Goal: Task Accomplishment & Management: Manage account settings

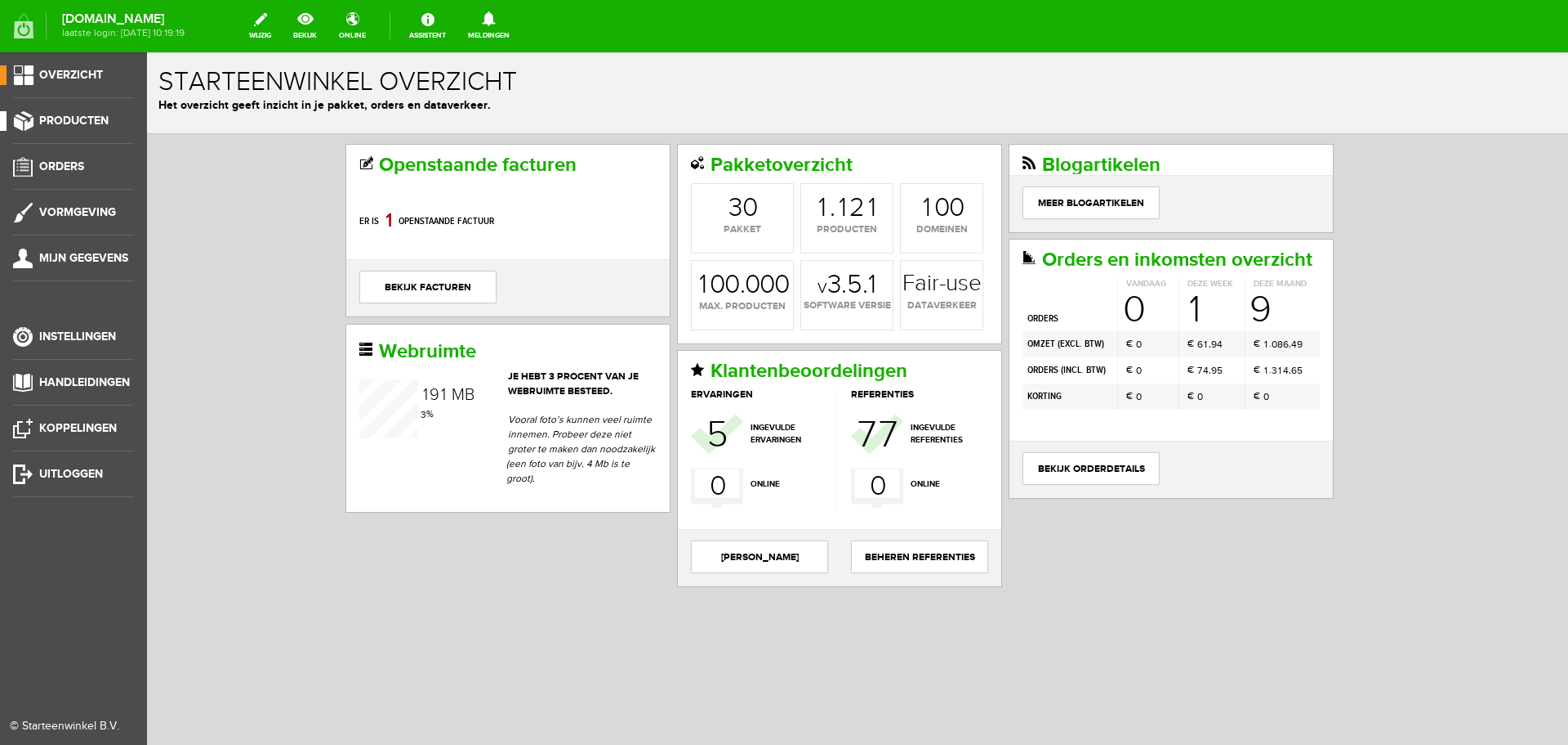
click at [68, 117] on span "Producten" at bounding box center [74, 120] width 69 height 14
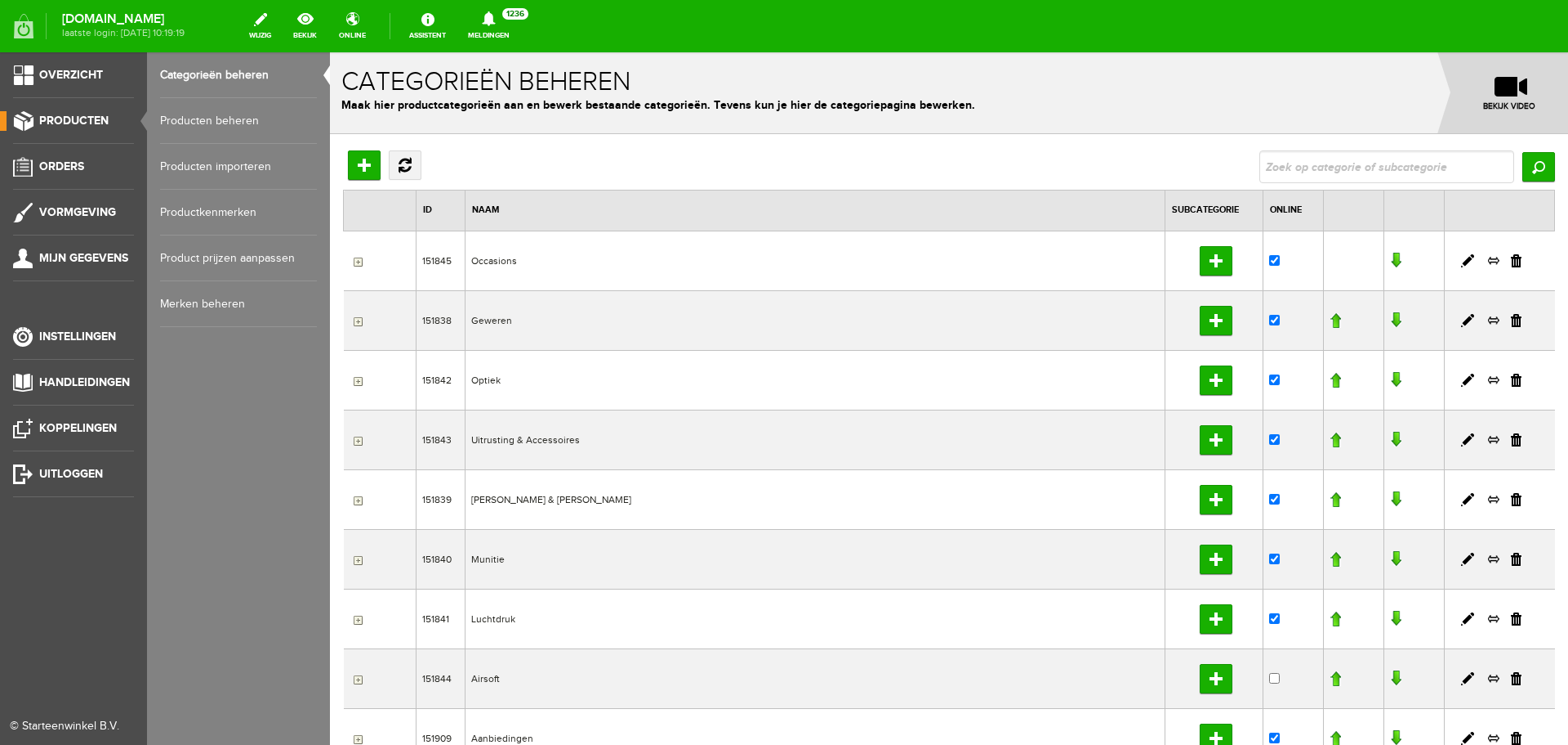
click at [202, 119] on link "Producten beheren" at bounding box center [238, 121] width 157 height 45
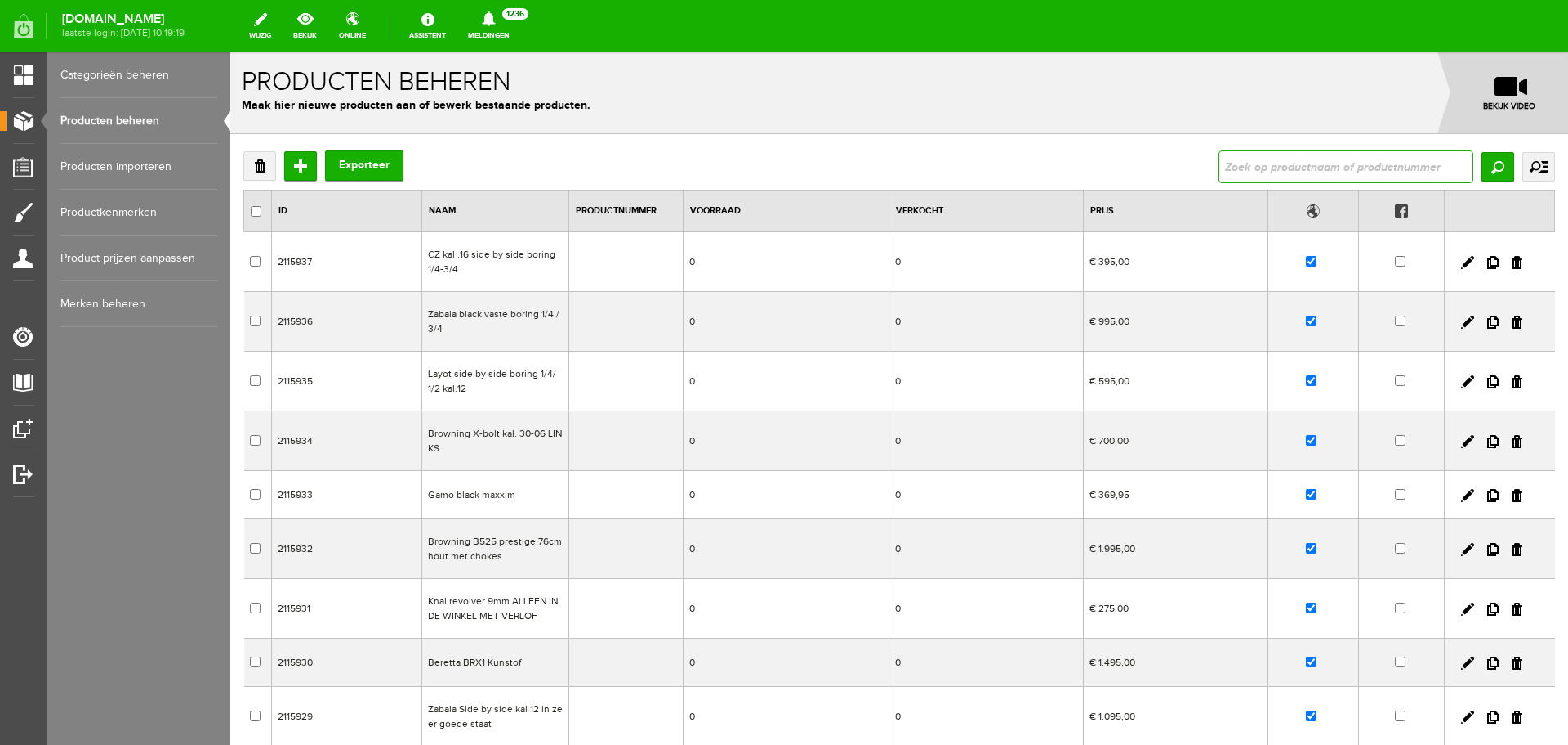
click at [1231, 163] on input "text" at bounding box center [1346, 167] width 255 height 33
type input "le beau"
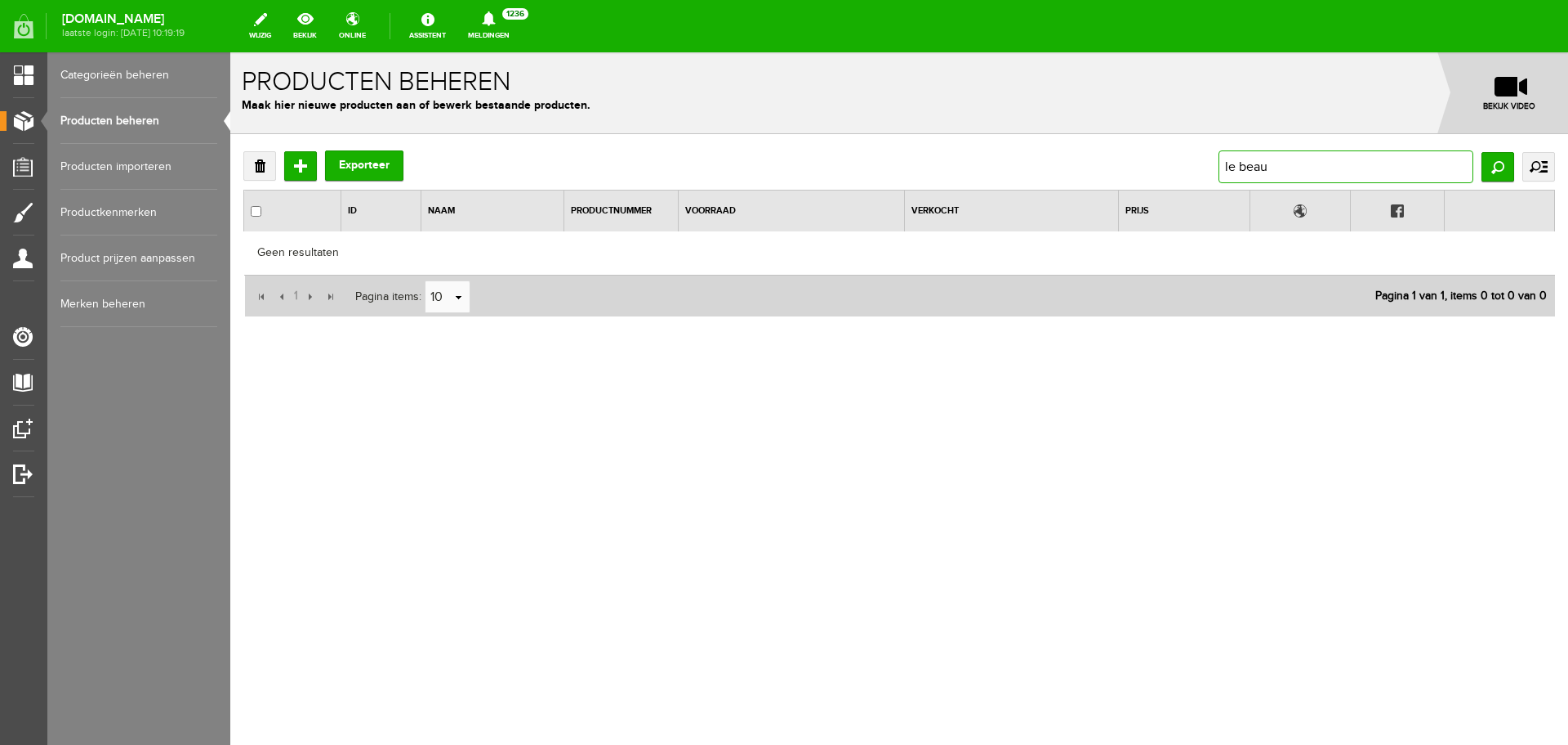
click at [1274, 167] on input "le beau" at bounding box center [1346, 167] width 255 height 33
type input "le beau"
click at [1492, 159] on input "Zoeken" at bounding box center [1498, 166] width 33 height 29
click at [1274, 167] on input "le beau" at bounding box center [1346, 167] width 255 height 33
type input "l"
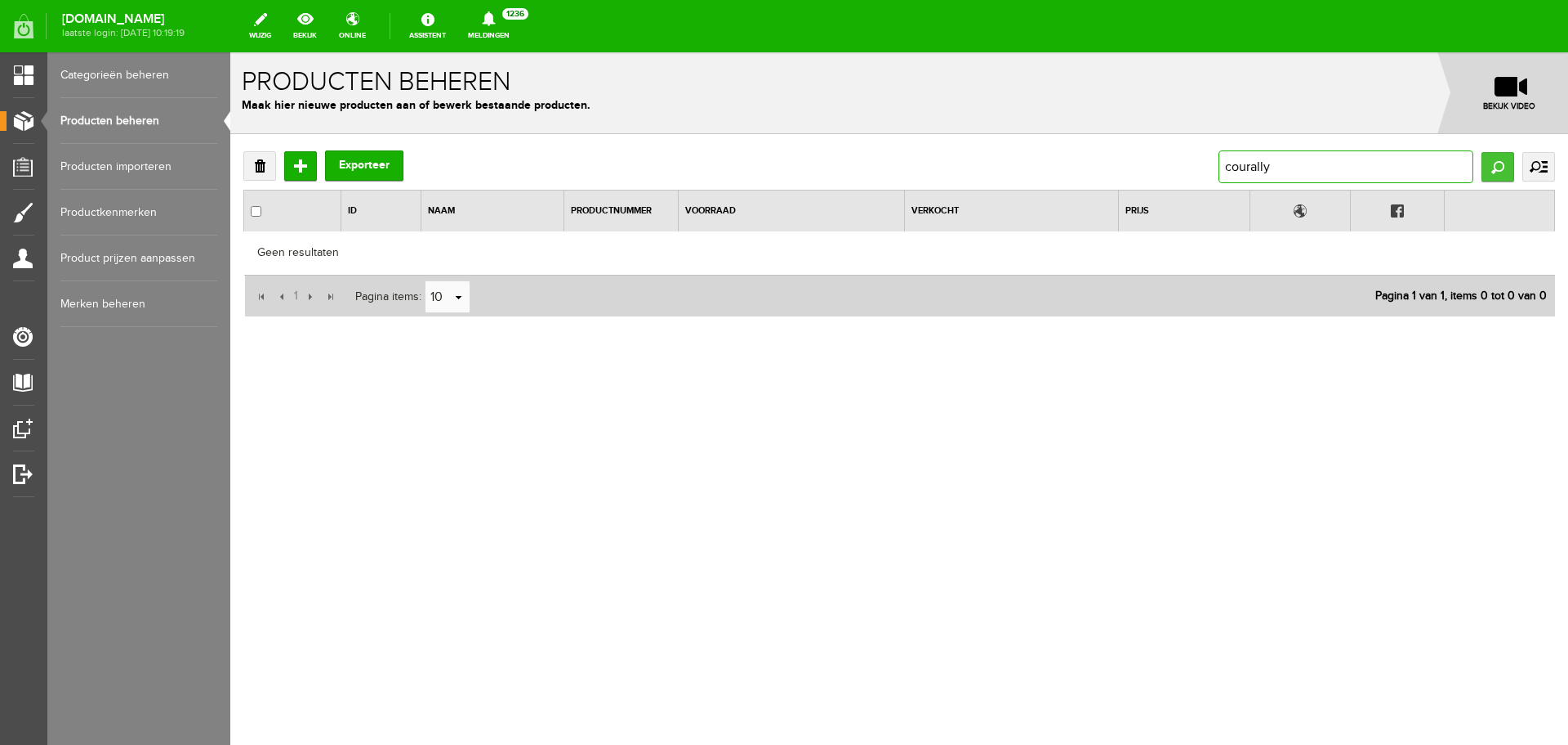
type input "courally"
click at [1495, 171] on input "Zoeken" at bounding box center [1498, 166] width 33 height 29
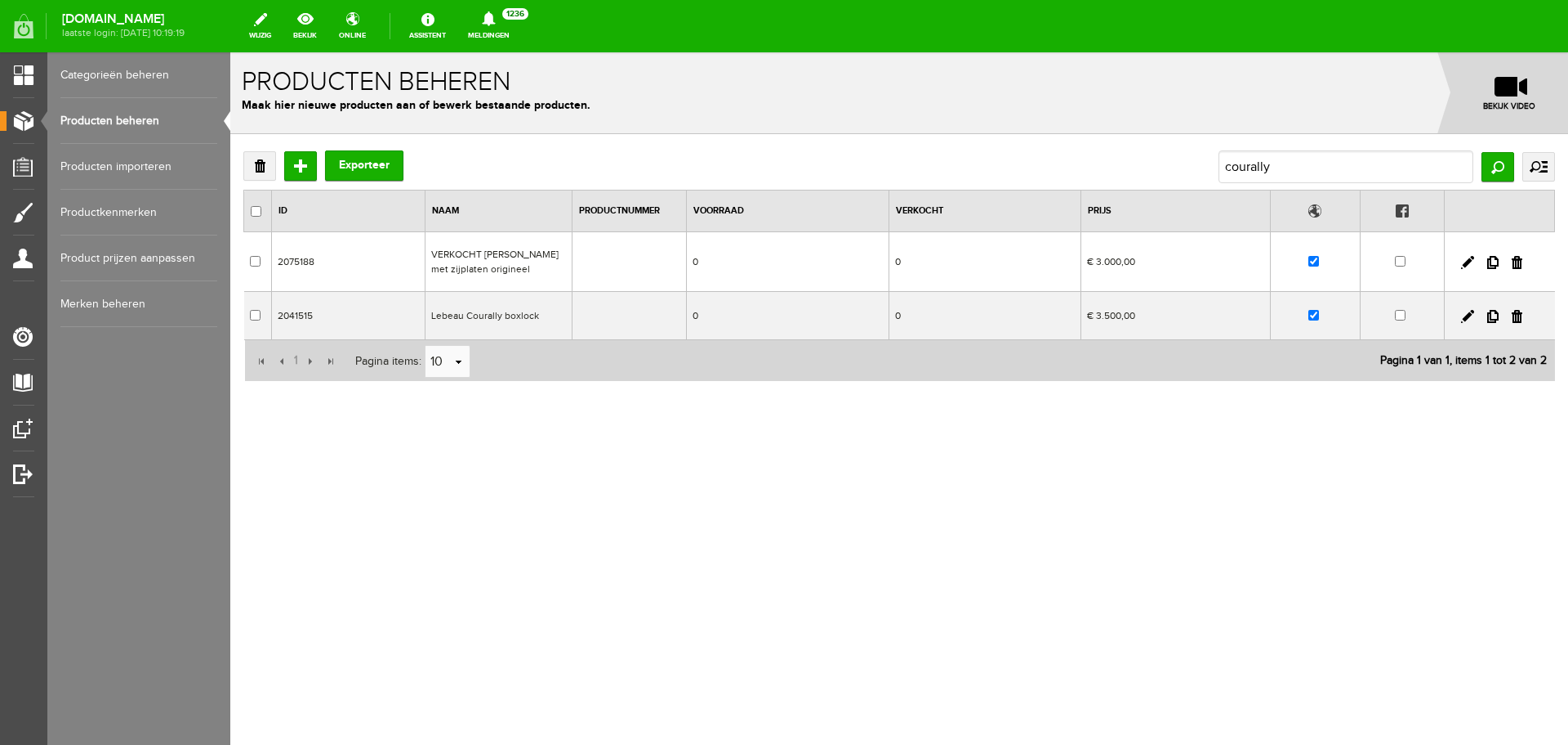
click at [535, 317] on td "Lebeau Courally boxlock" at bounding box center [499, 315] width 147 height 48
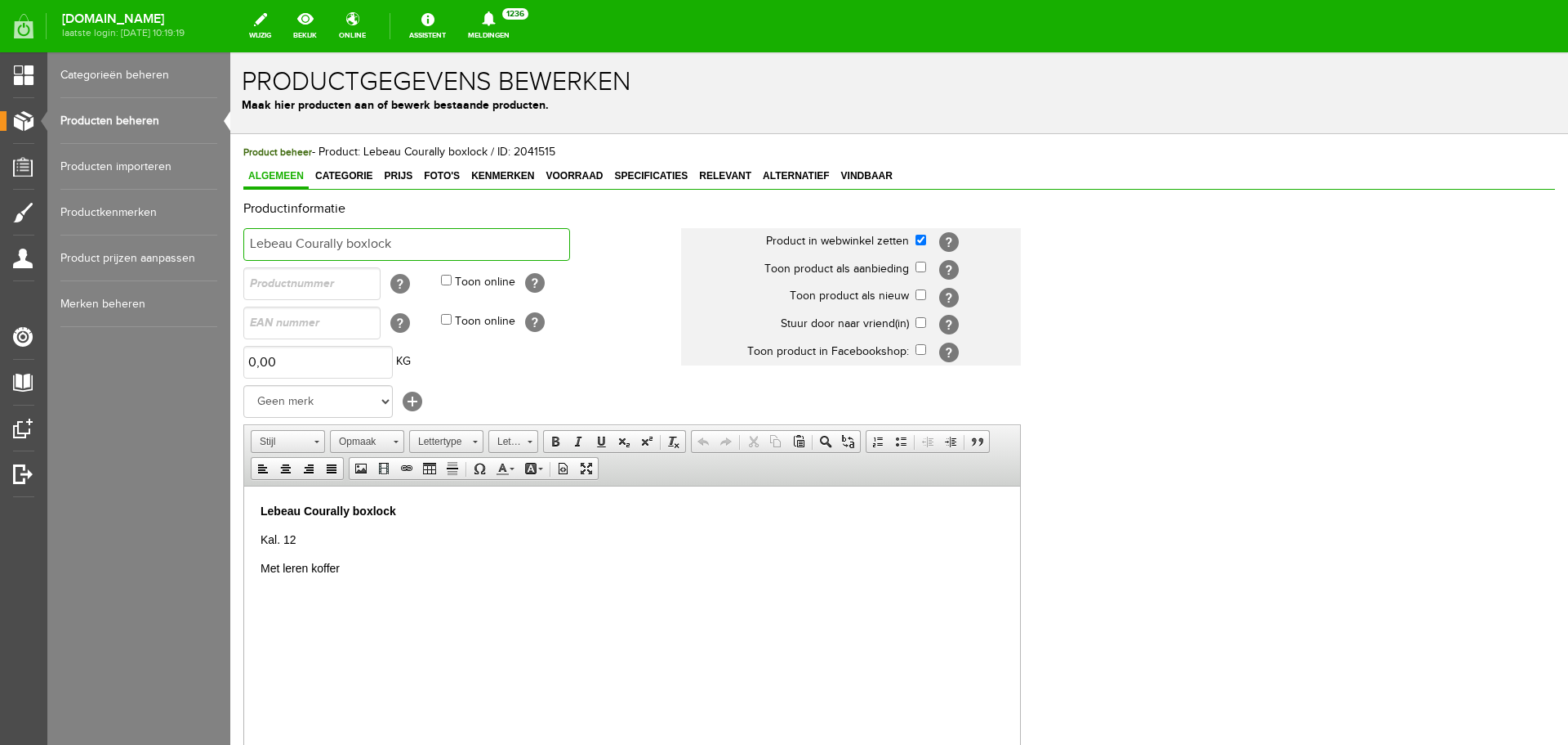
click at [419, 239] on input "Lebeau Courally boxlock" at bounding box center [407, 244] width 327 height 33
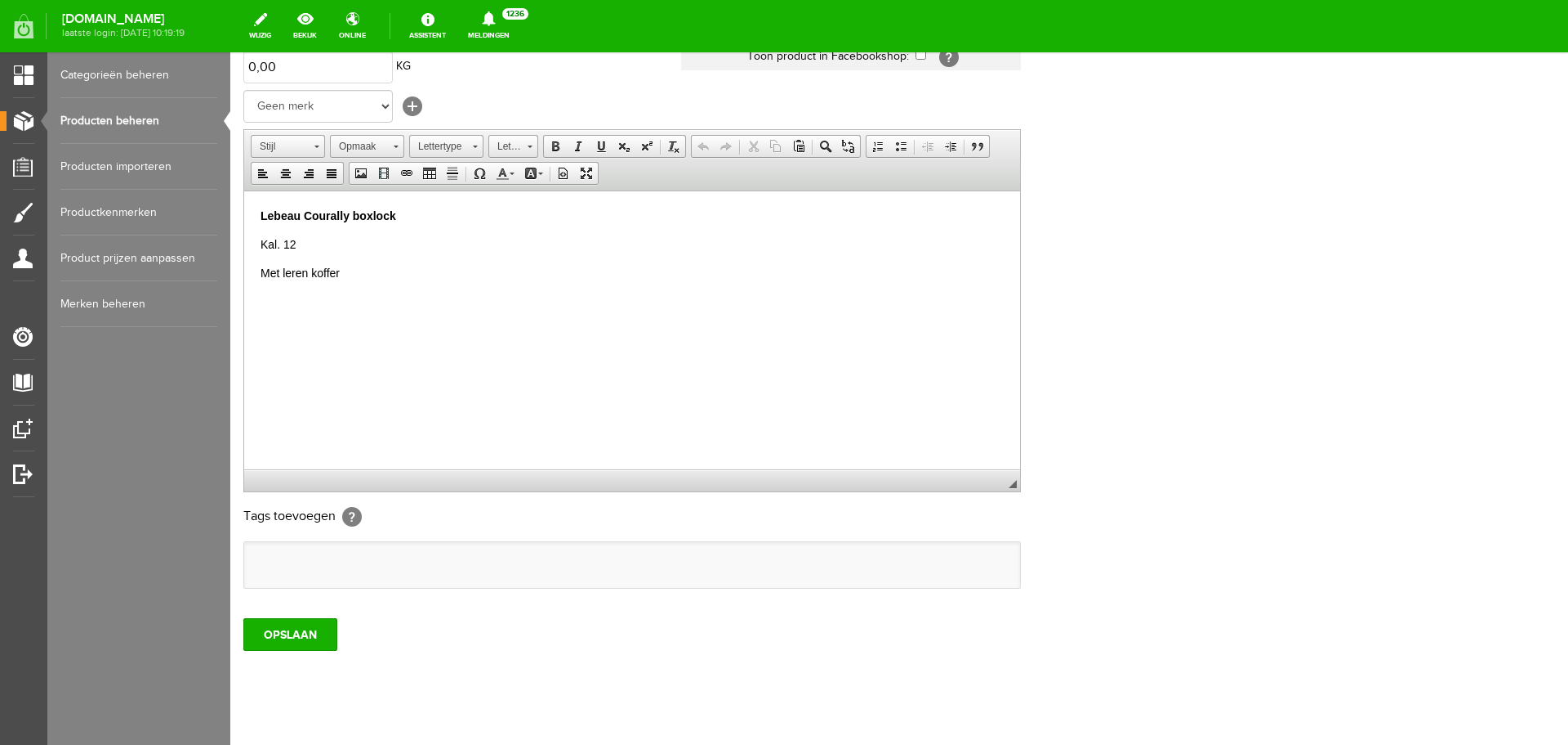
scroll to position [322, 0]
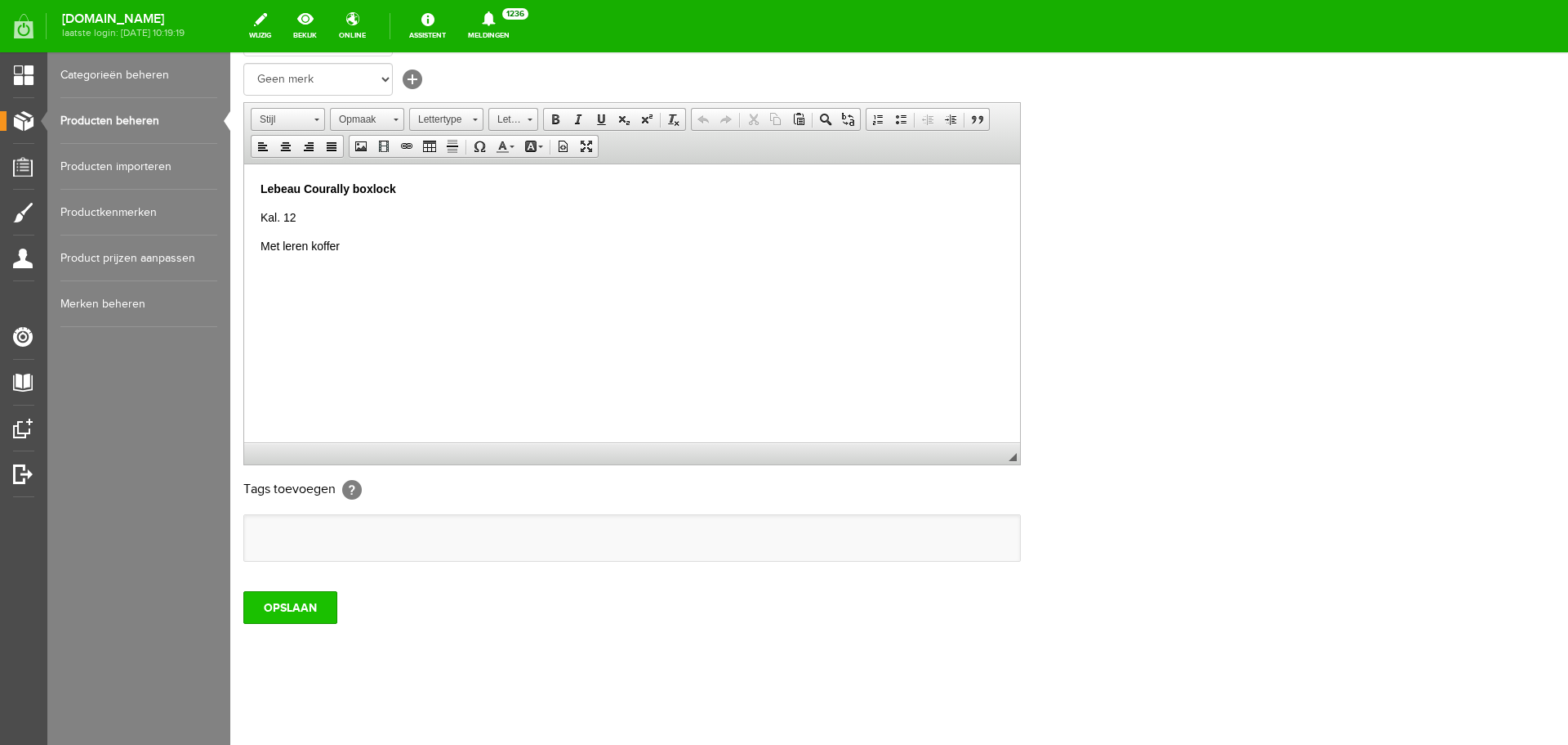
type input "Lebeau Courally boxlock VERKOCHT"
click at [321, 602] on input "OPSLAAN" at bounding box center [290, 607] width 94 height 33
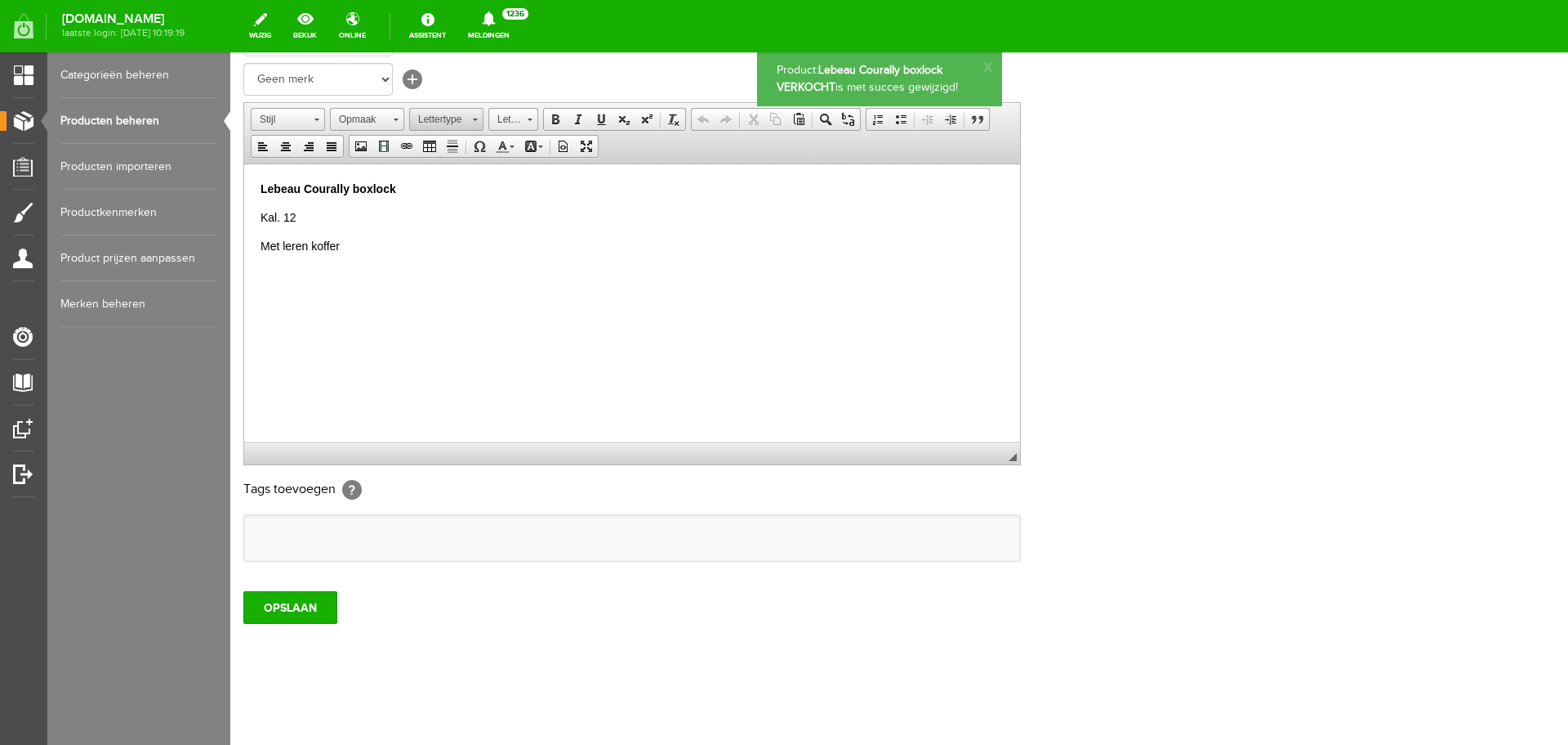
scroll to position [0, 0]
click at [154, 122] on link "Producten beheren" at bounding box center [139, 121] width 157 height 45
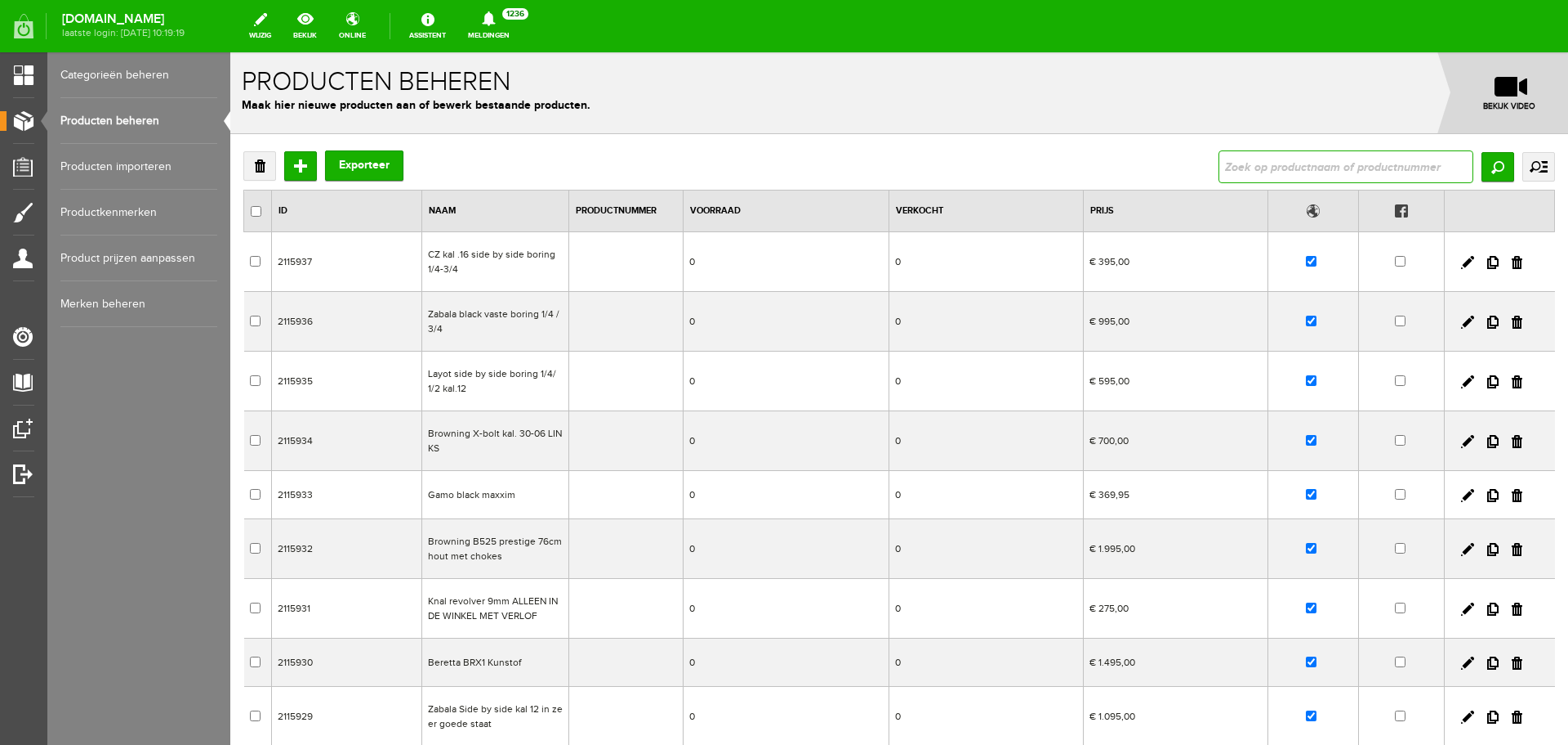
click at [1227, 167] on input "text" at bounding box center [1346, 167] width 255 height 33
type input "hornady"
click at [1486, 174] on input "Zoeken" at bounding box center [1498, 166] width 33 height 29
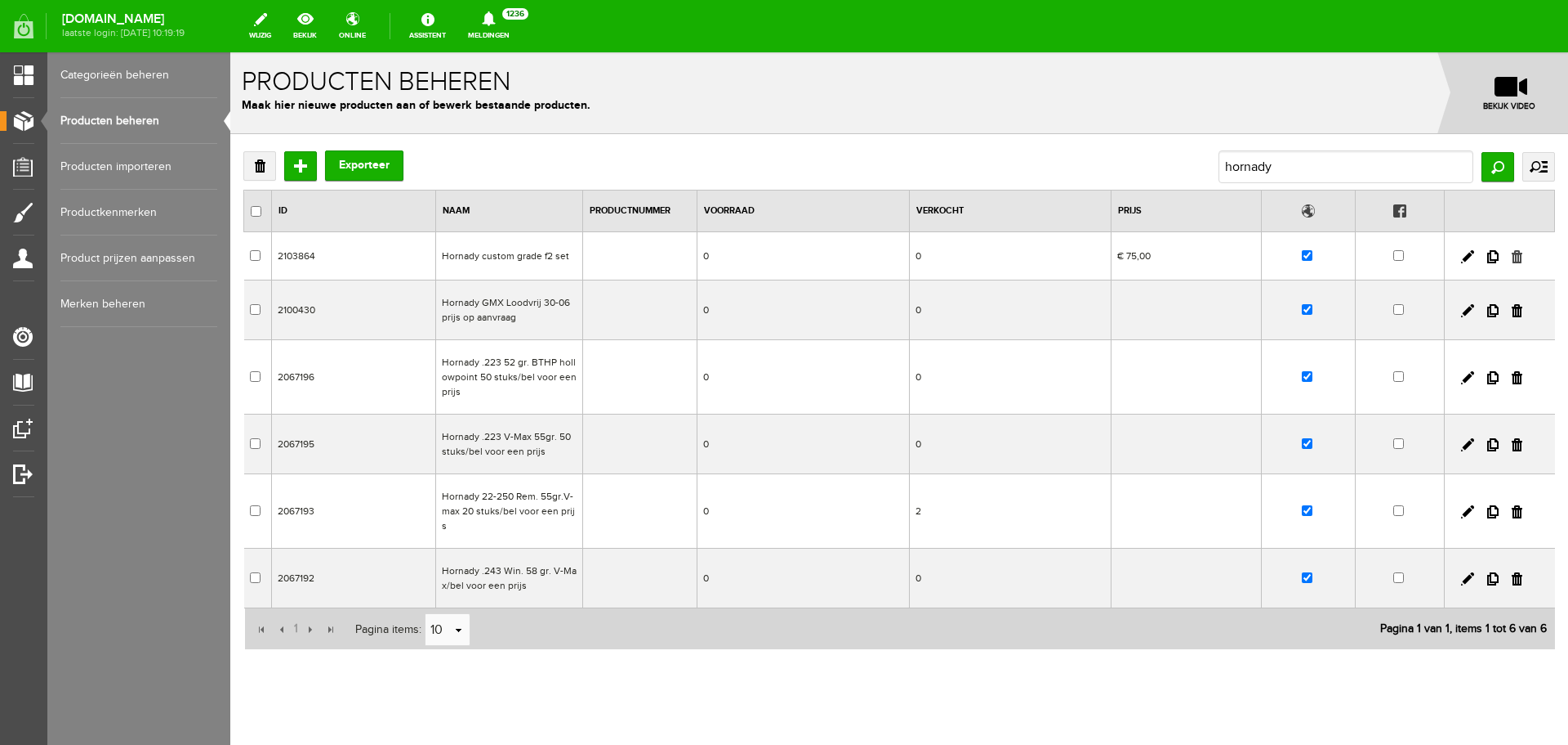
click at [1512, 258] on link at bounding box center [1517, 256] width 11 height 13
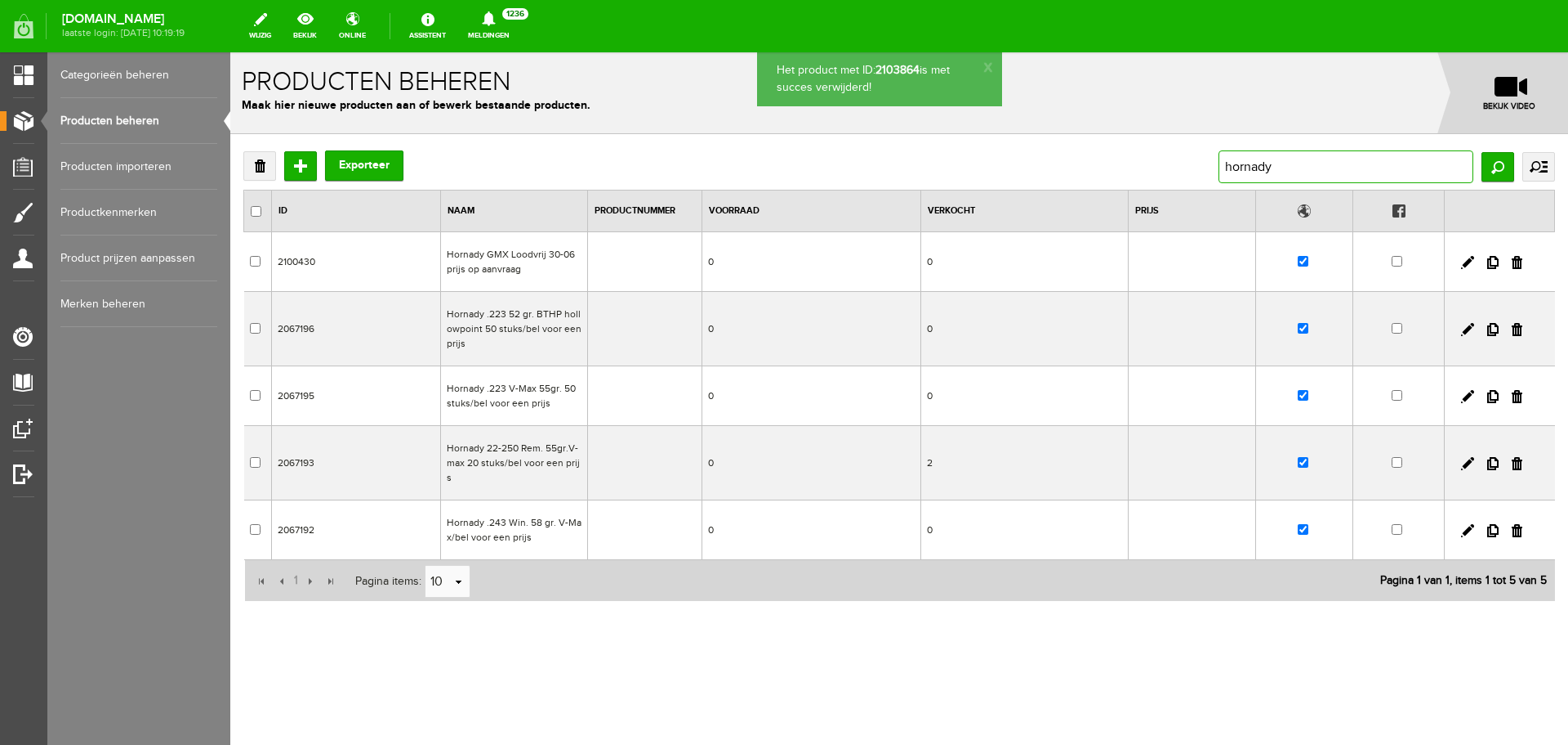
click at [1288, 173] on input "hornady" at bounding box center [1346, 167] width 255 height 33
type input "h"
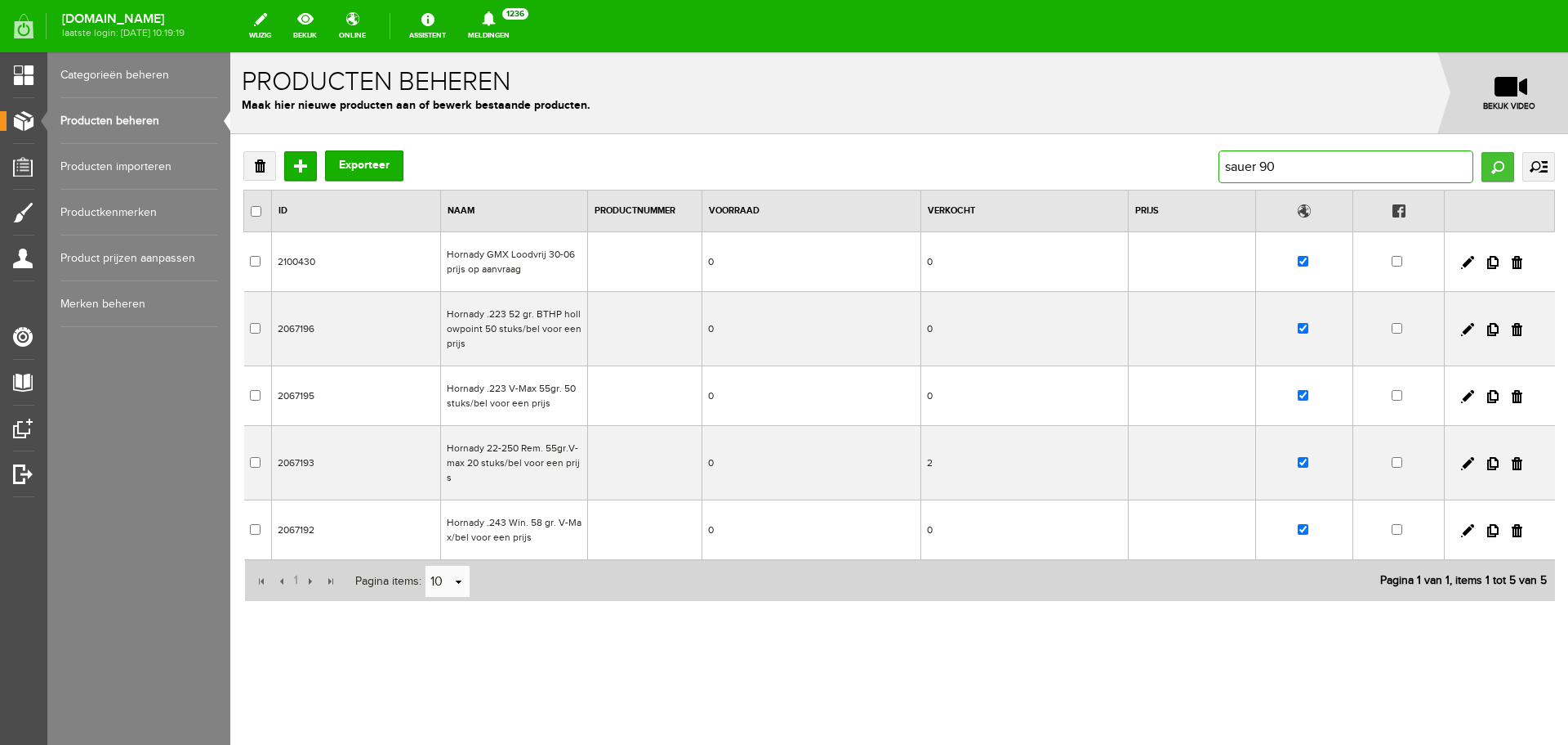
type input "sauer 90"
click at [1499, 165] on input "Zoeken" at bounding box center [1498, 166] width 33 height 29
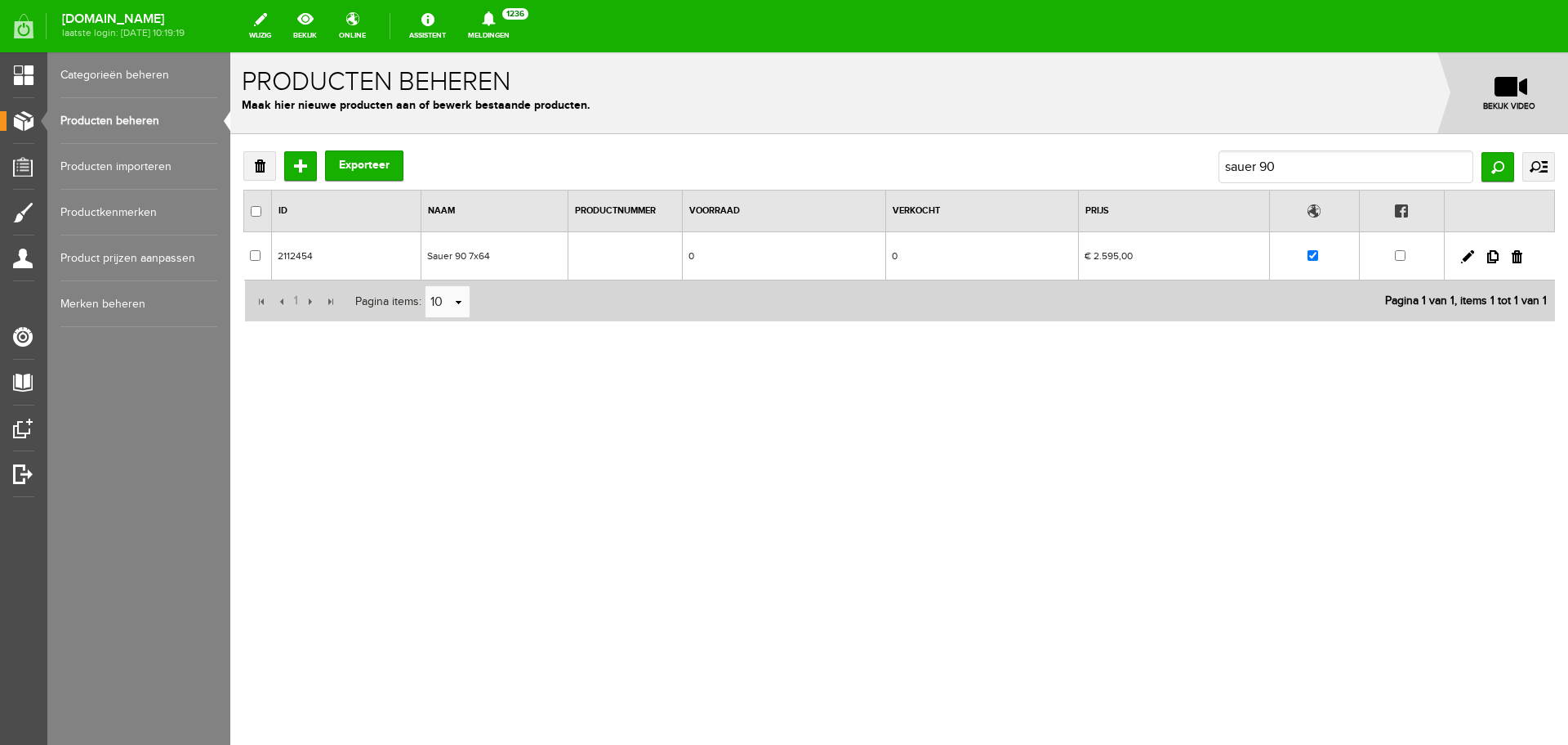
click at [529, 255] on td "Sauer 90 7x64" at bounding box center [494, 256] width 147 height 48
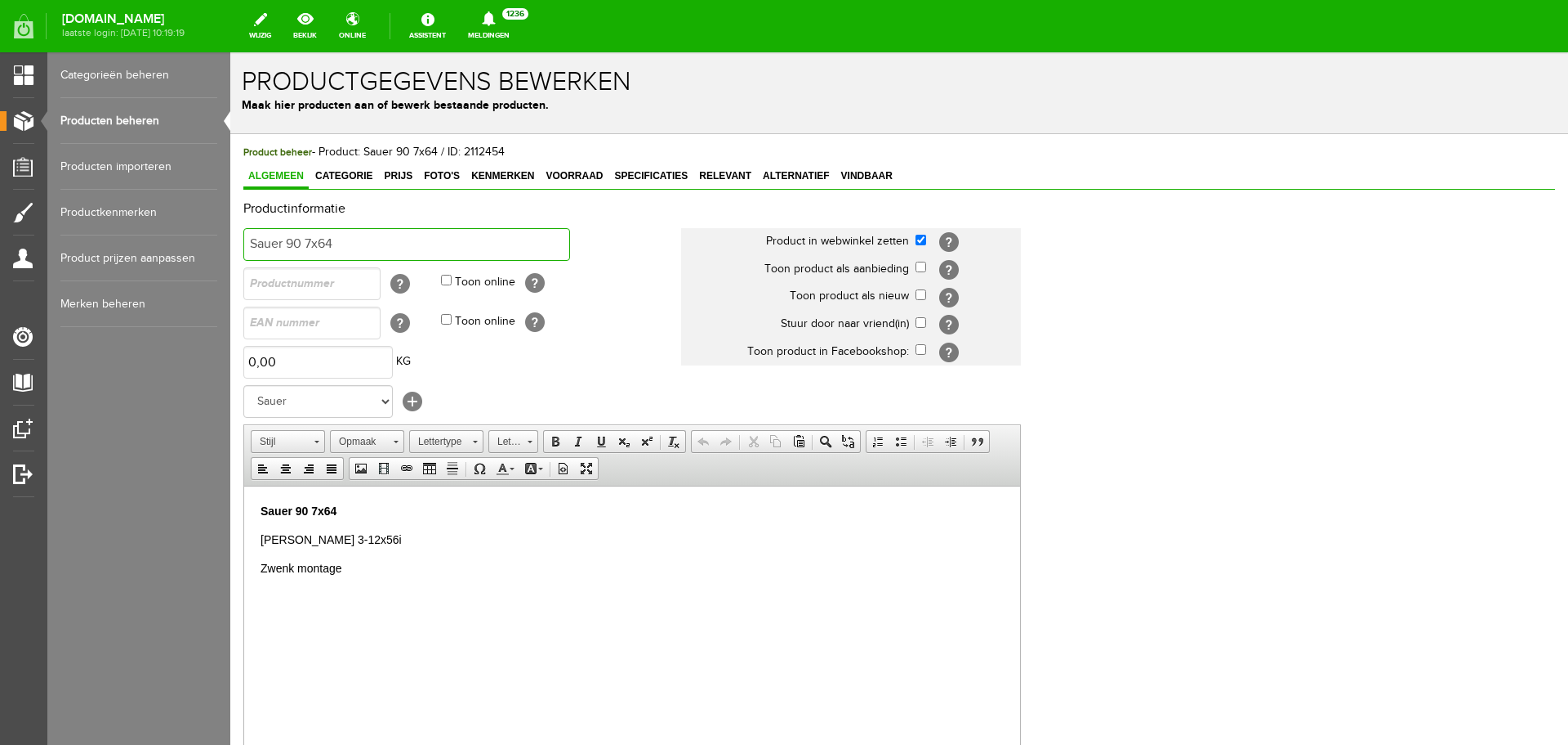
click at [375, 242] on input "Sauer 90 7x64" at bounding box center [407, 244] width 327 height 33
type input "Sauer 90 7x64/VERKOCHT"
click at [354, 511] on p "Sauer 90 7x64" at bounding box center [632, 510] width 744 height 17
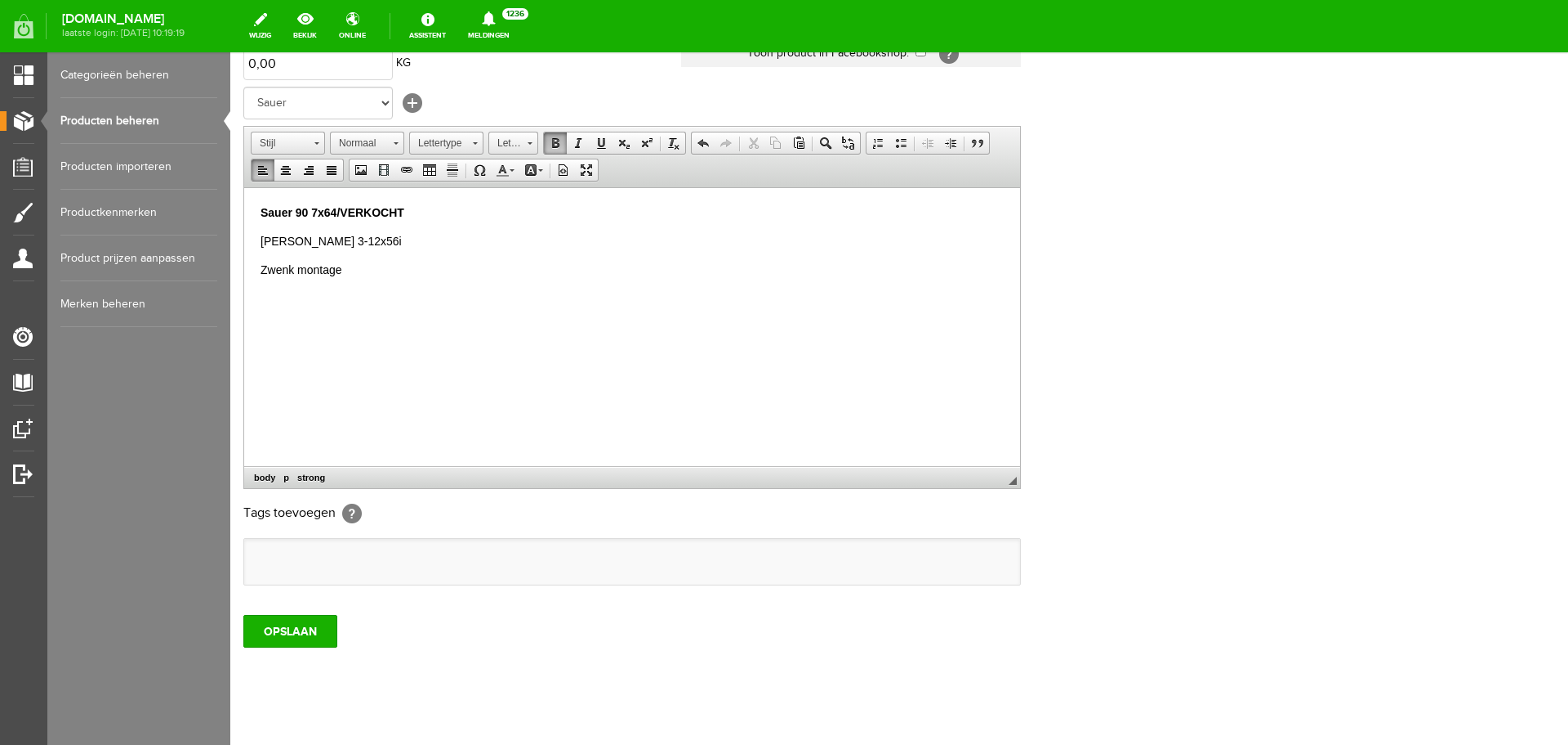
scroll to position [322, 0]
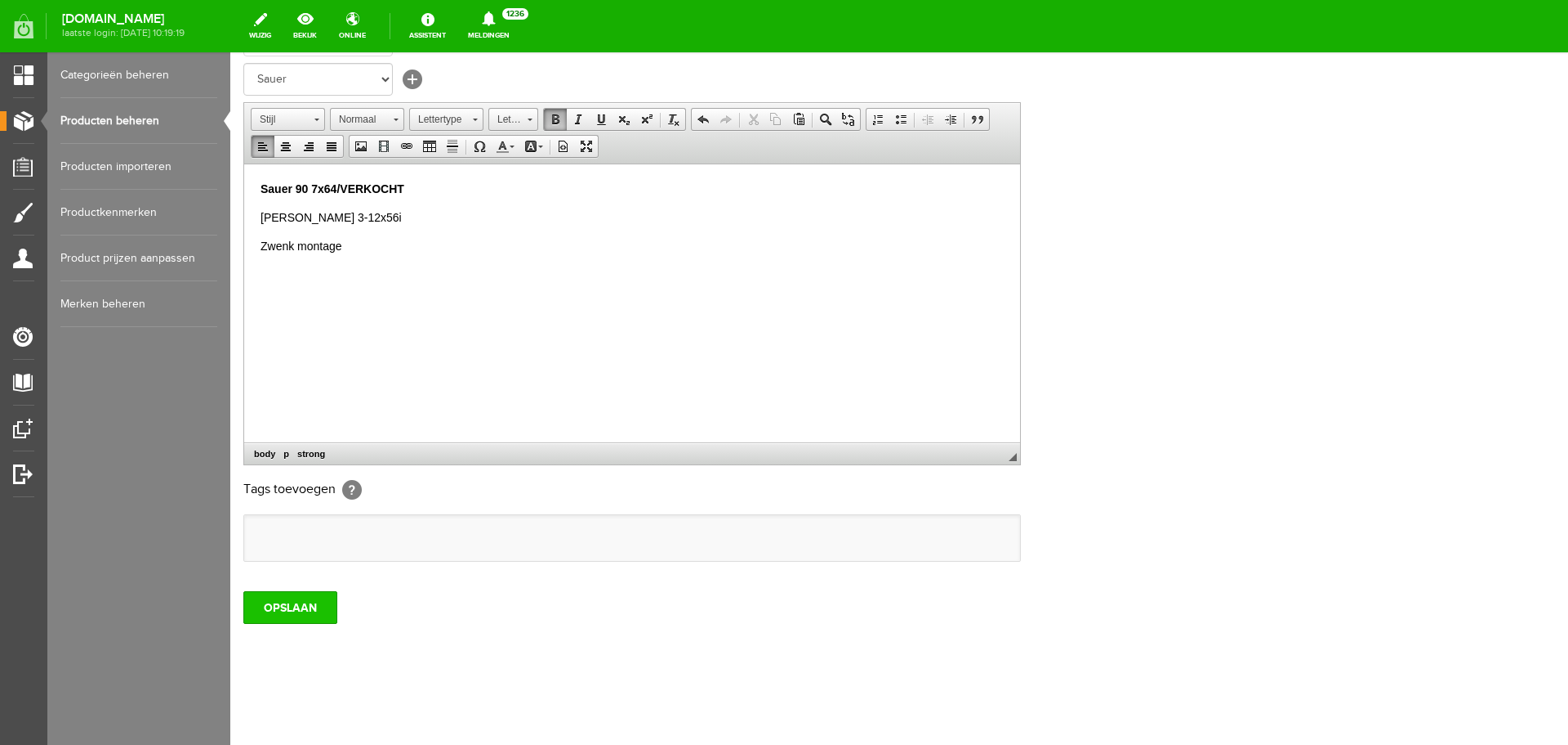
click at [290, 607] on input "OPSLAAN" at bounding box center [290, 607] width 94 height 33
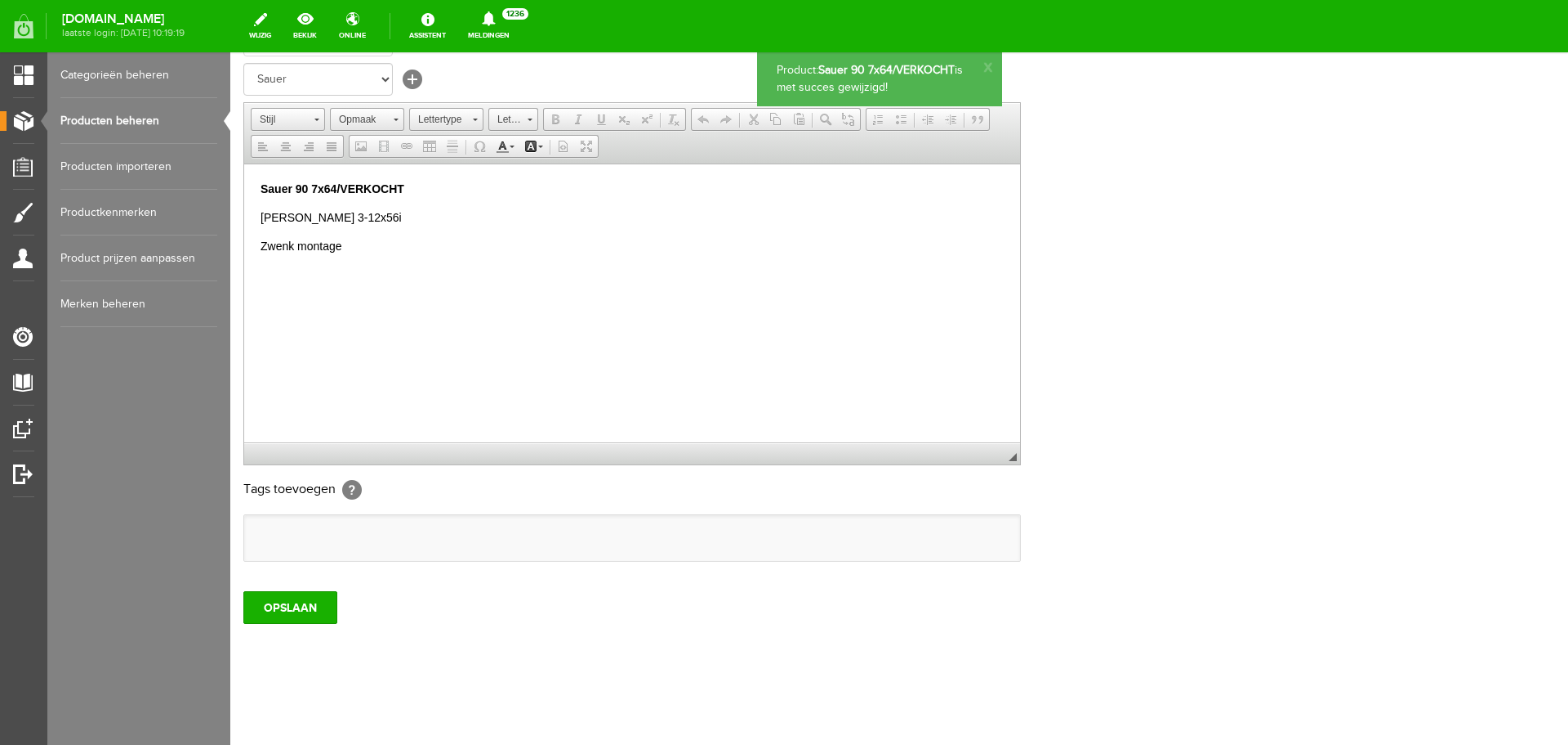
scroll to position [0, 0]
click at [98, 116] on link "Producten beheren" at bounding box center [139, 121] width 157 height 45
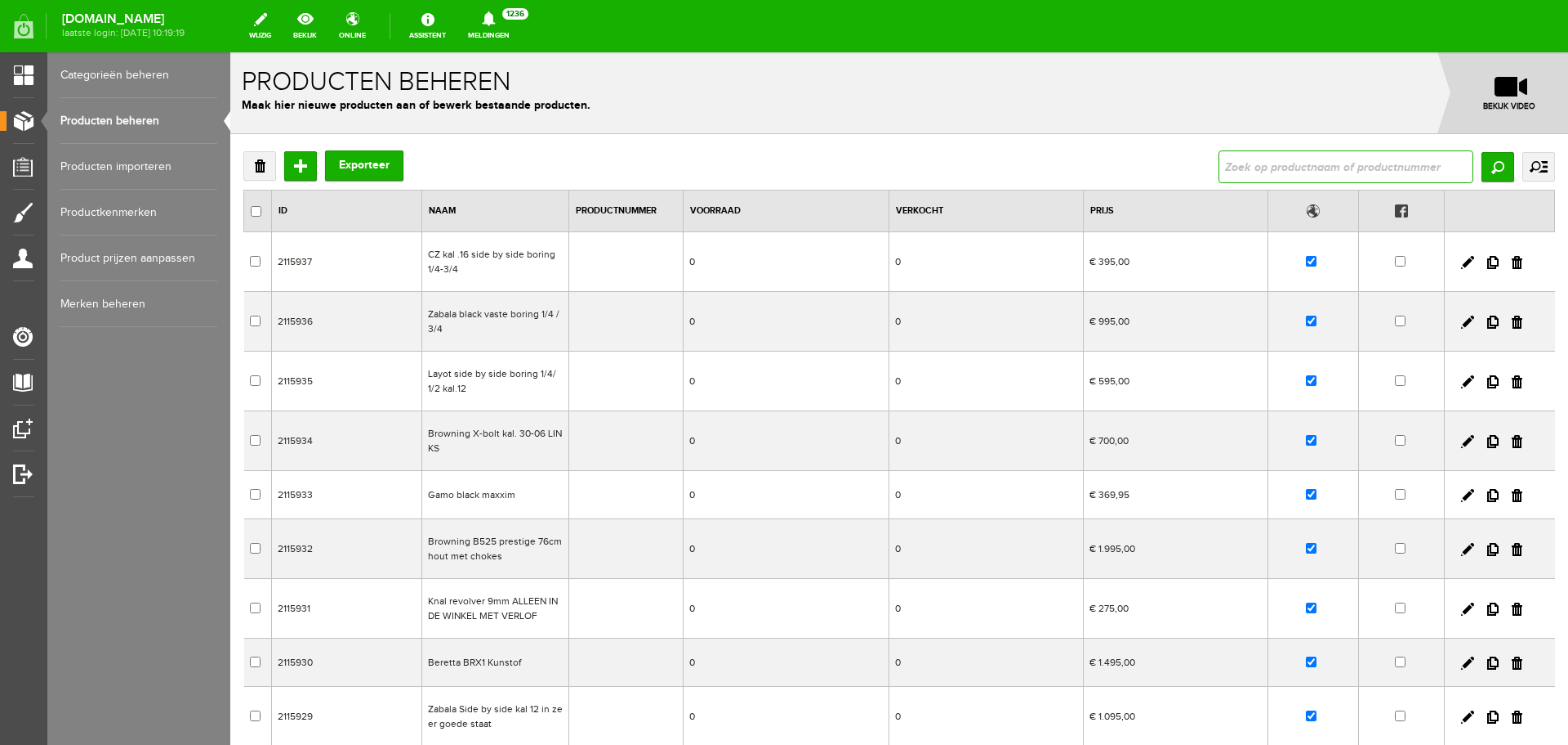
click at [1256, 169] on input "text" at bounding box center [1346, 167] width 255 height 33
type input "haenel"
click at [1482, 167] on input "Zoeken" at bounding box center [1498, 166] width 33 height 29
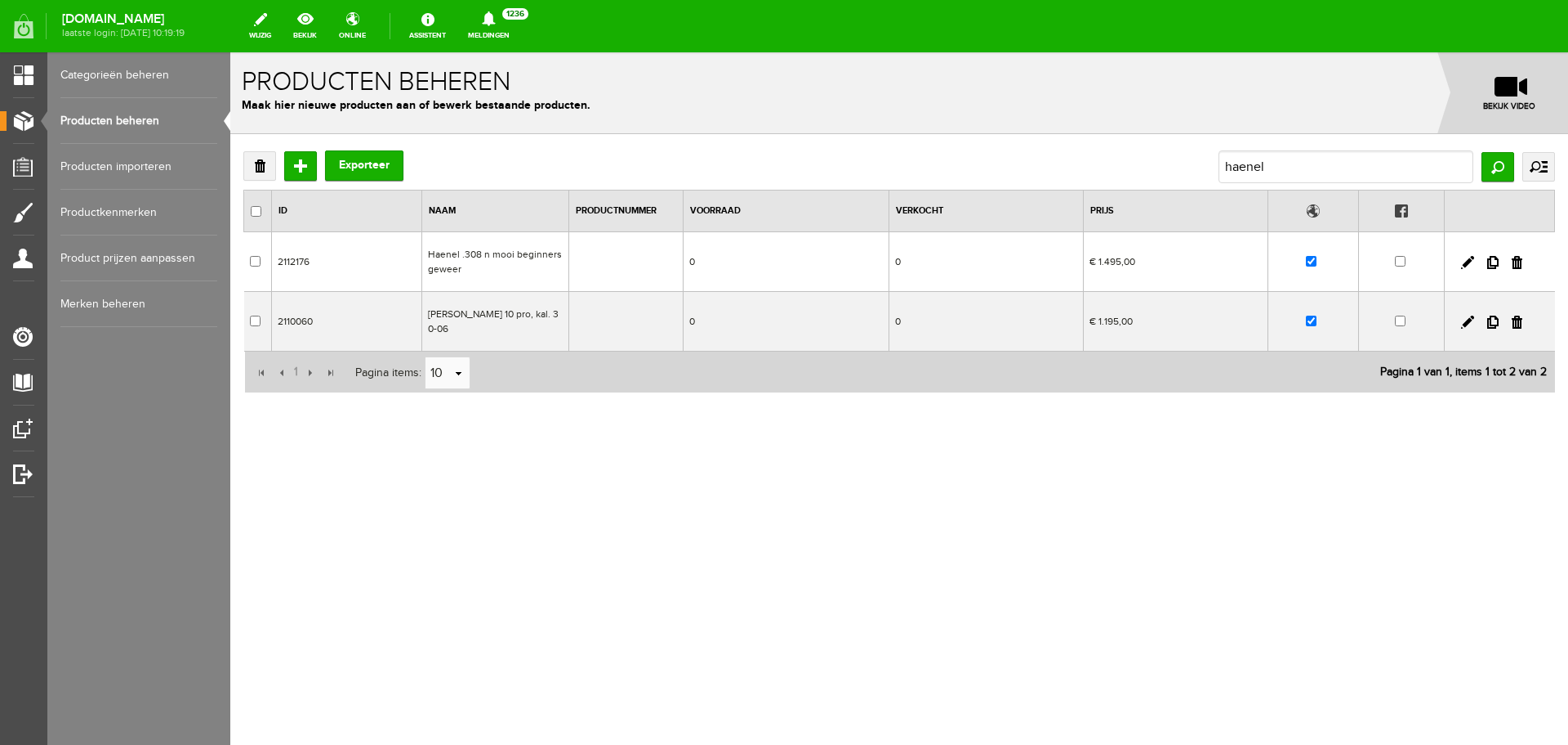
drag, startPoint x: 556, startPoint y: 319, endPoint x: 785, endPoint y: 371, distance: 234.8
click at [556, 319] on td "[PERSON_NAME] 10 pro, kal. 30-06" at bounding box center [496, 322] width 147 height 60
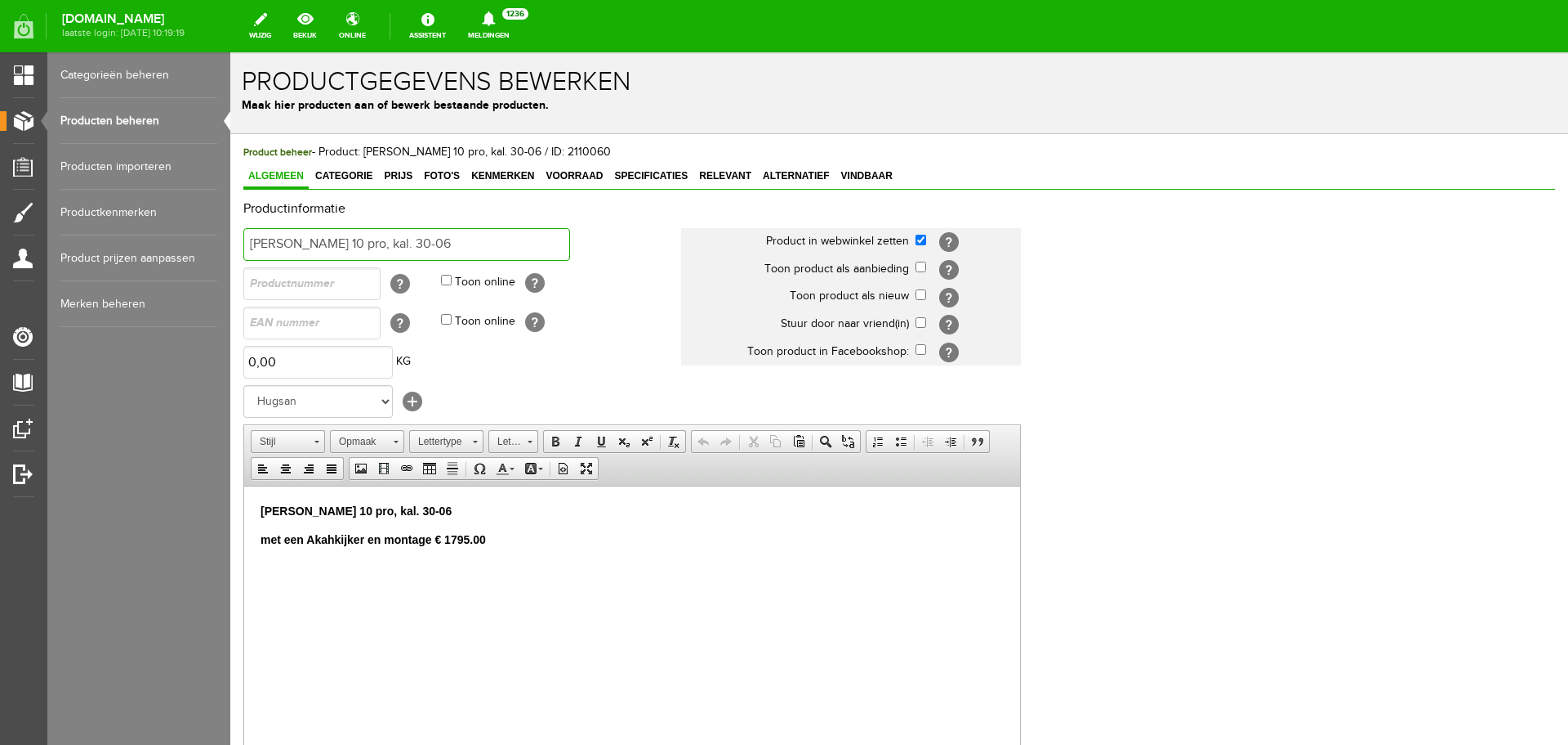
click at [444, 249] on input "[PERSON_NAME] 10 pro, kal. 30-06" at bounding box center [407, 244] width 327 height 33
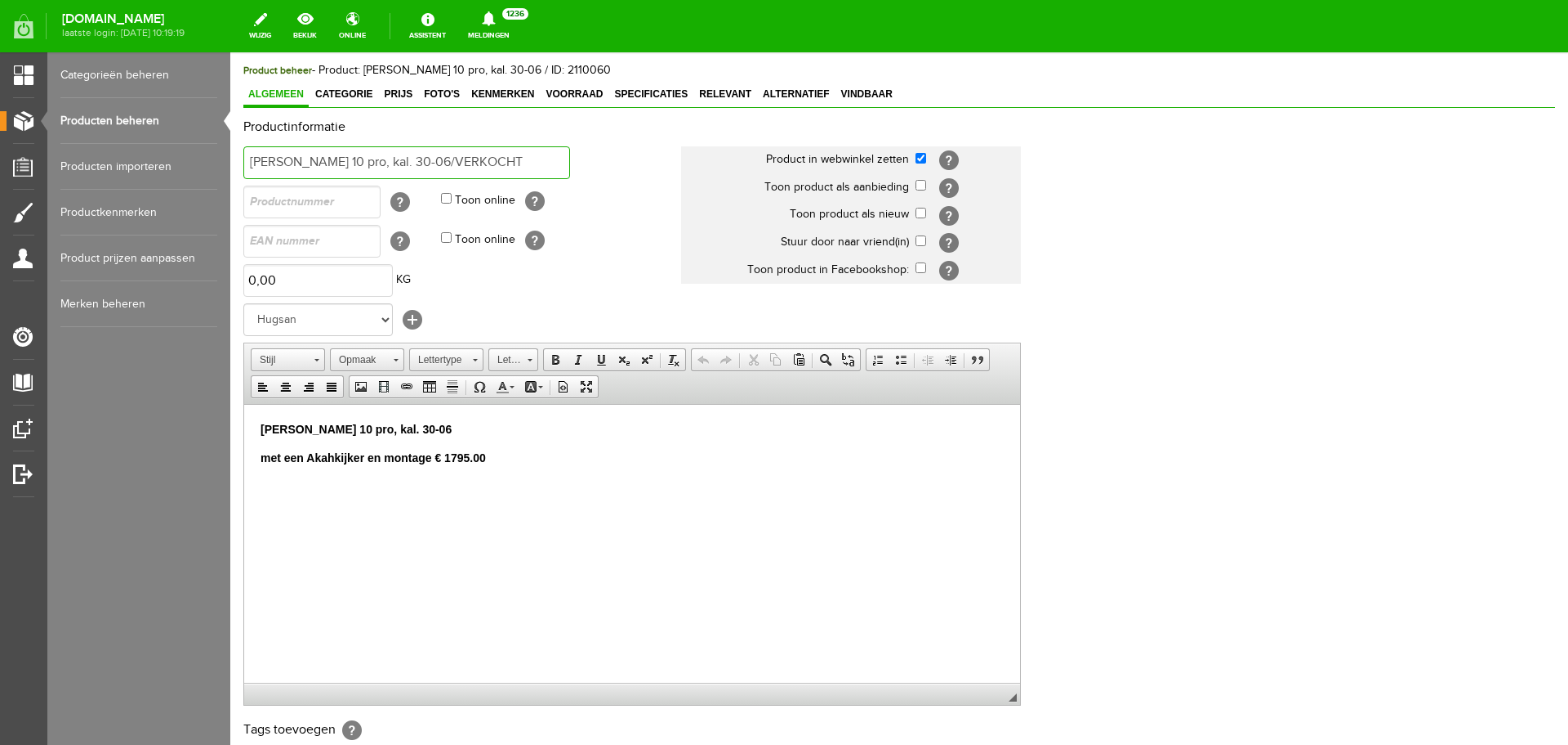
scroll to position [245, 0]
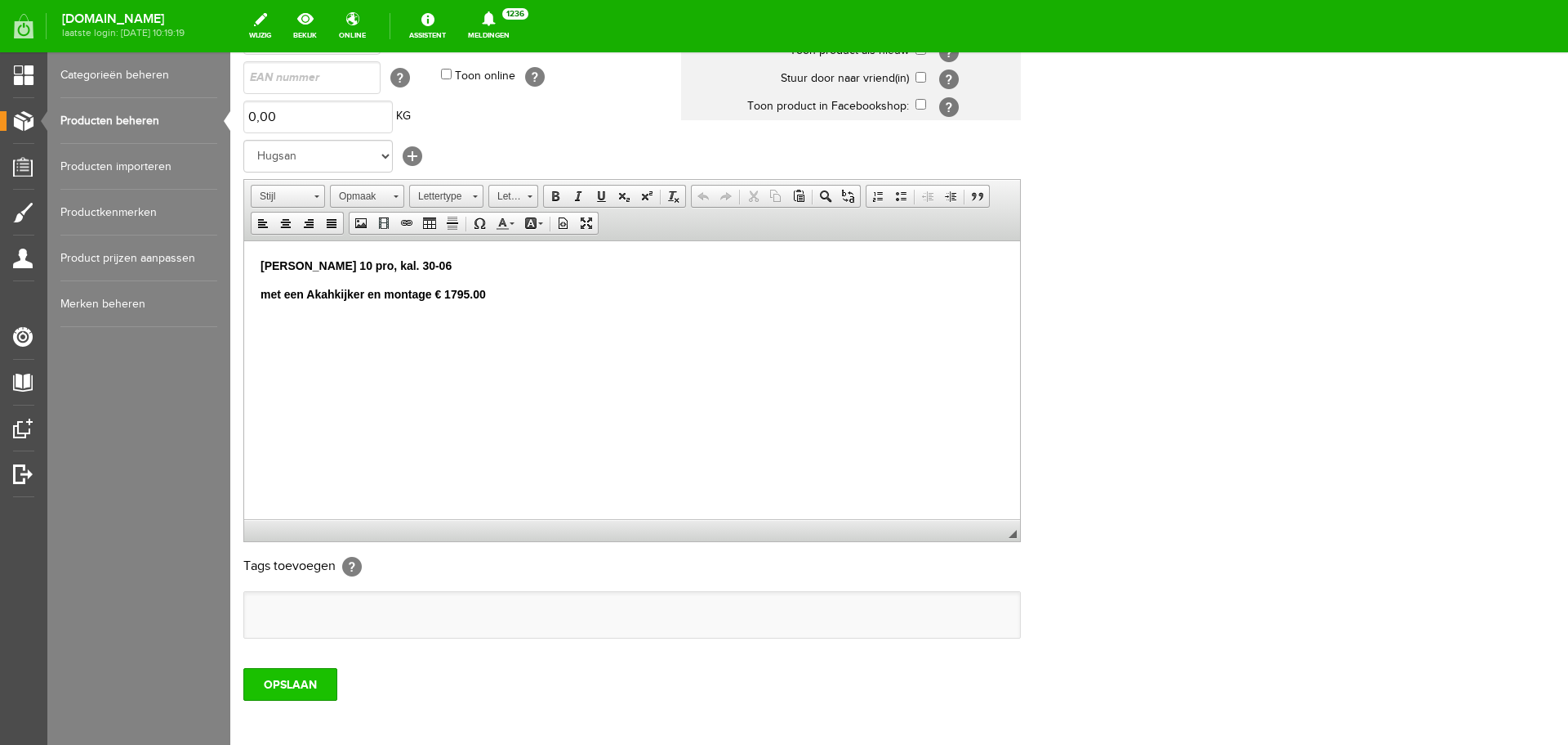
type input "[PERSON_NAME] 10 pro, kal. 30-06/VERKOCHT"
click at [314, 676] on input "OPSLAAN" at bounding box center [290, 684] width 94 height 33
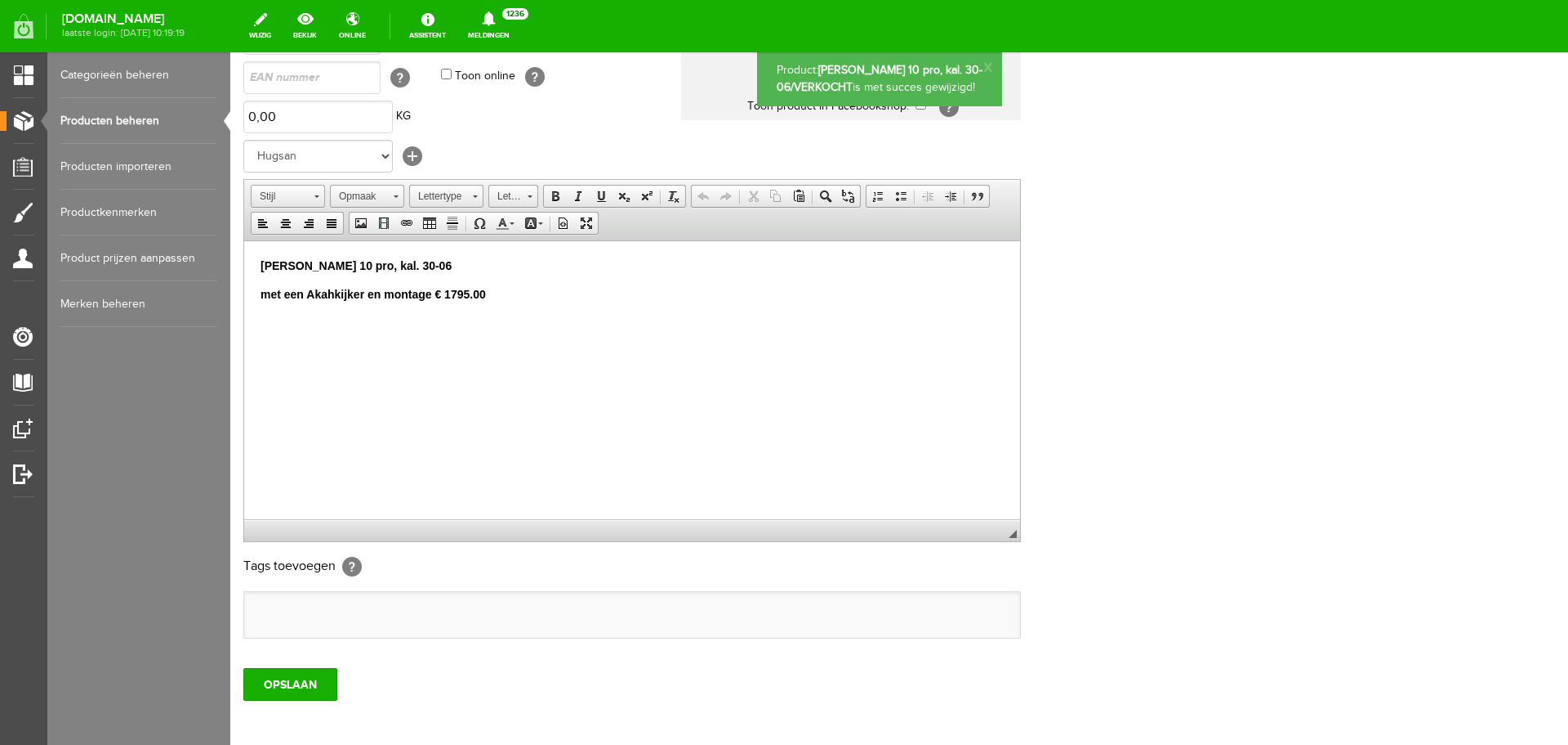
scroll to position [0, 0]
click at [140, 118] on link "Producten beheren" at bounding box center [139, 121] width 157 height 45
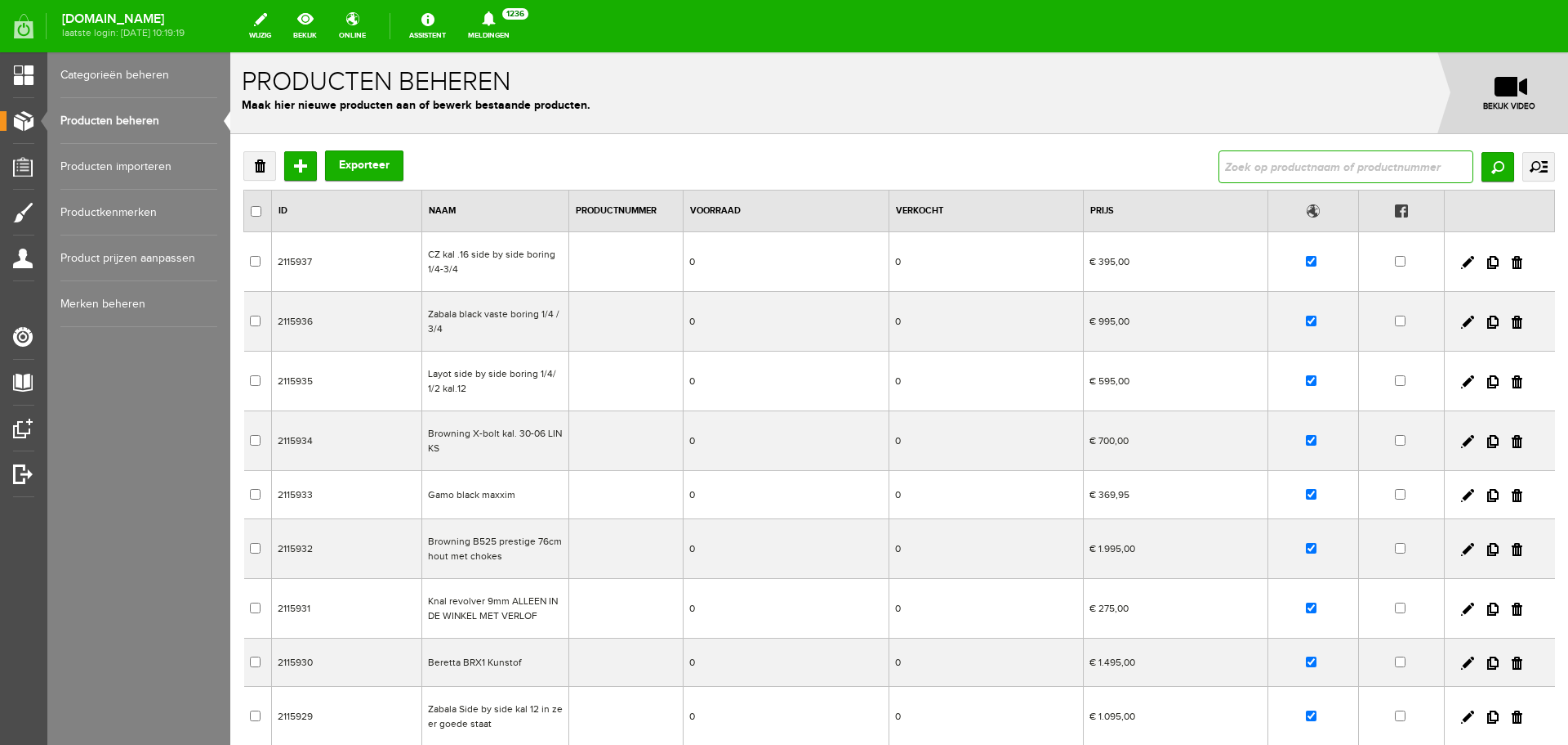
click at [1218, 165] on input "text" at bounding box center [1346, 167] width 255 height 33
type input "Weihauch"
click at [1486, 167] on input "Zoeken" at bounding box center [1498, 166] width 33 height 29
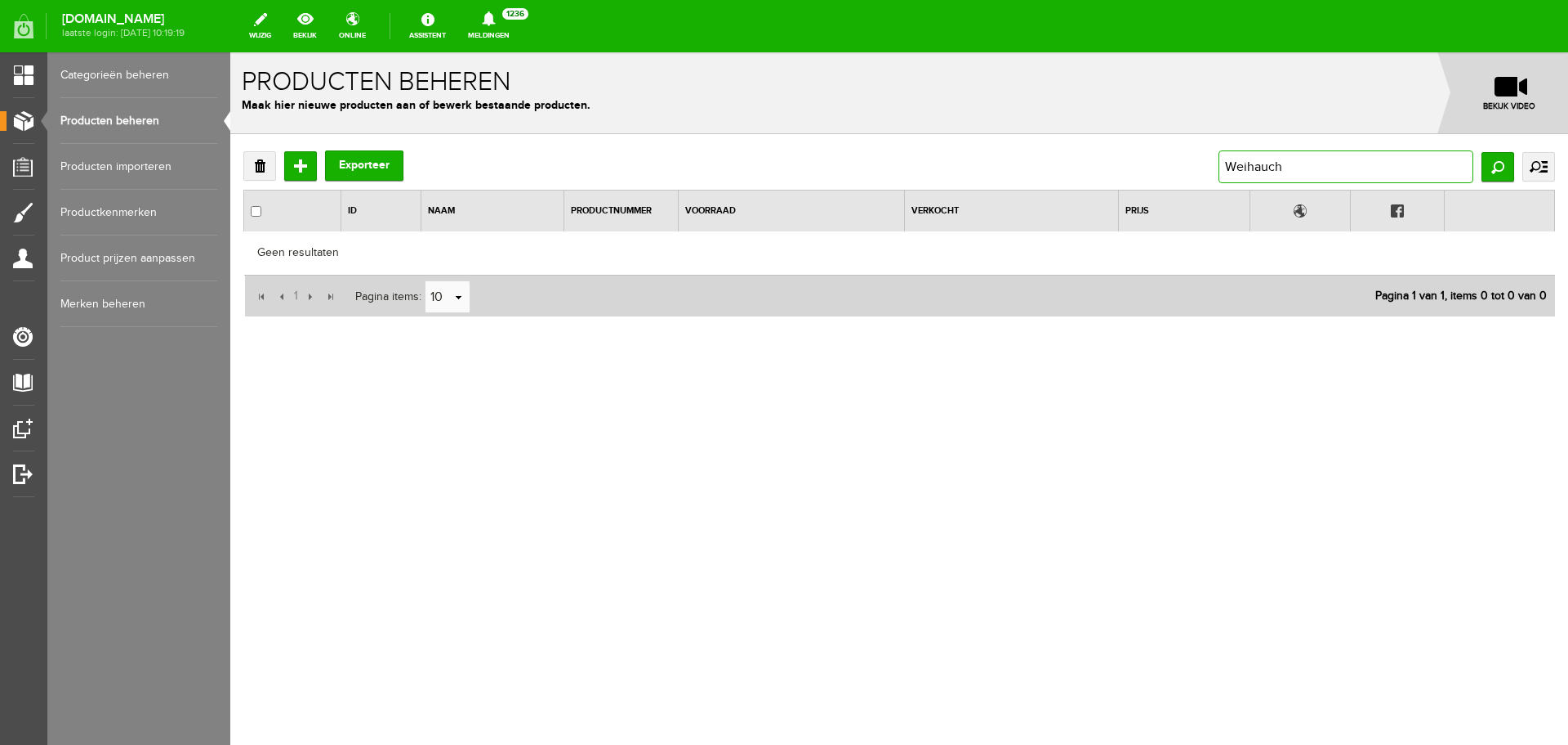
click at [1256, 166] on input "Weihauch" at bounding box center [1346, 167] width 255 height 33
type input "Weihrauch"
click at [1494, 160] on input "Zoeken" at bounding box center [1498, 166] width 33 height 29
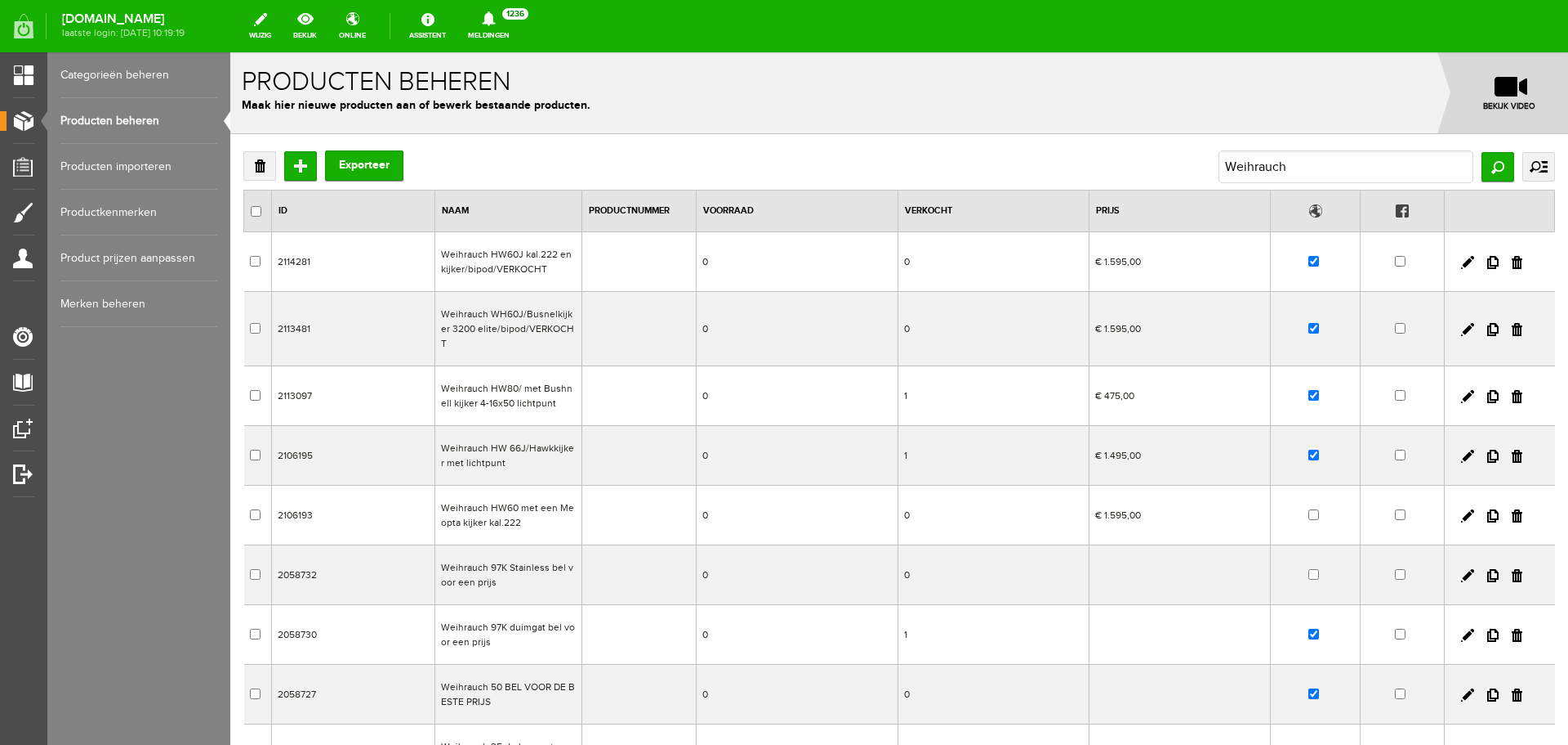
click at [650, 394] on td at bounding box center [639, 396] width 114 height 60
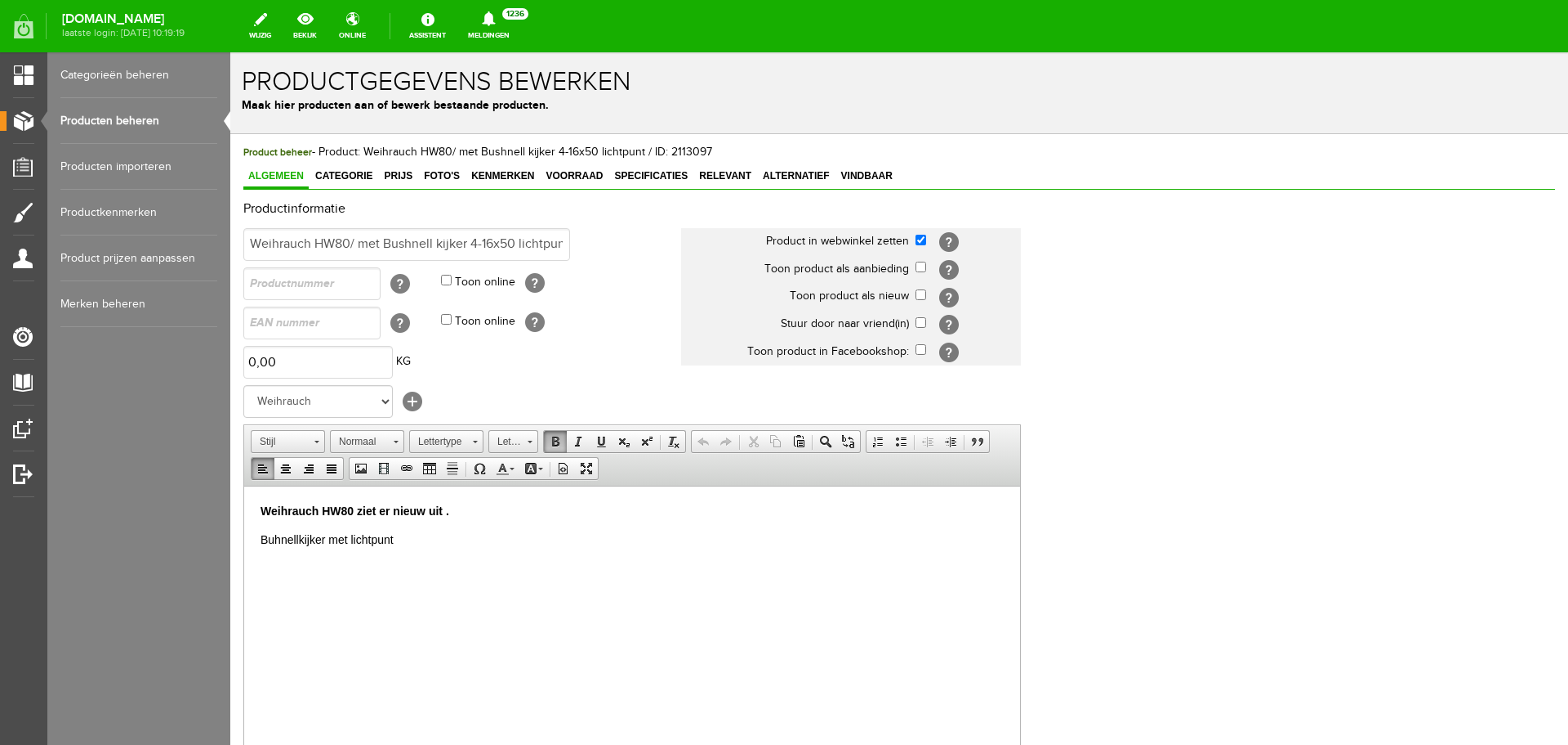
click at [460, 506] on p "Weihrauch HW80 ziet er nieuw uit ." at bounding box center [632, 510] width 744 height 17
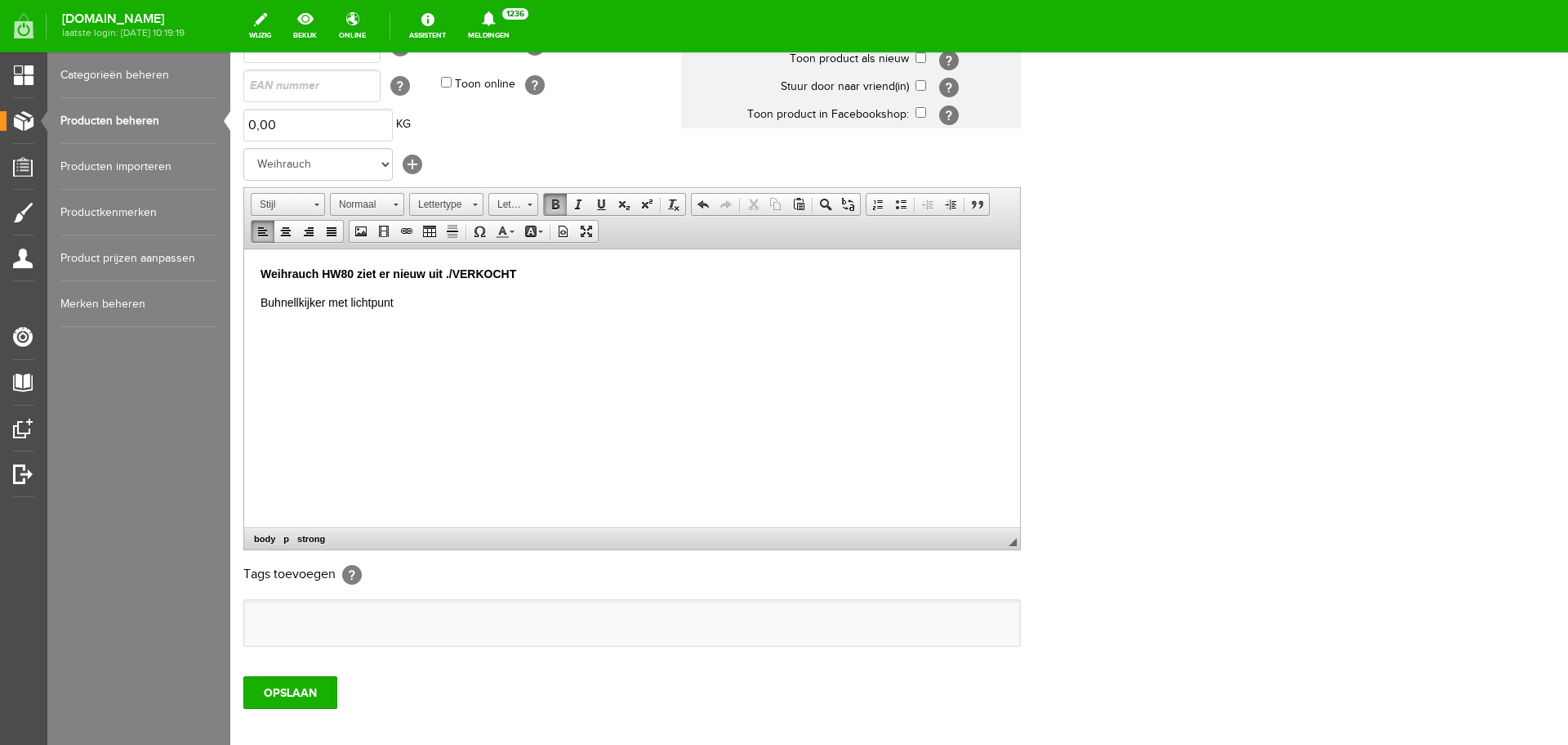
scroll to position [245, 0]
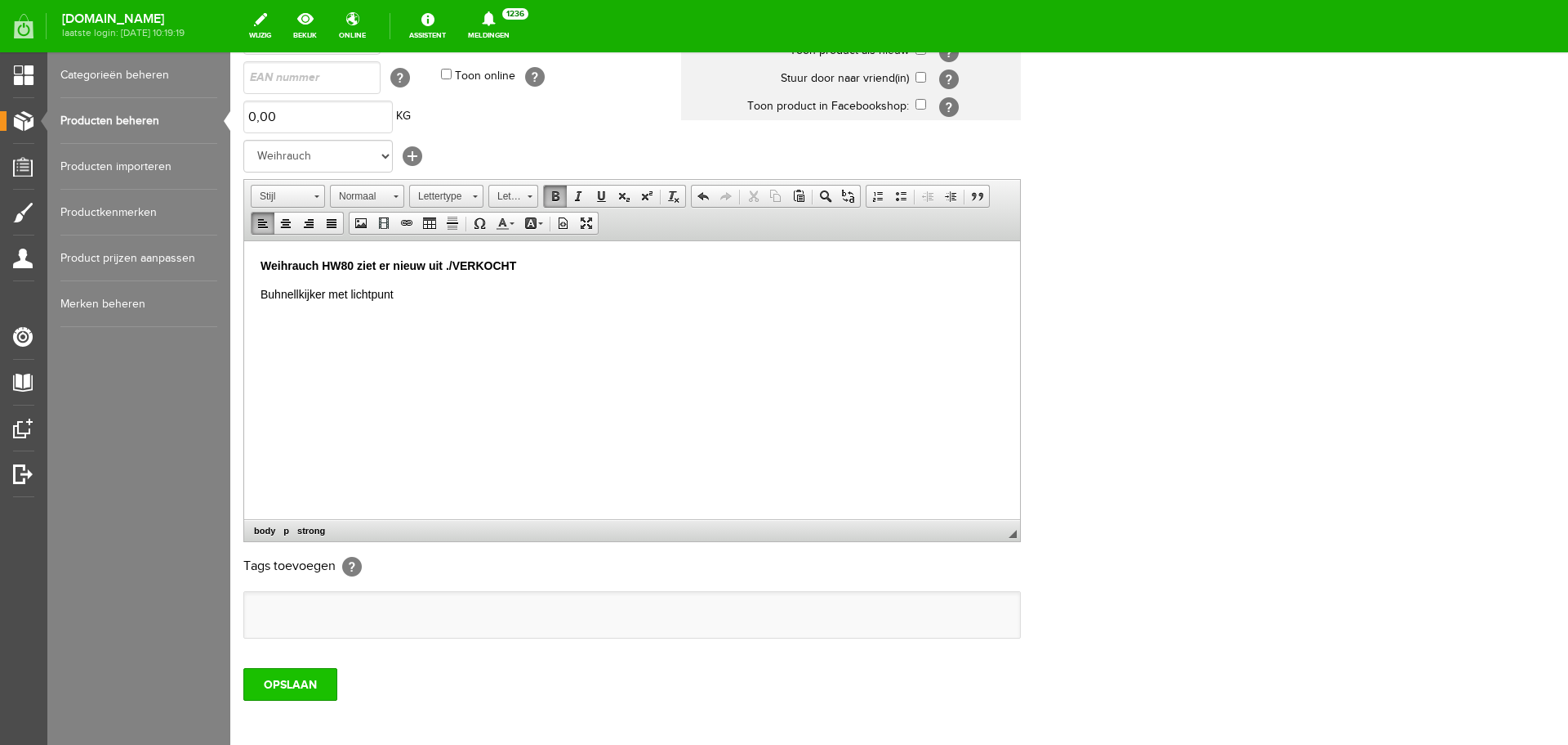
click at [303, 682] on input "OPSLAAN" at bounding box center [290, 684] width 94 height 33
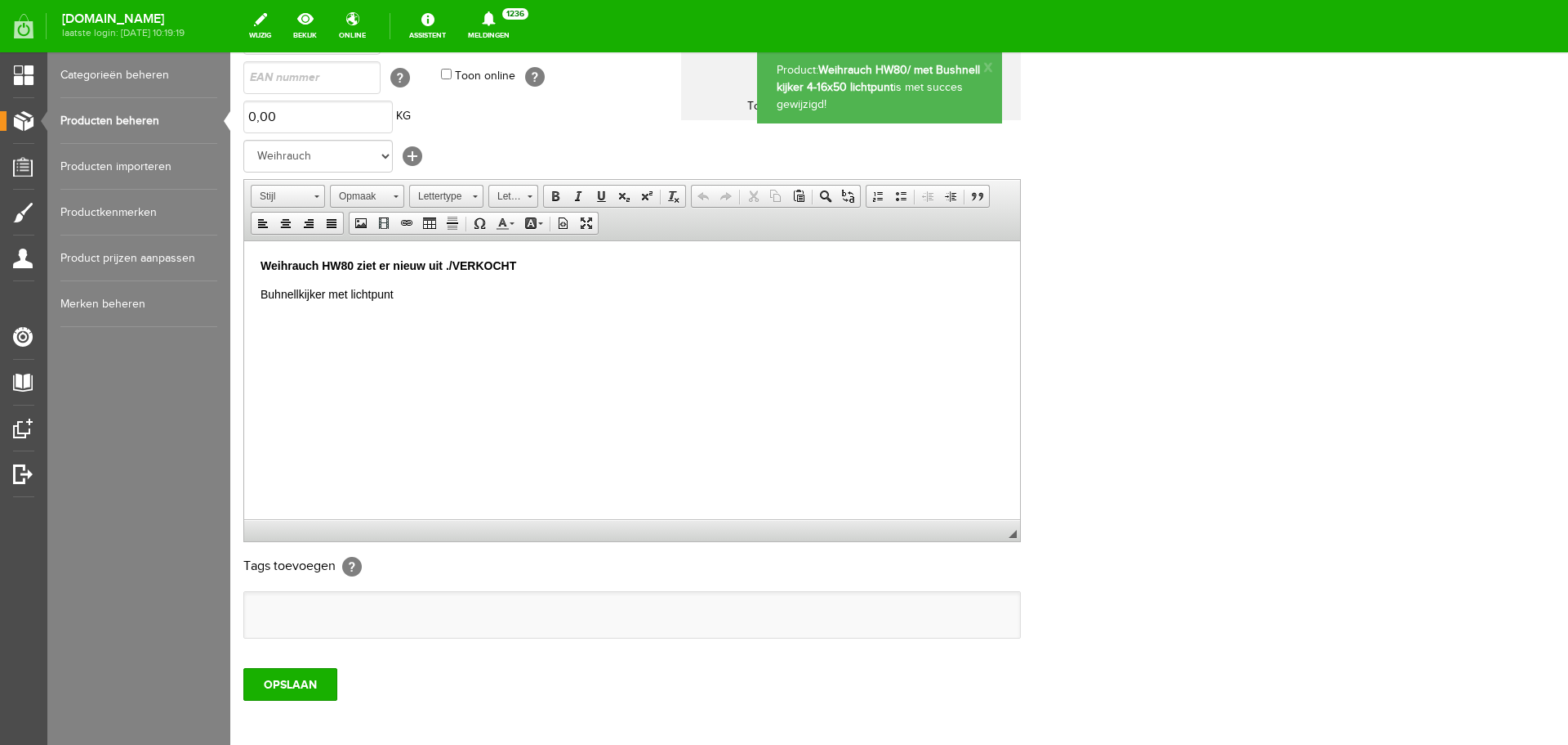
scroll to position [0, 0]
click at [152, 121] on link "Producten beheren" at bounding box center [139, 121] width 157 height 45
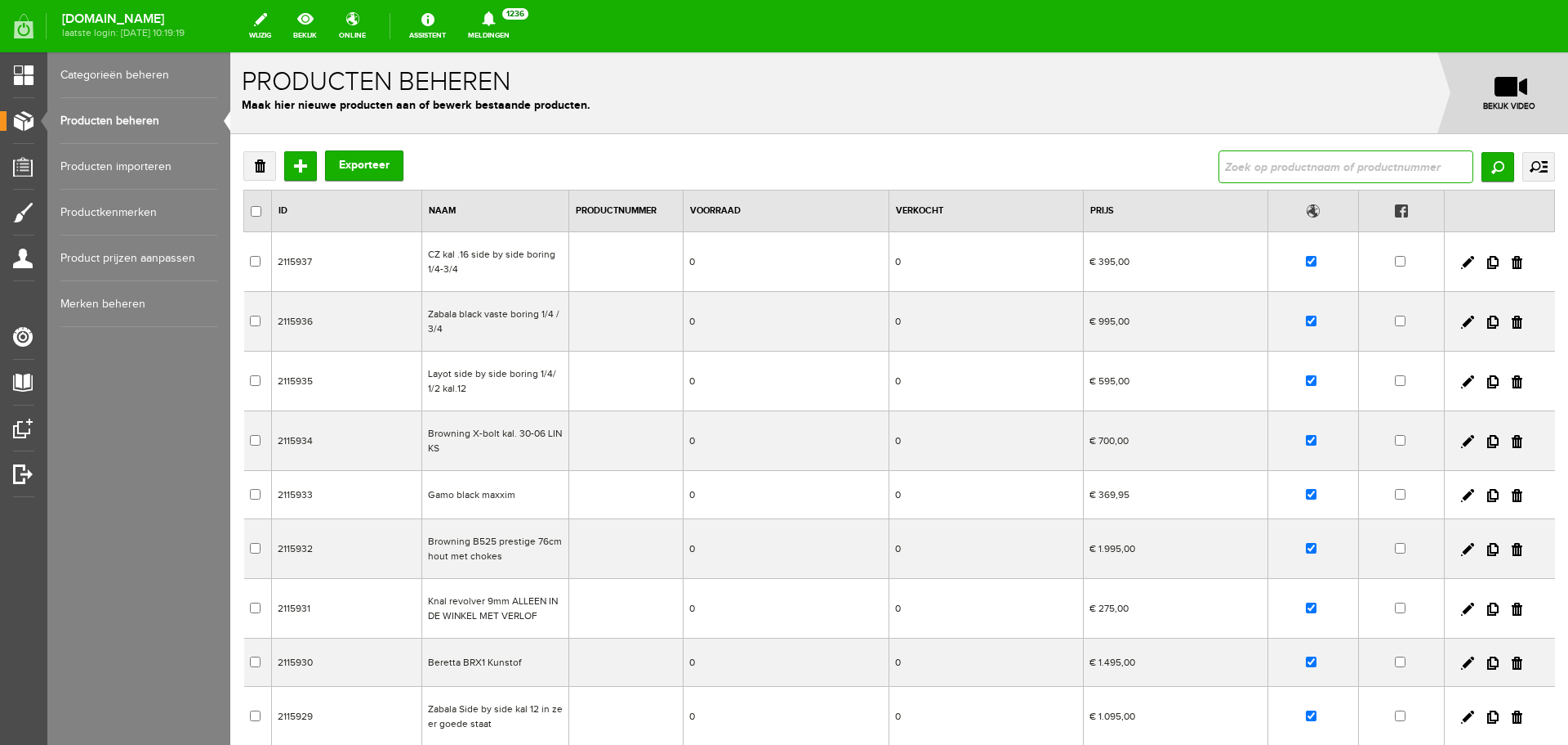
click at [1257, 155] on input "text" at bounding box center [1346, 167] width 255 height 33
type input "w"
type input "heym"
click at [1493, 167] on input "Zoeken" at bounding box center [1498, 166] width 33 height 29
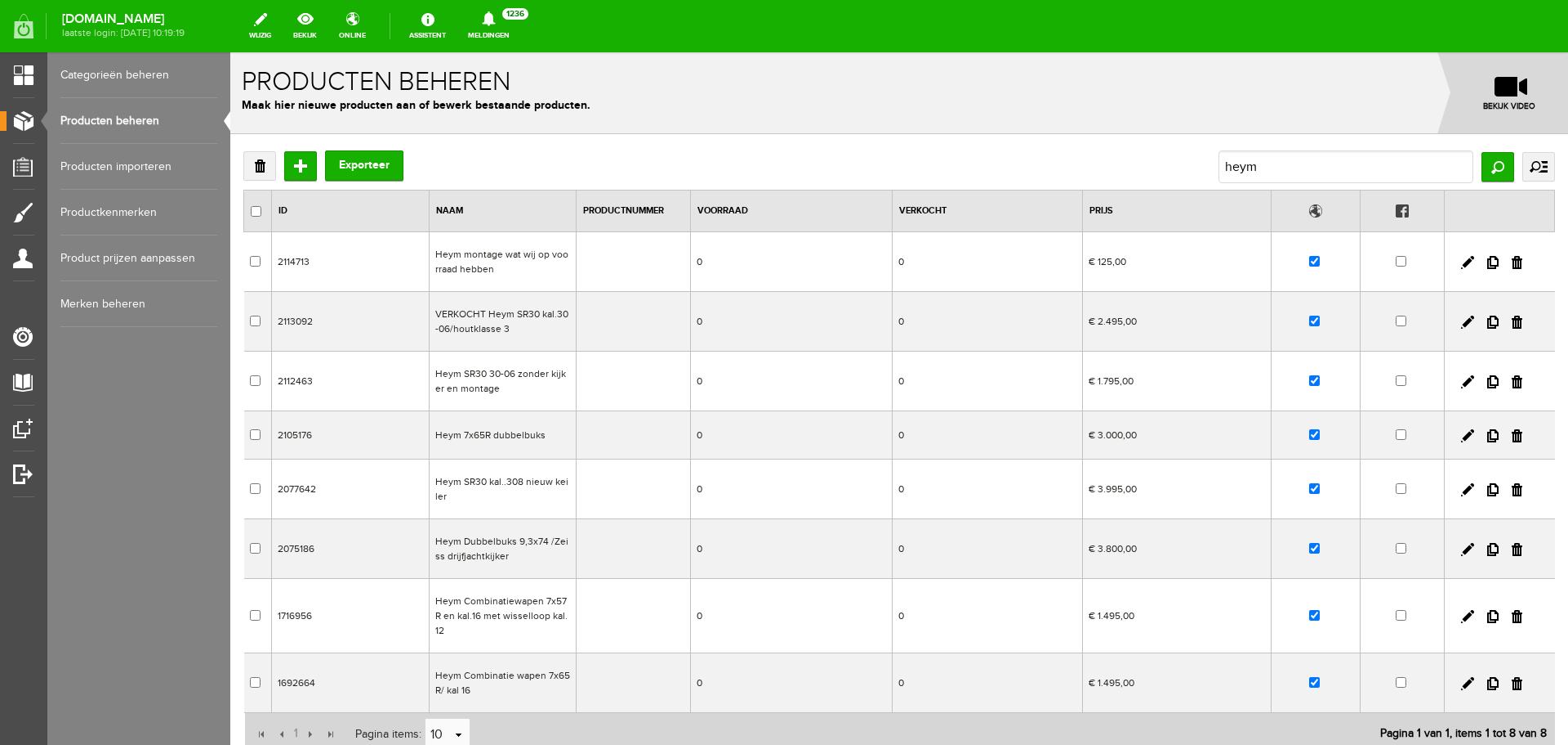
click at [537, 389] on td "Heym SR30 30-06 zonder kijker en montage" at bounding box center [503, 382] width 147 height 60
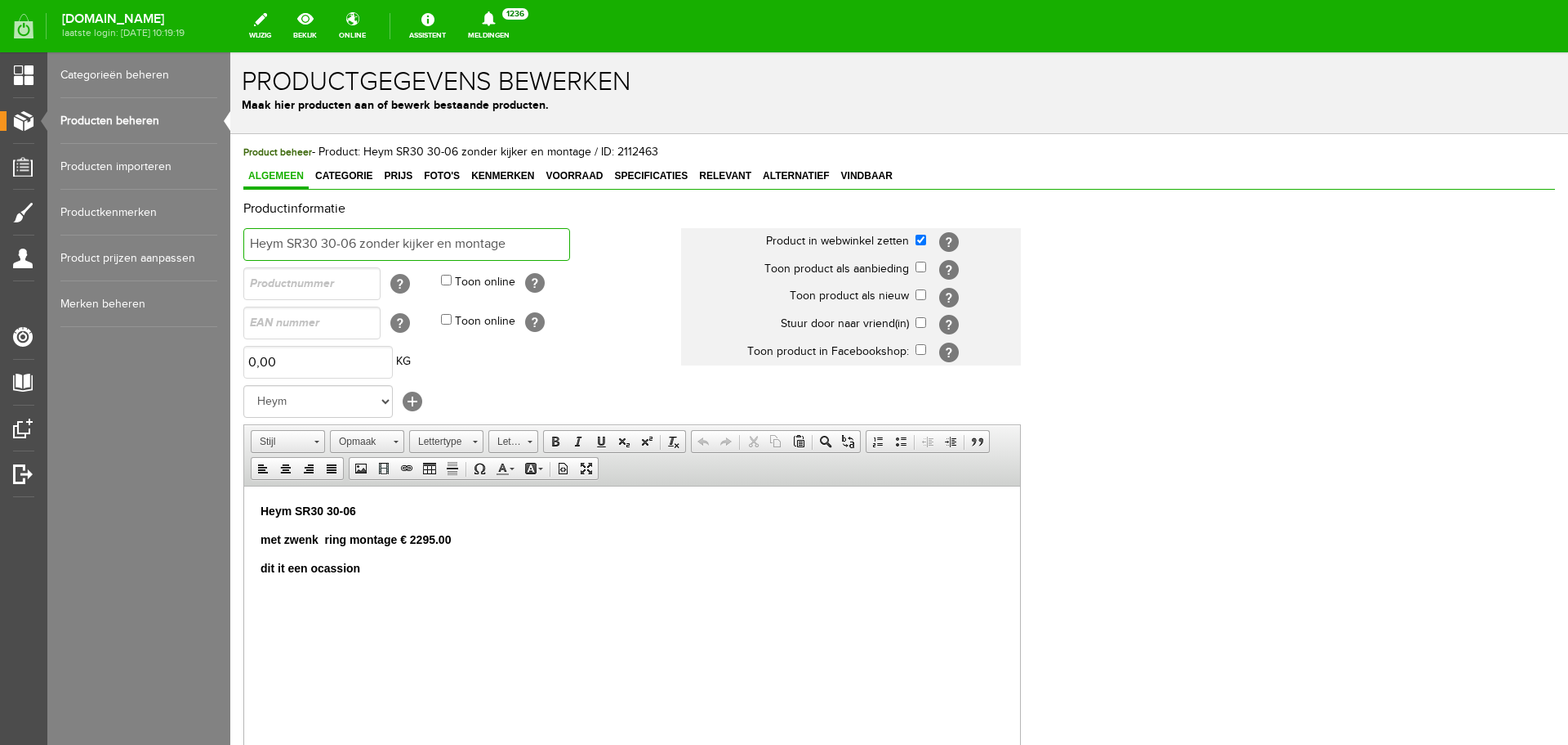
click at [514, 240] on input "Heym SR30 30-06 zonder kijker en montage" at bounding box center [407, 244] width 327 height 33
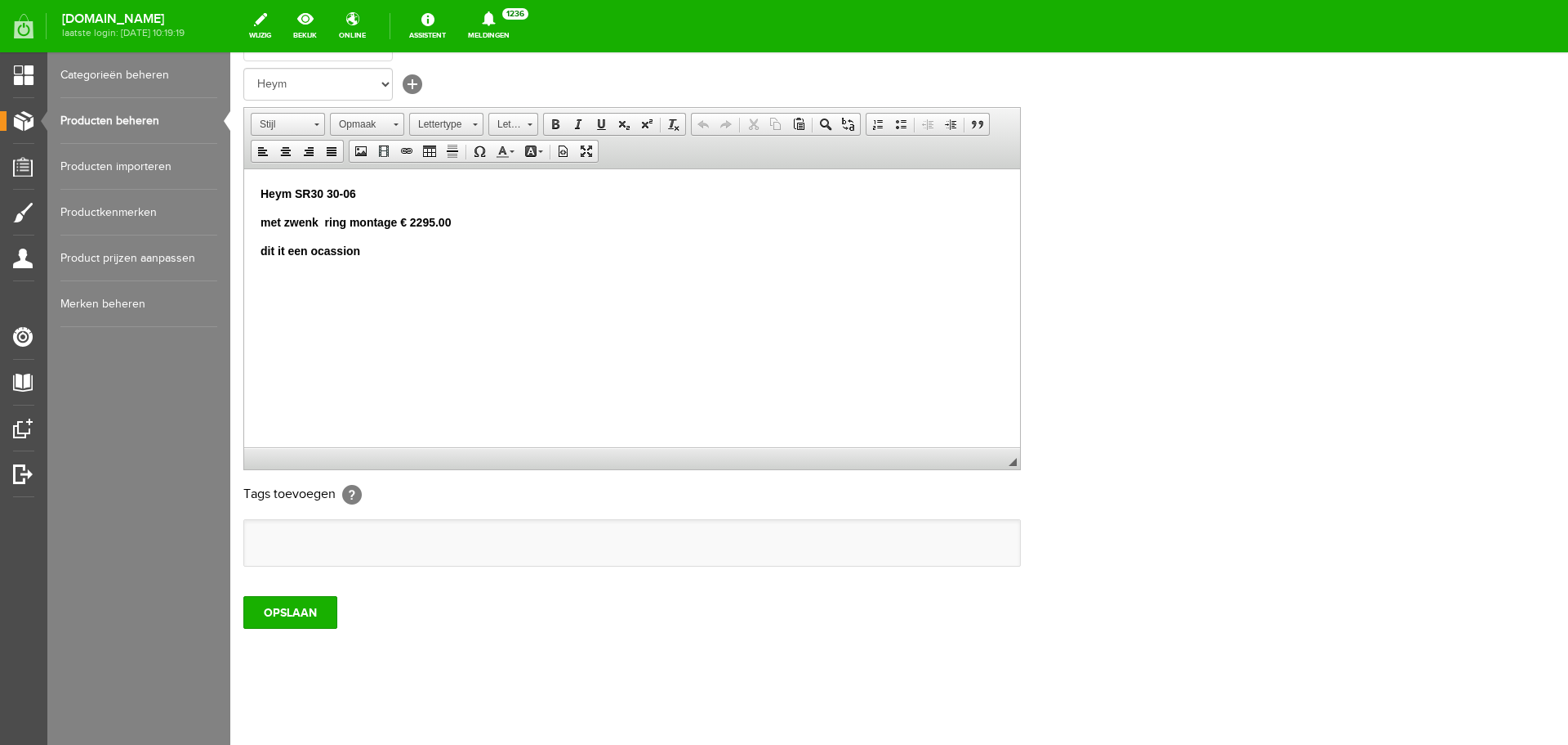
scroll to position [322, 0]
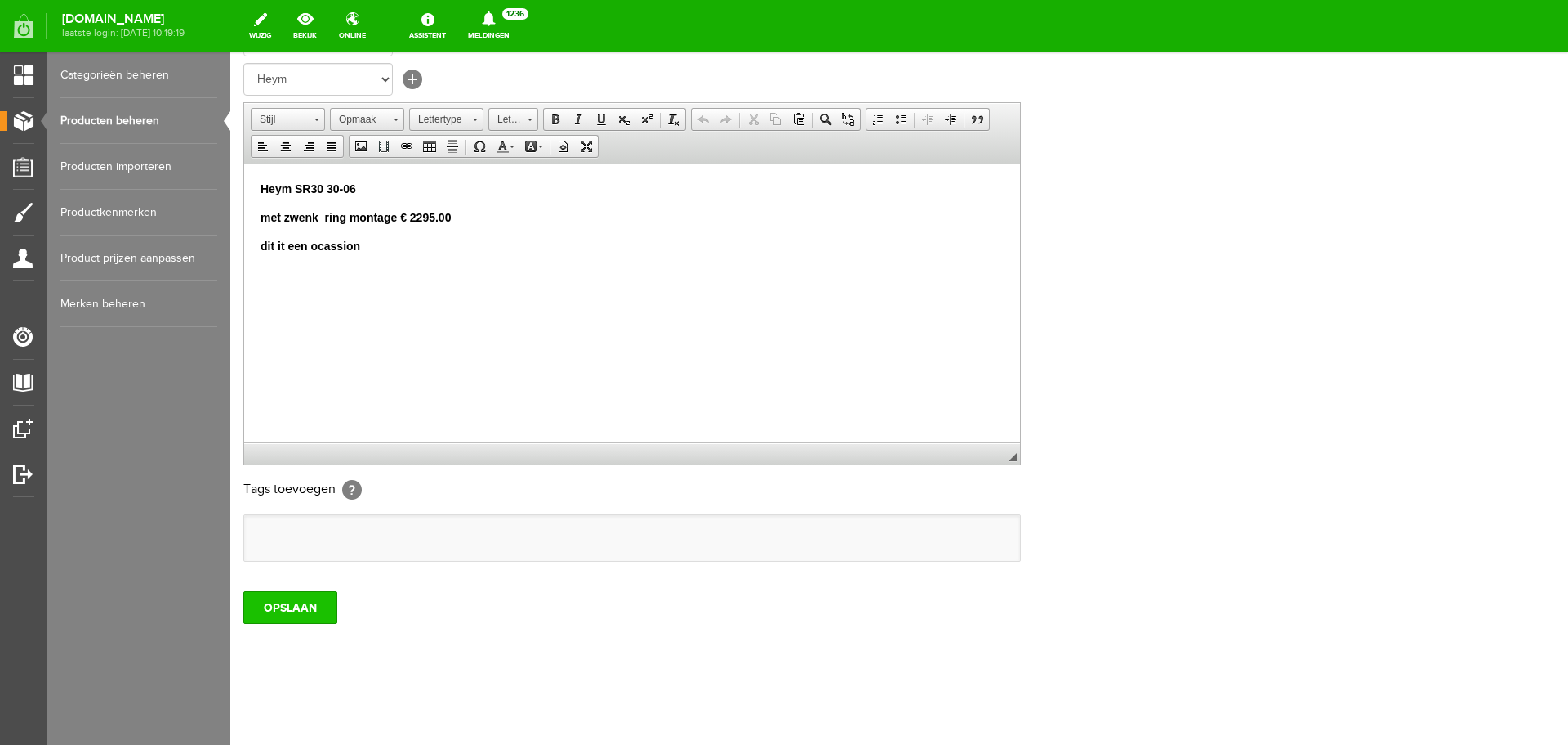
type input "Heym SR30 30-06 zonder kijker en montage/VERKOCHT"
click at [307, 606] on input "OPSLAAN" at bounding box center [290, 607] width 94 height 33
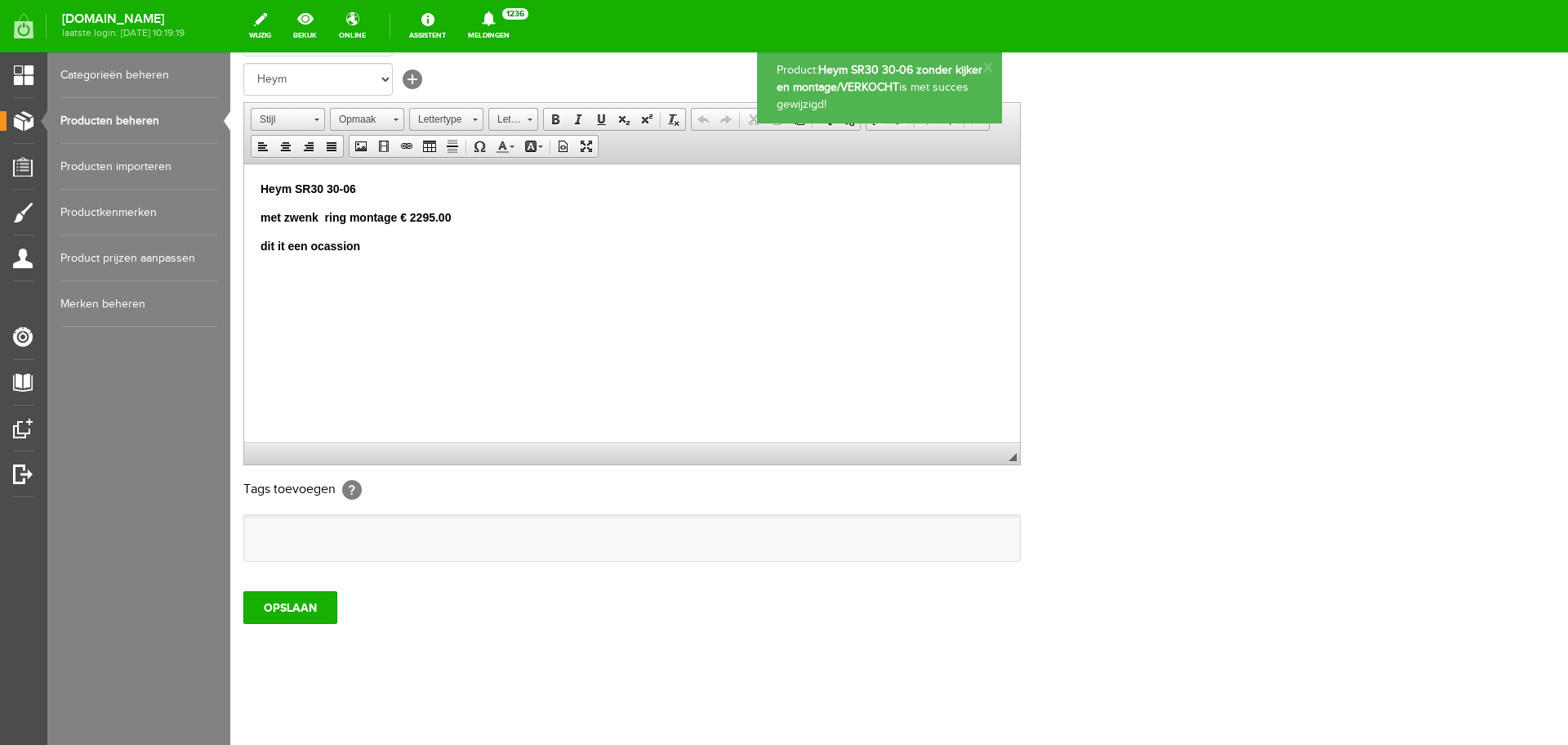
drag, startPoint x: 156, startPoint y: 113, endPoint x: 167, endPoint y: 114, distance: 11.0
click at [156, 114] on link "Producten beheren" at bounding box center [139, 121] width 157 height 45
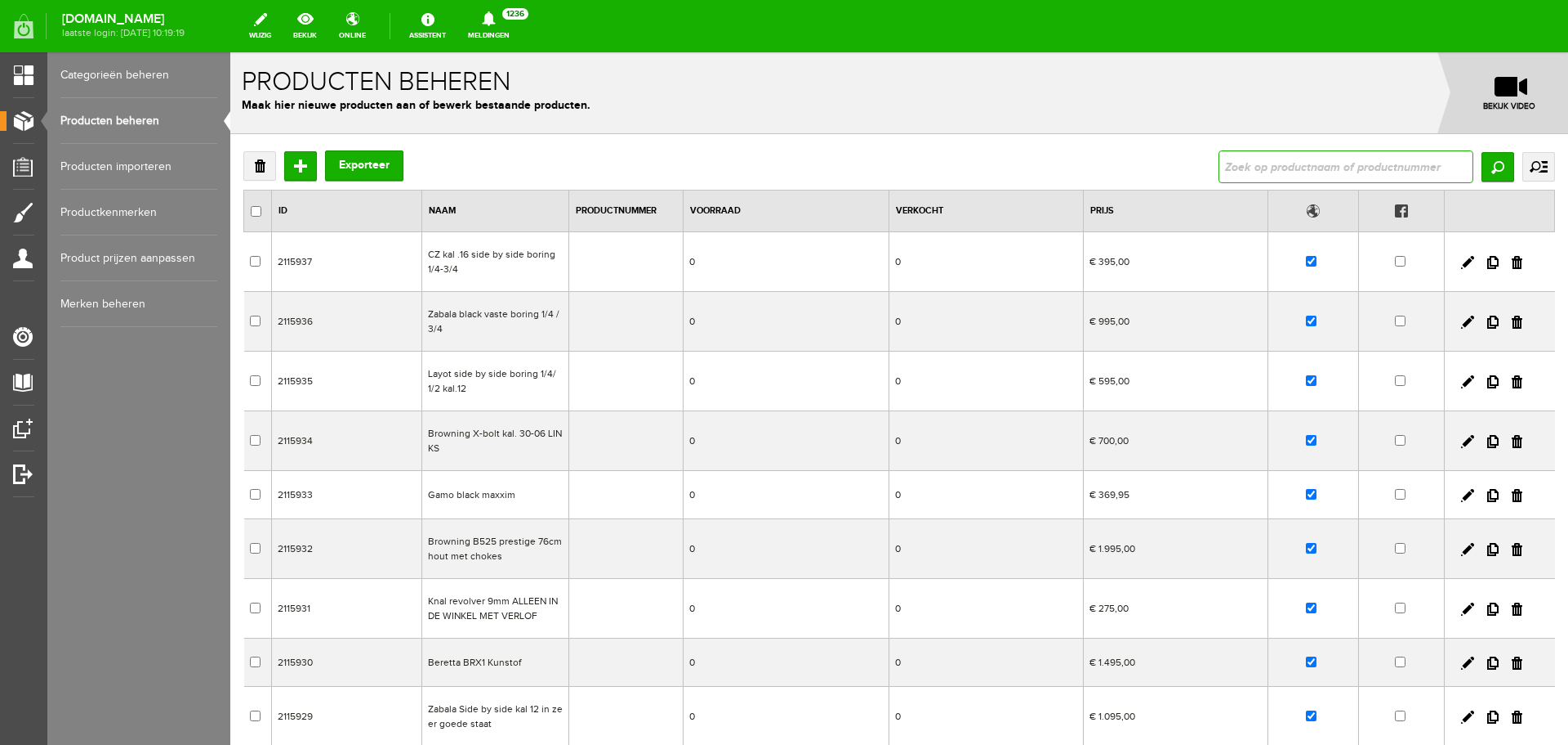
click at [1220, 158] on input "text" at bounding box center [1346, 167] width 255 height 33
type input "heym"
click at [1492, 168] on input "Zoeken" at bounding box center [1498, 166] width 33 height 29
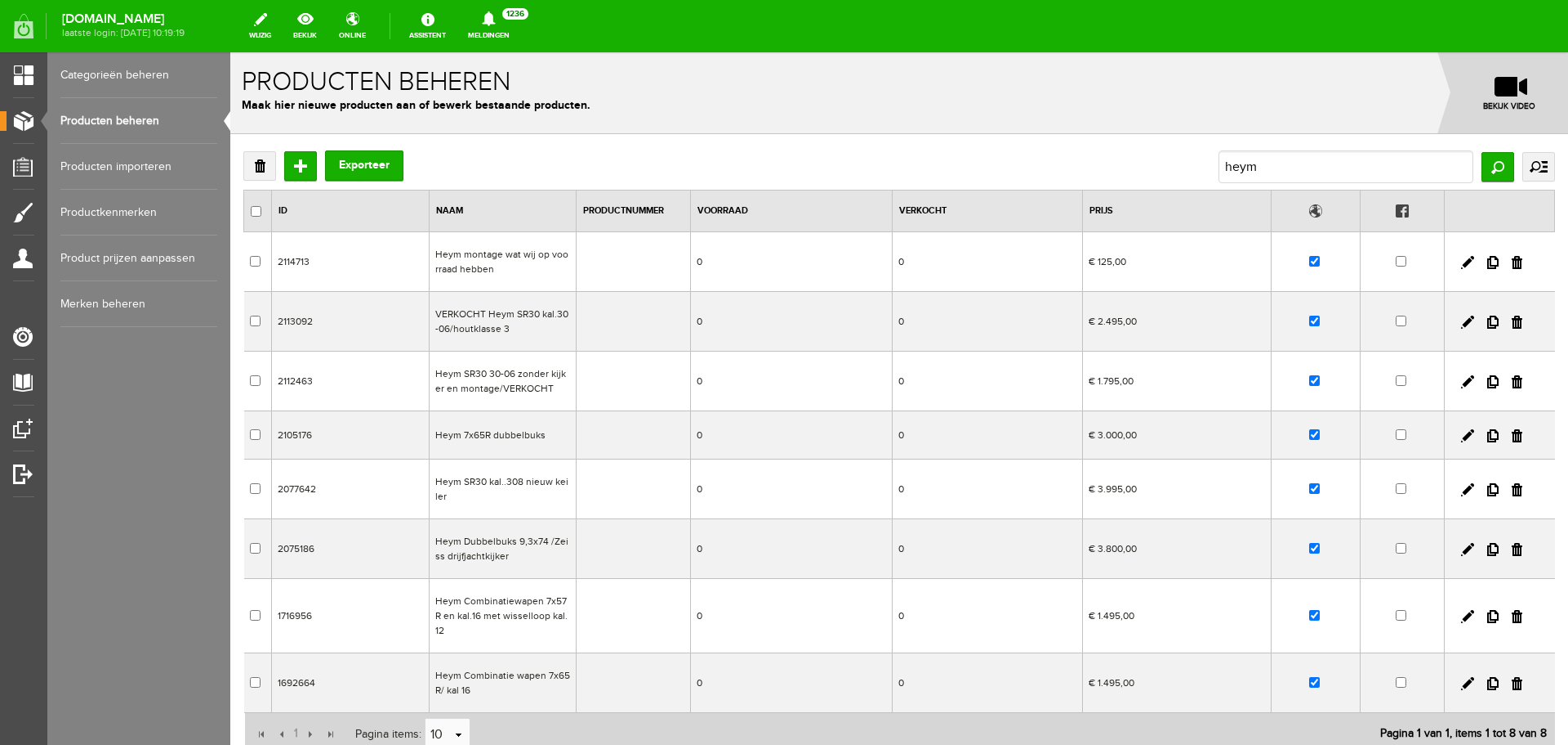
click at [545, 442] on td "Heym 7x65R dubbelbuks" at bounding box center [503, 435] width 147 height 48
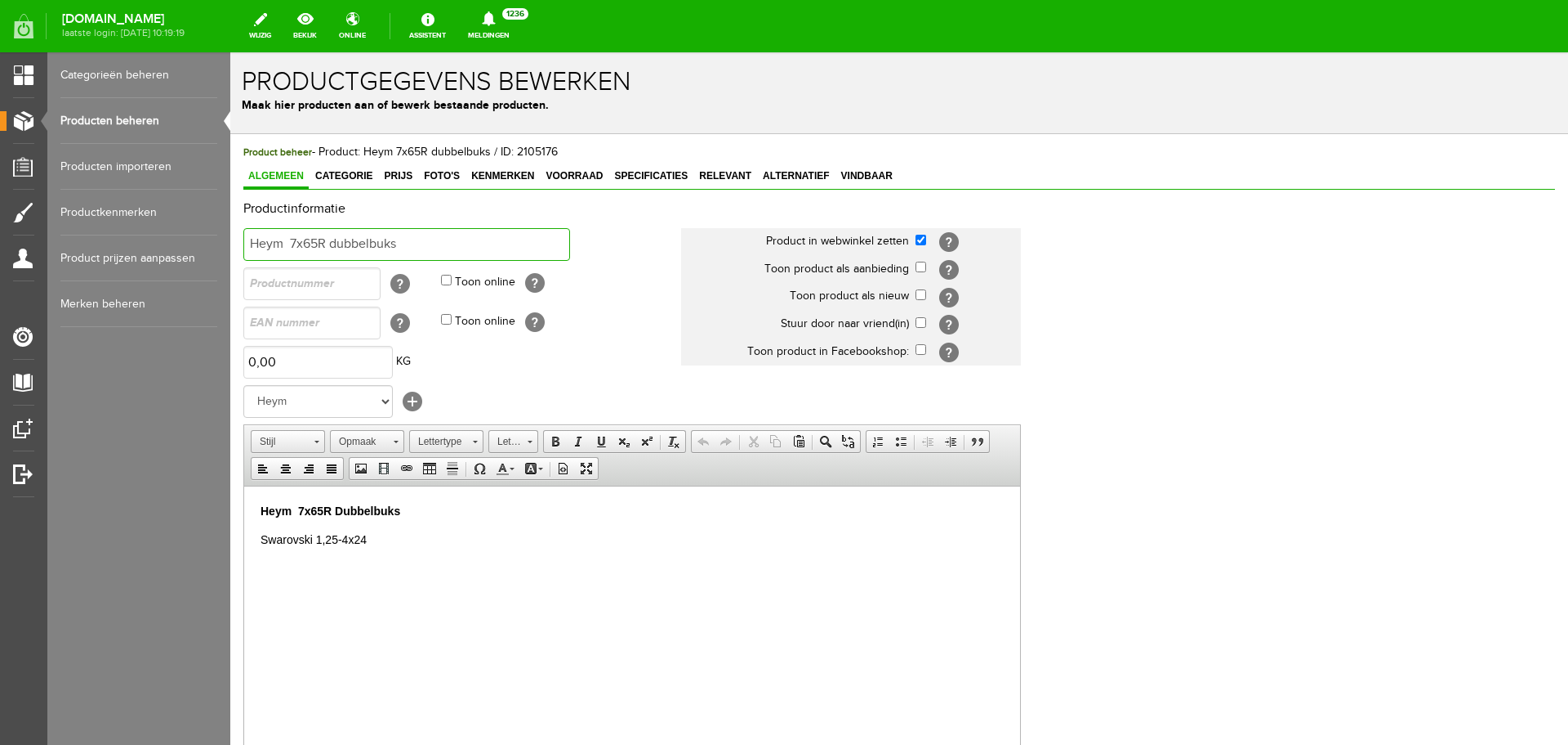
drag, startPoint x: 436, startPoint y: 252, endPoint x: 446, endPoint y: 243, distance: 13.5
click at [440, 248] on input "Heym 7x65R dubbelbuks" at bounding box center [407, 244] width 327 height 33
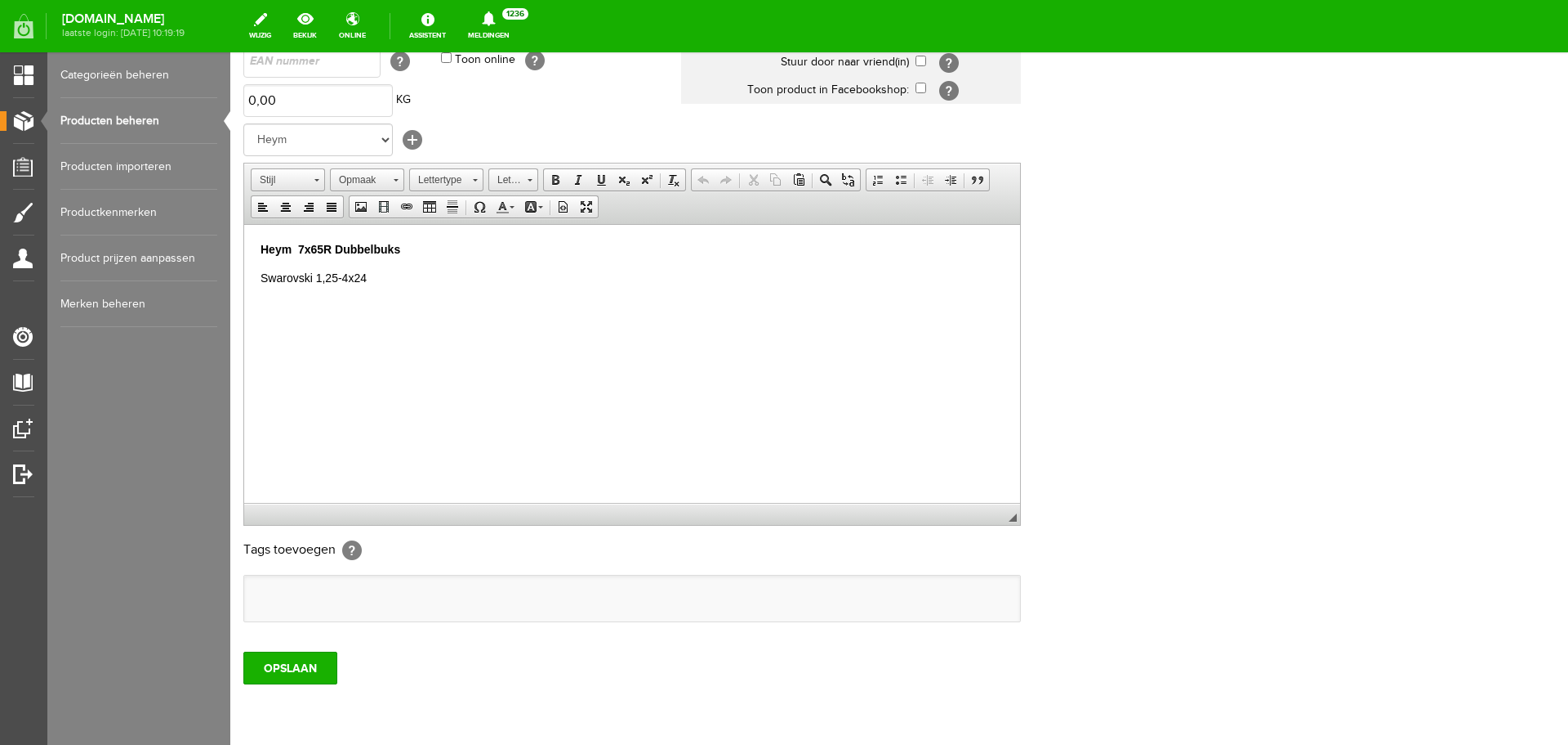
scroll to position [322, 0]
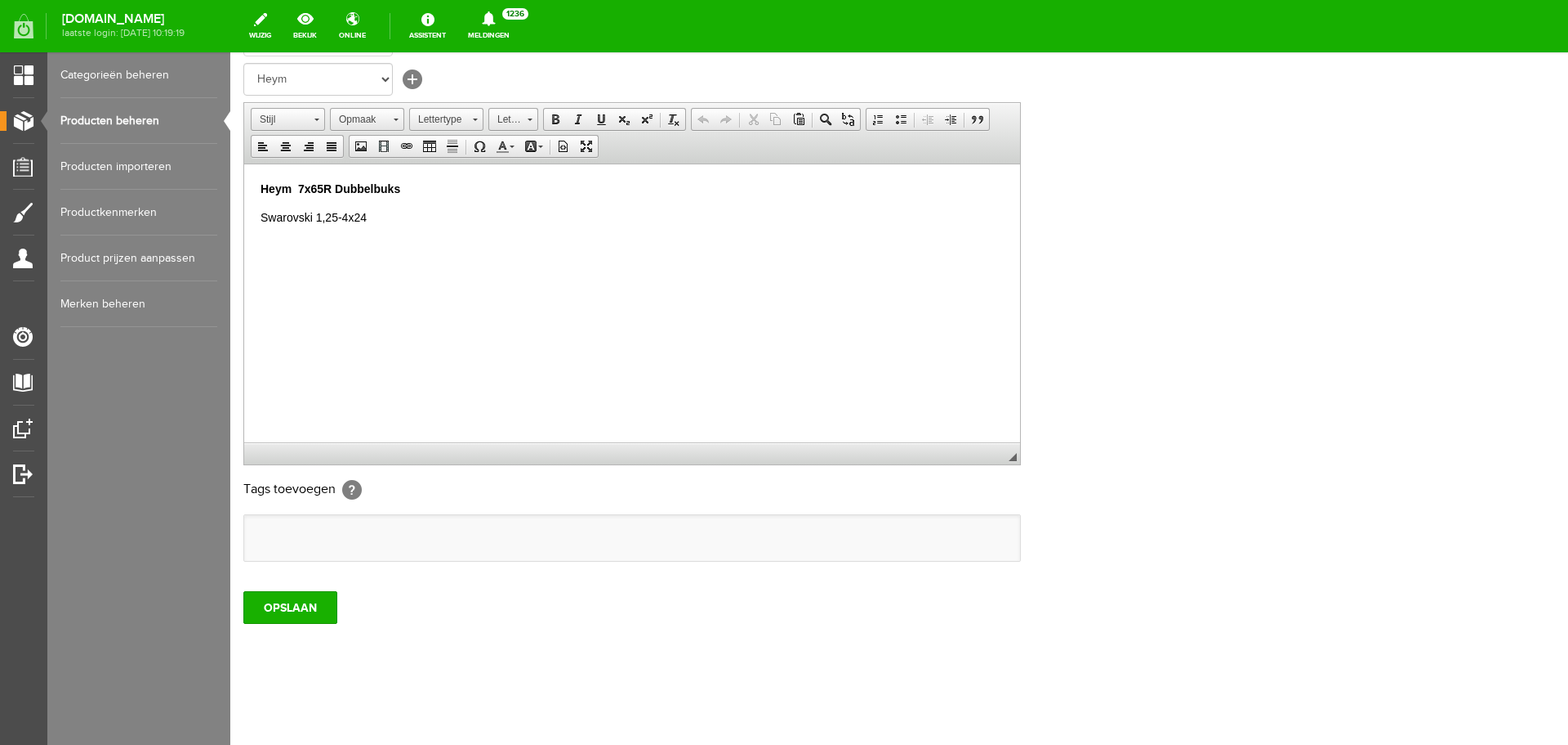
type input "Heym 7x65R dubbelbuks/VERKOCHT"
click at [411, 192] on p "Heym 7x65R Dubbelbuks" at bounding box center [632, 188] width 744 height 17
click at [293, 607] on input "OPSLAAN" at bounding box center [290, 607] width 94 height 33
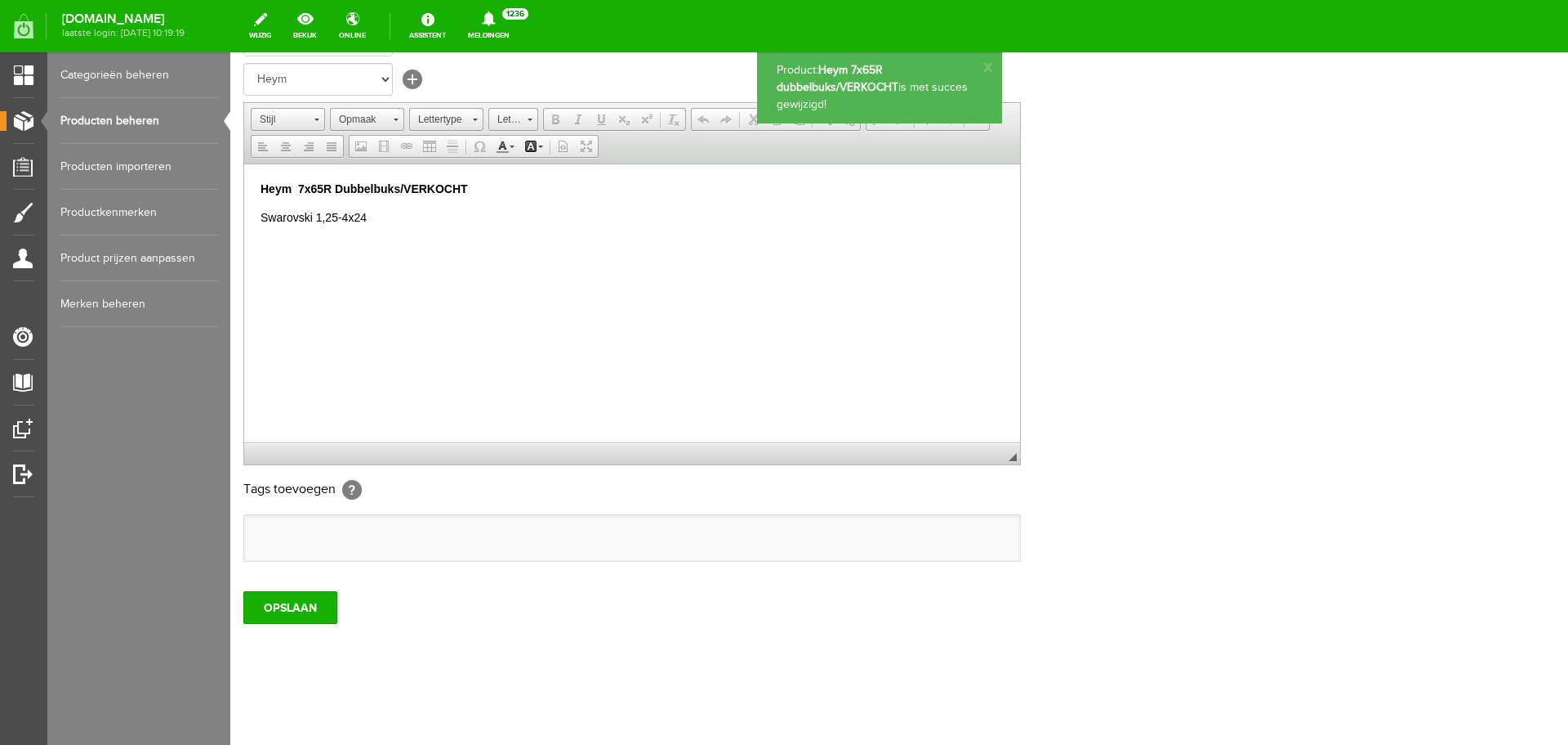
scroll to position [0, 0]
click at [144, 120] on link "Producten beheren" at bounding box center [139, 121] width 157 height 45
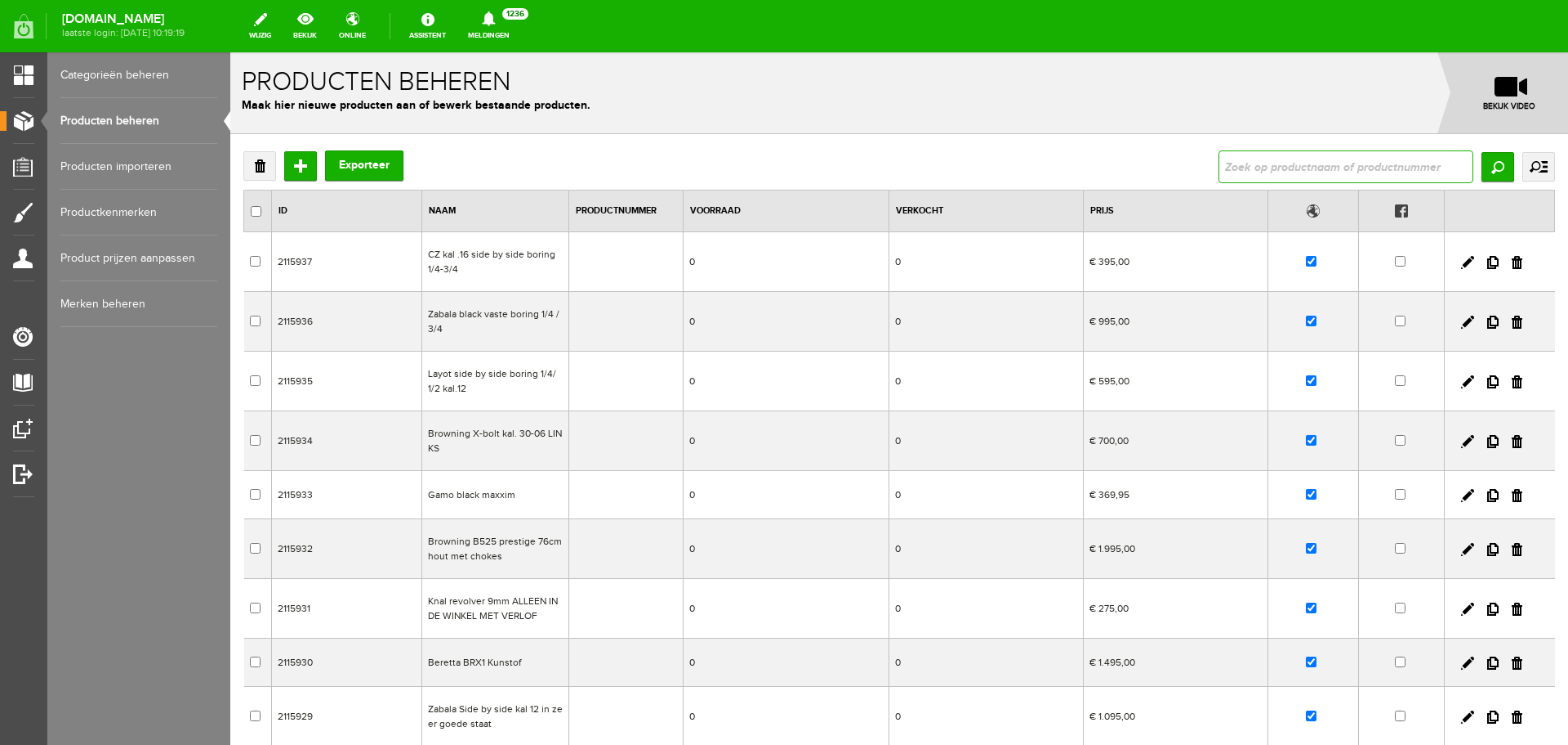
click at [1293, 173] on input "text" at bounding box center [1346, 167] width 255 height 33
type input "winchester"
click at [1482, 157] on input "Zoeken" at bounding box center [1498, 166] width 33 height 29
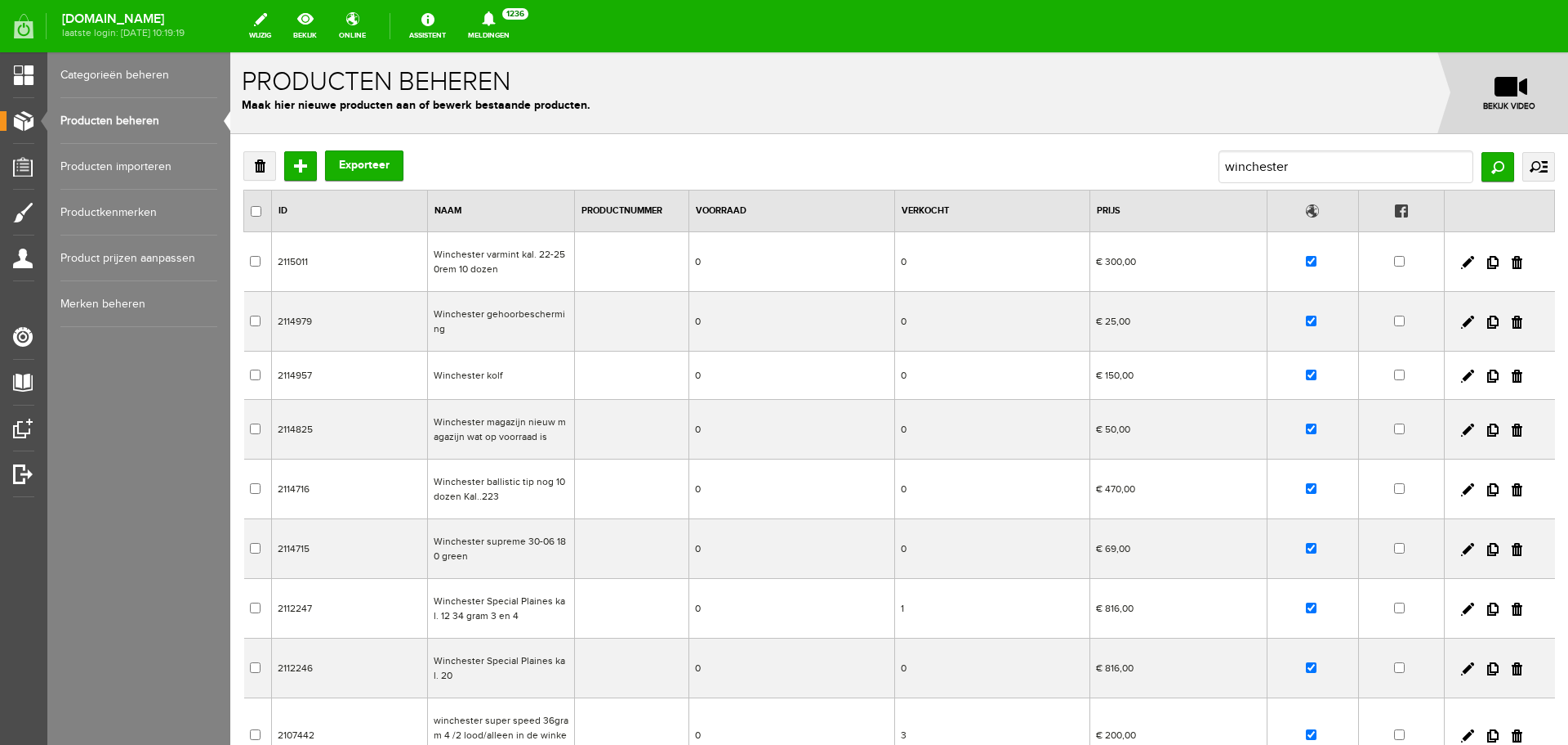
drag, startPoint x: 715, startPoint y: 498, endPoint x: 945, endPoint y: 548, distance: 235.4
click at [715, 498] on td "0" at bounding box center [792, 490] width 206 height 60
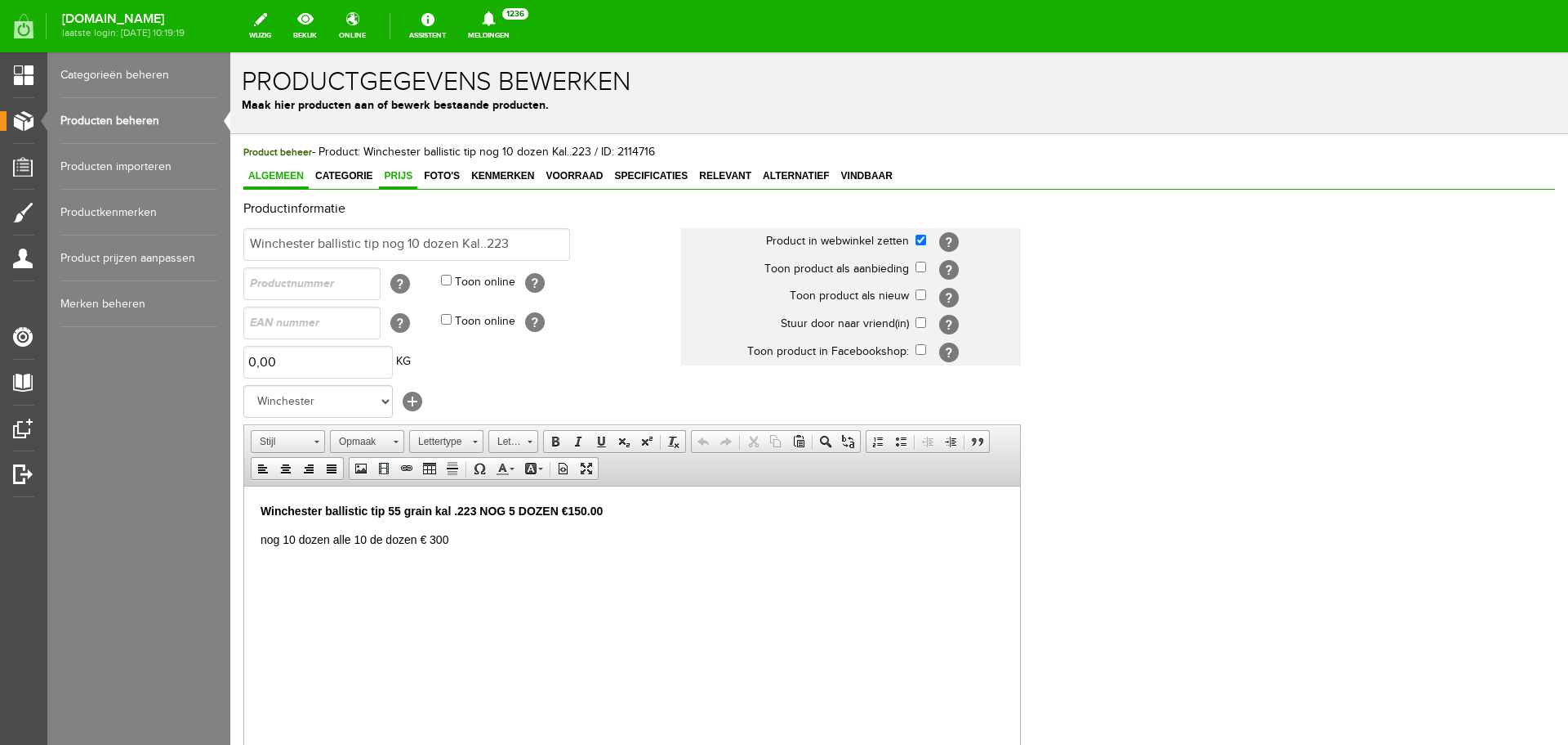
click at [409, 176] on span "Prijs" at bounding box center [398, 175] width 38 height 12
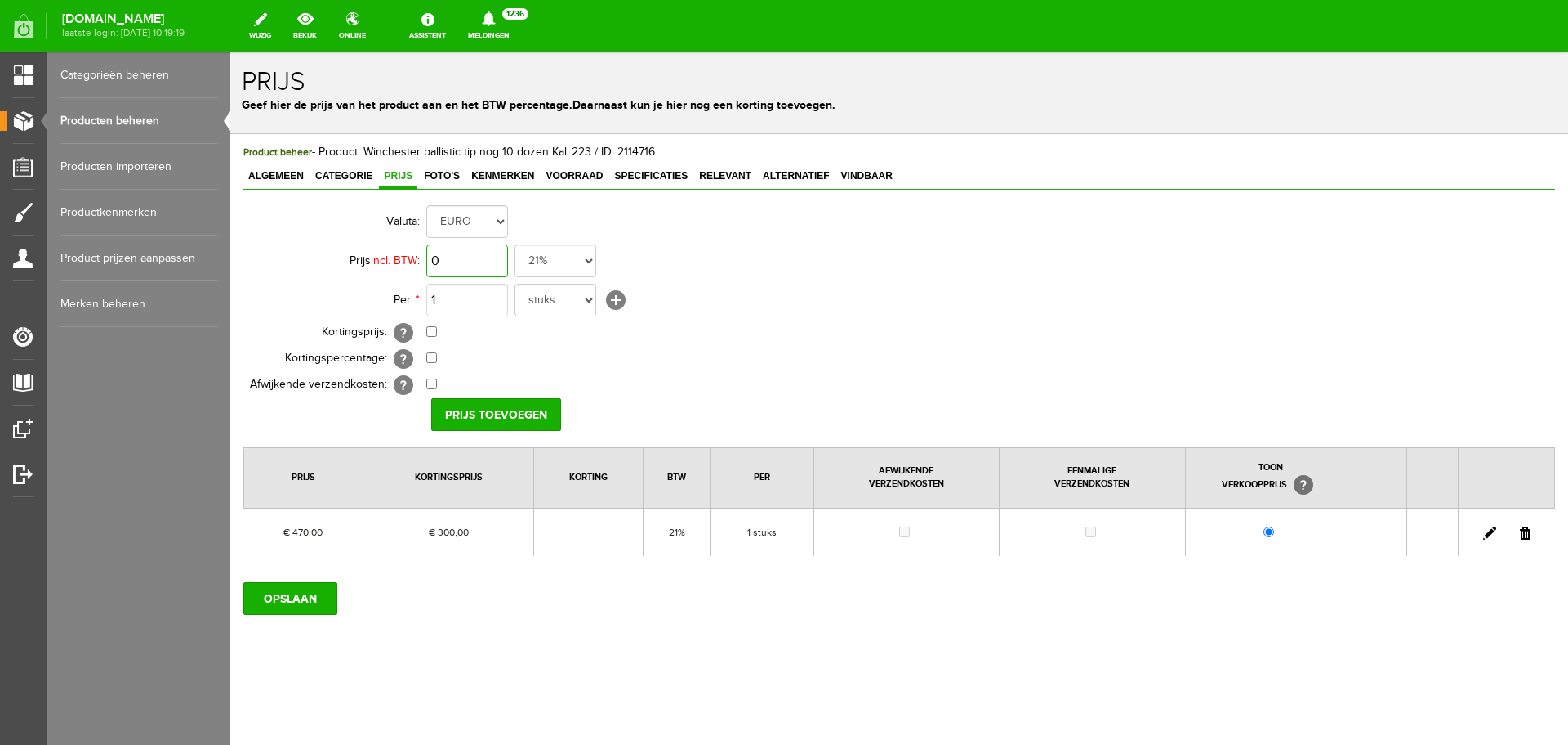
click at [480, 258] on input "0" at bounding box center [468, 261] width 82 height 33
type input "€ 0,00"
click at [136, 117] on link "Producten beheren" at bounding box center [139, 121] width 157 height 45
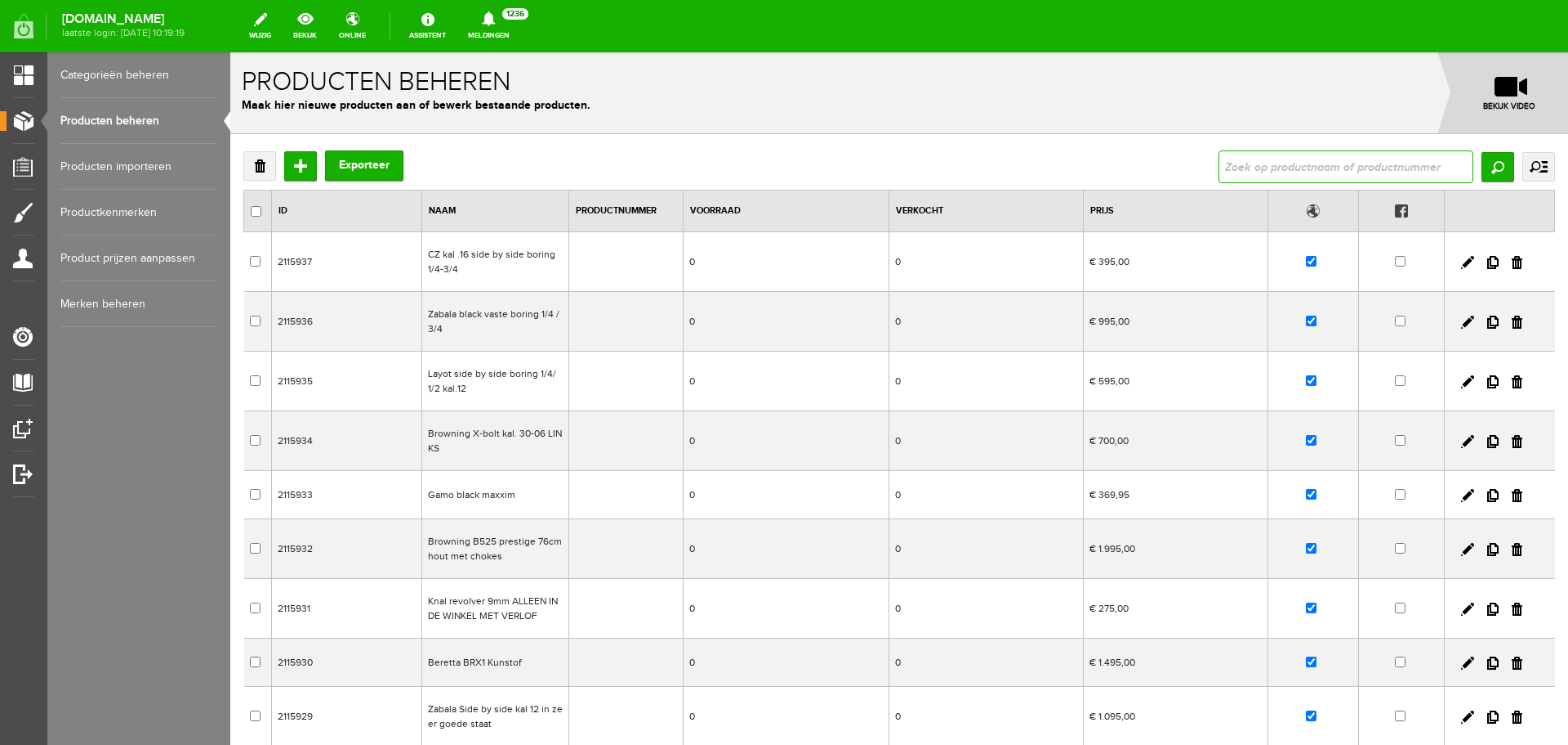
click at [1241, 158] on input "text" at bounding box center [1346, 167] width 255 height 33
type input "winchester"
click at [1487, 161] on input "Zoeken" at bounding box center [1498, 166] width 33 height 29
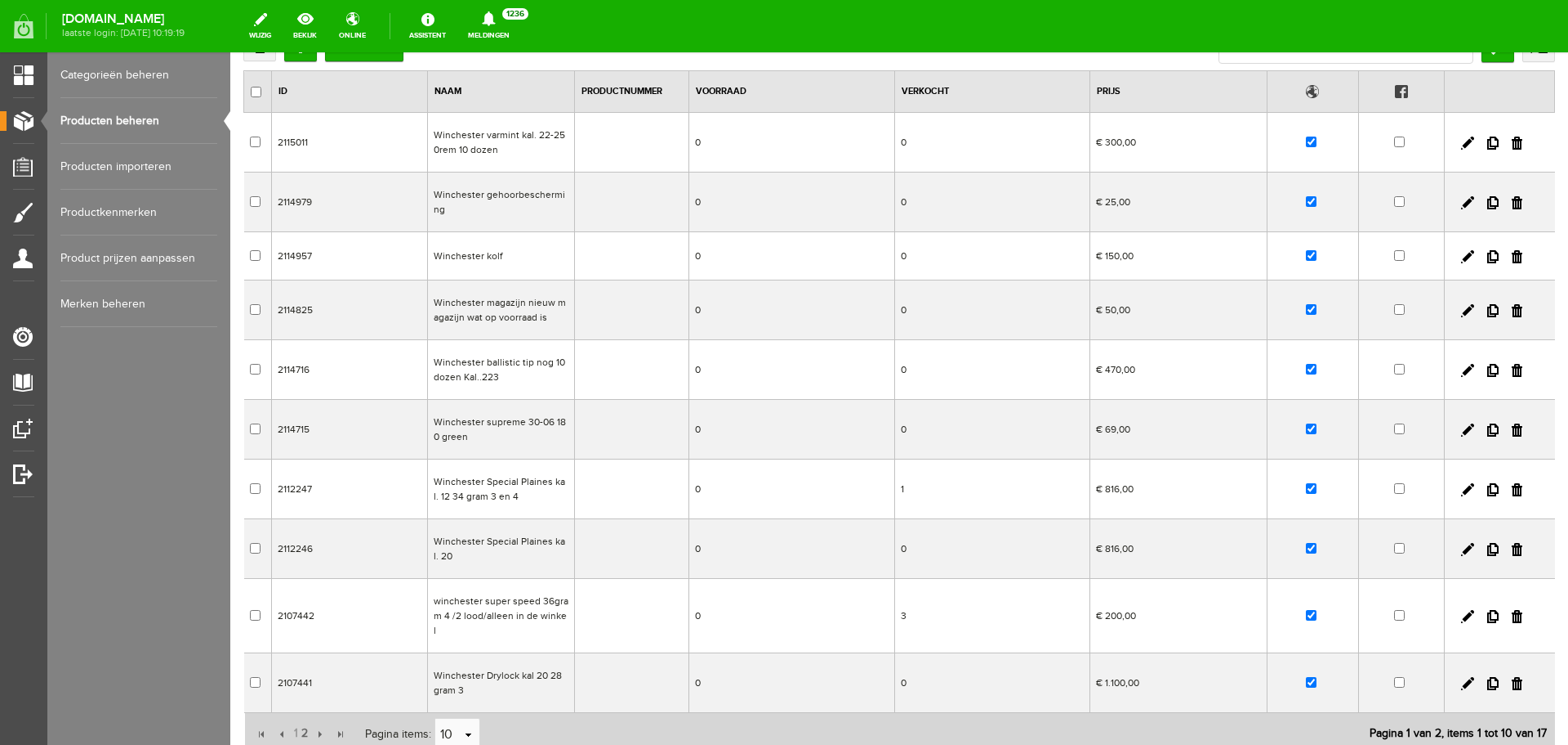
scroll to position [164, 0]
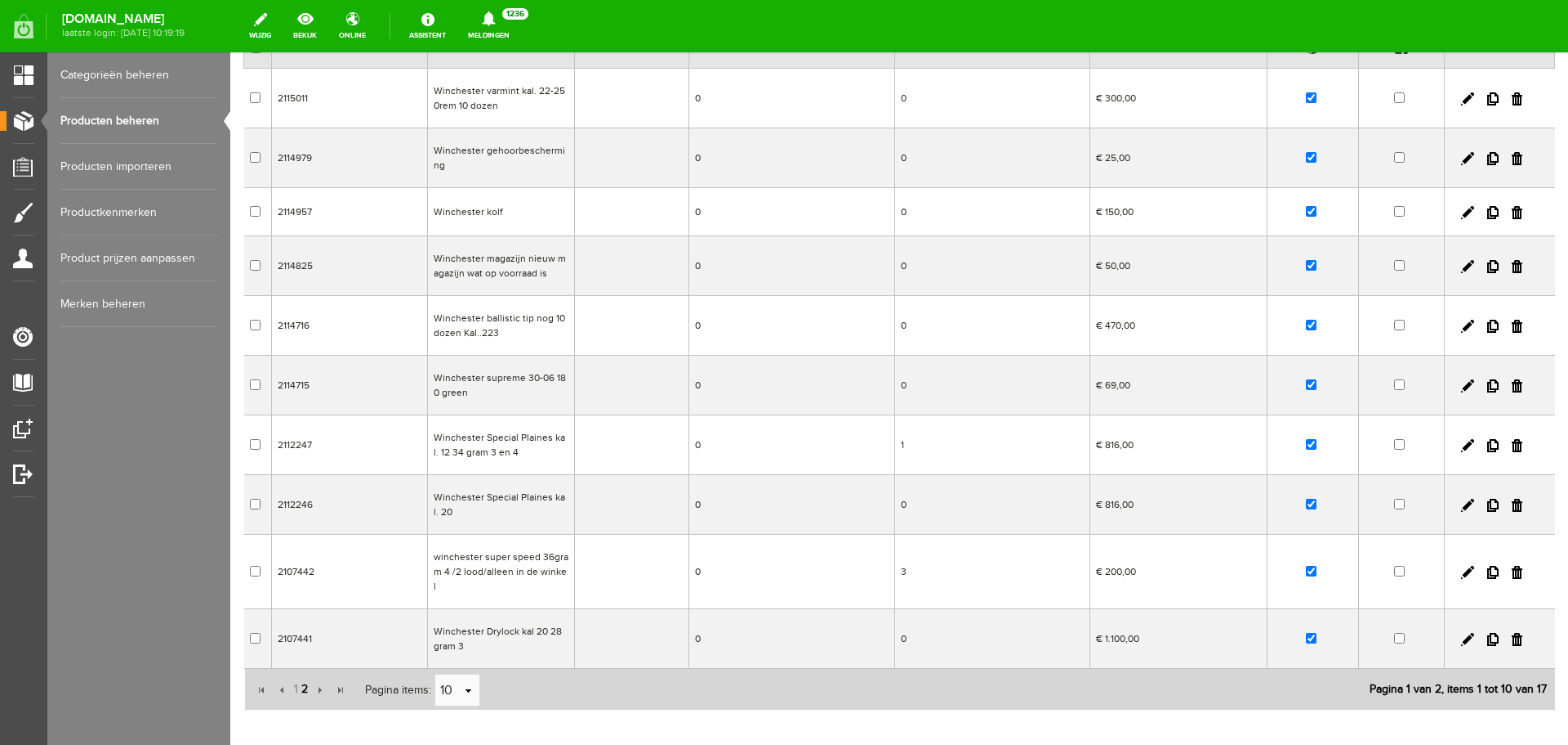
click at [307, 672] on span "2" at bounding box center [304, 689] width 10 height 33
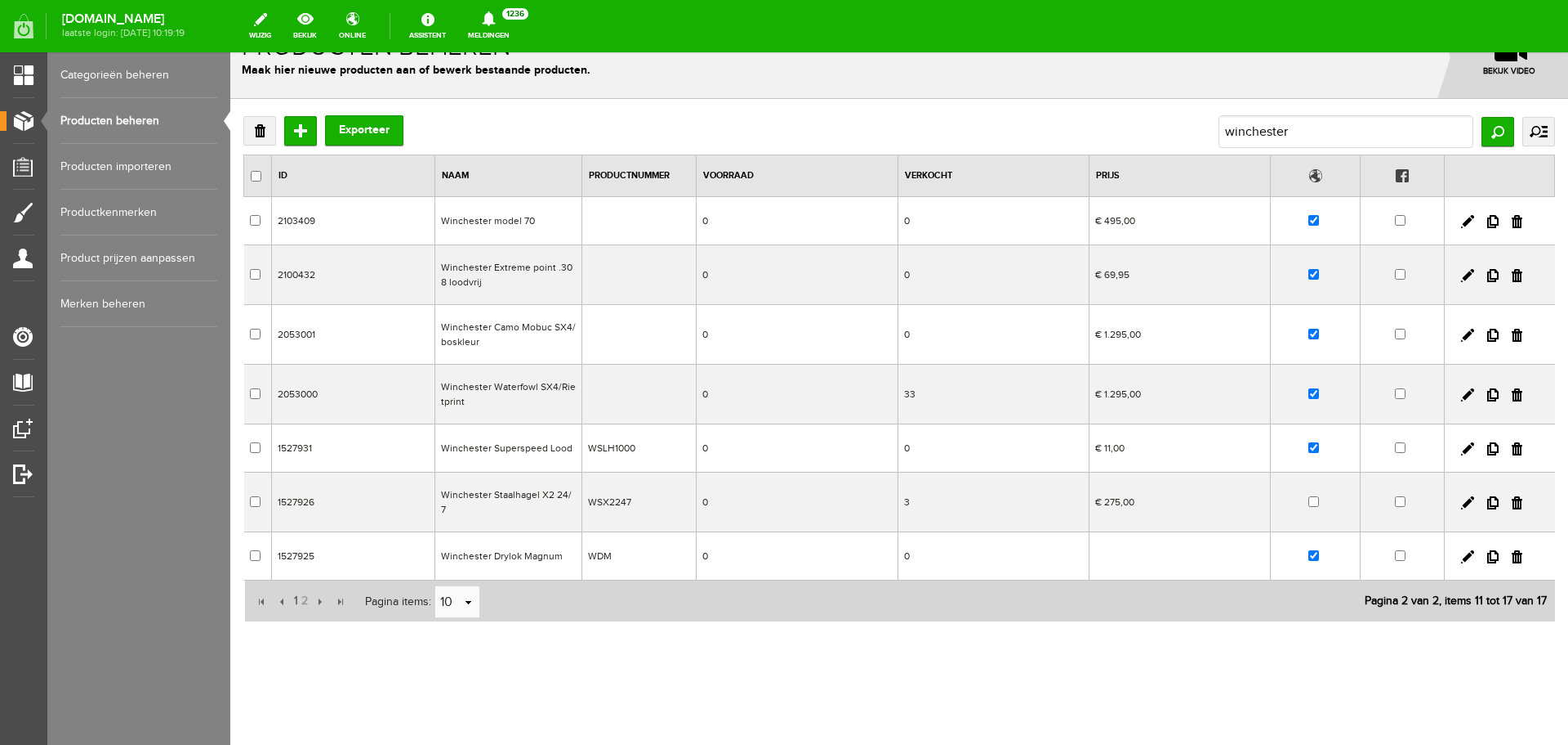
scroll to position [24, 0]
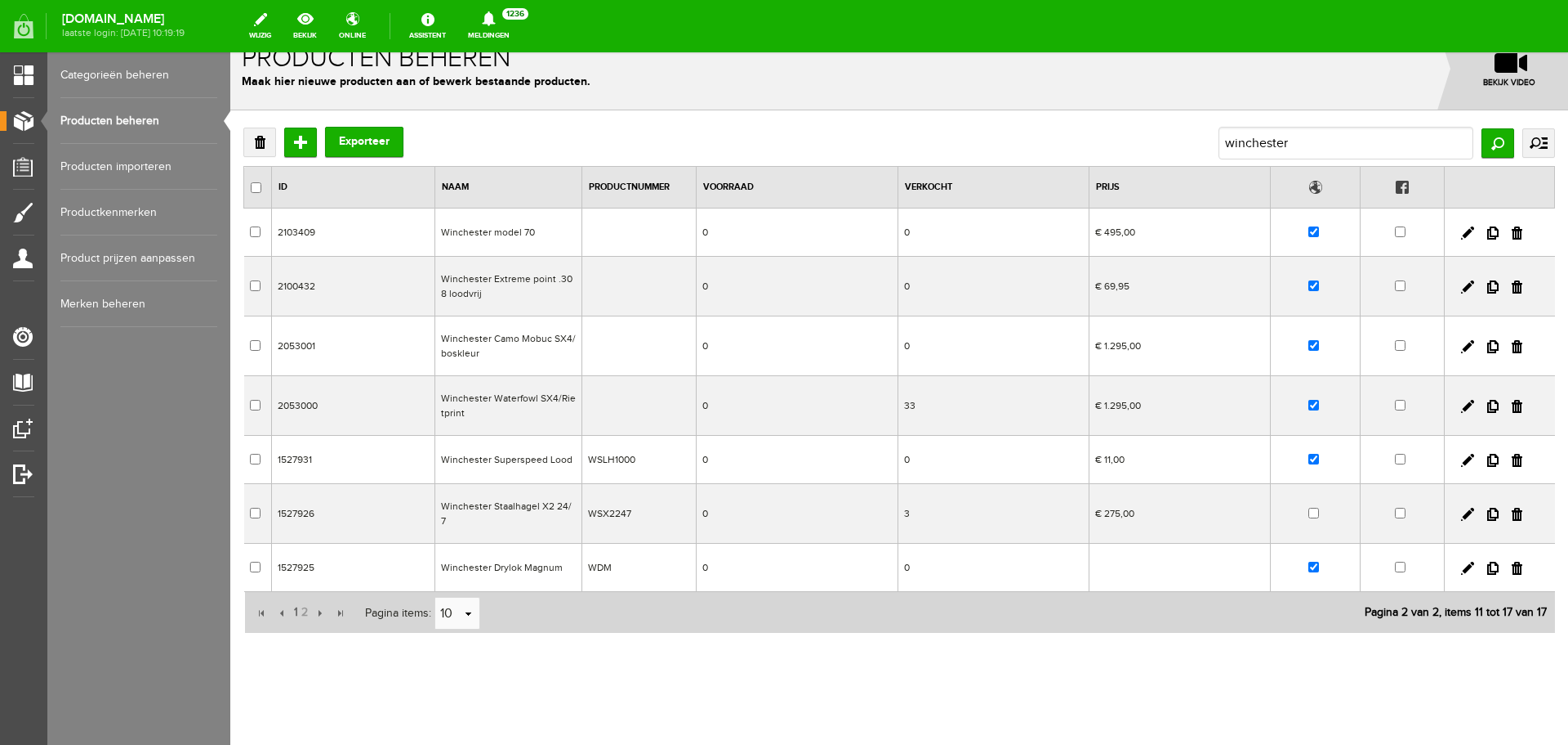
drag, startPoint x: 562, startPoint y: 240, endPoint x: 793, endPoint y: 291, distance: 236.6
click at [562, 240] on td "Winchester model 70" at bounding box center [509, 232] width 147 height 48
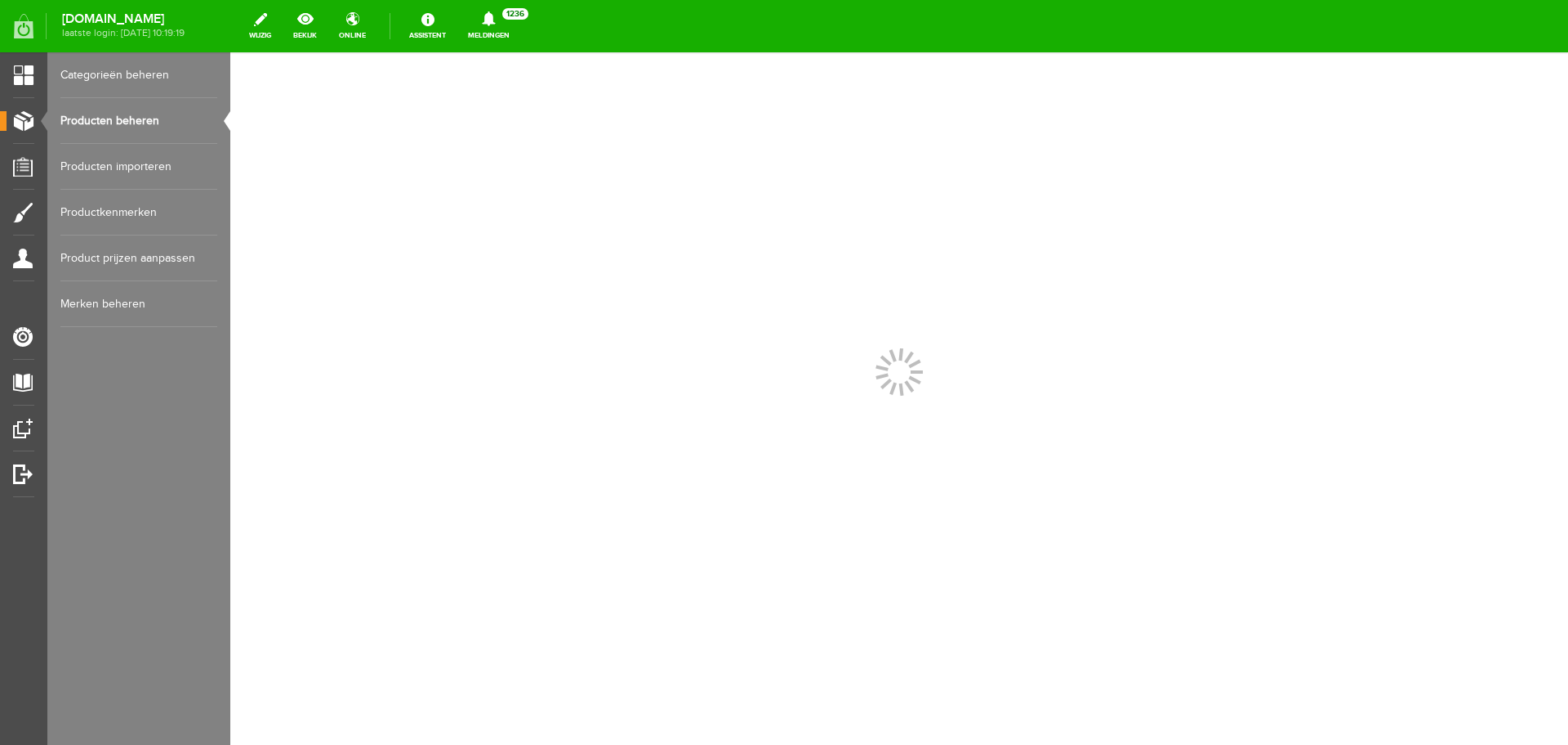
scroll to position [0, 0]
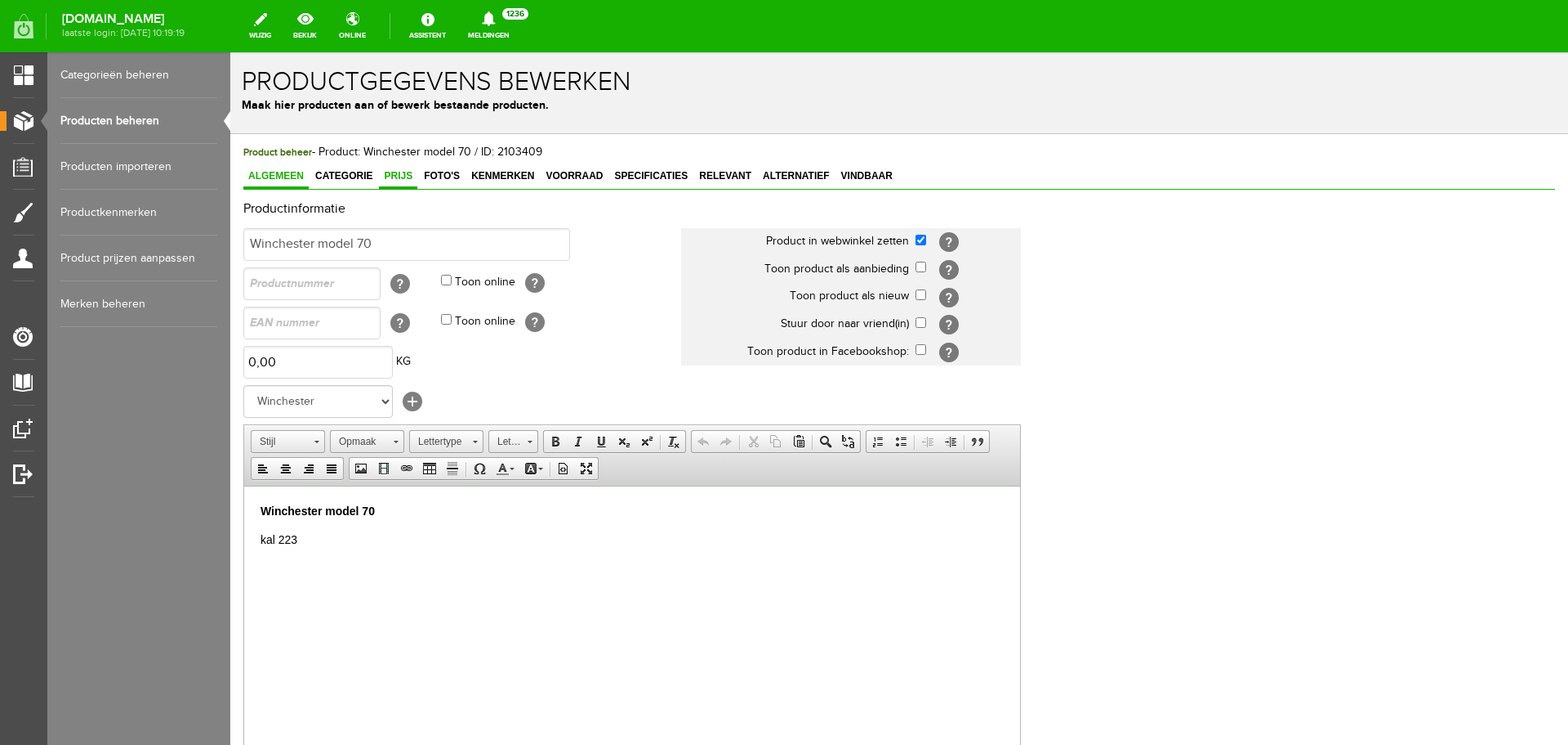
click at [411, 176] on span "Prijs" at bounding box center [398, 175] width 38 height 12
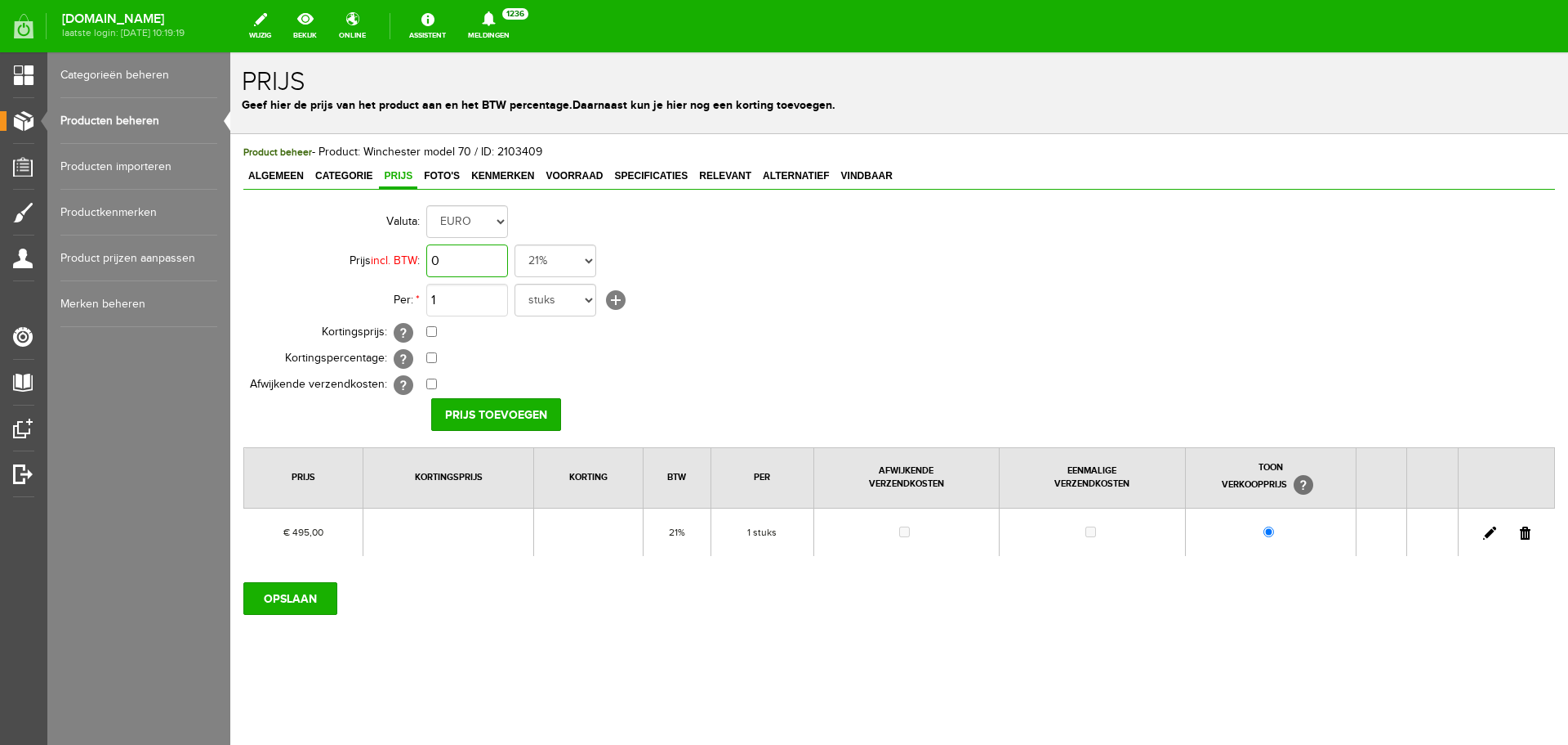
click at [478, 257] on input "0" at bounding box center [468, 261] width 82 height 33
type input "€ 495,00"
click at [430, 331] on input "checkbox" at bounding box center [432, 332] width 11 height 11
checkbox input "true"
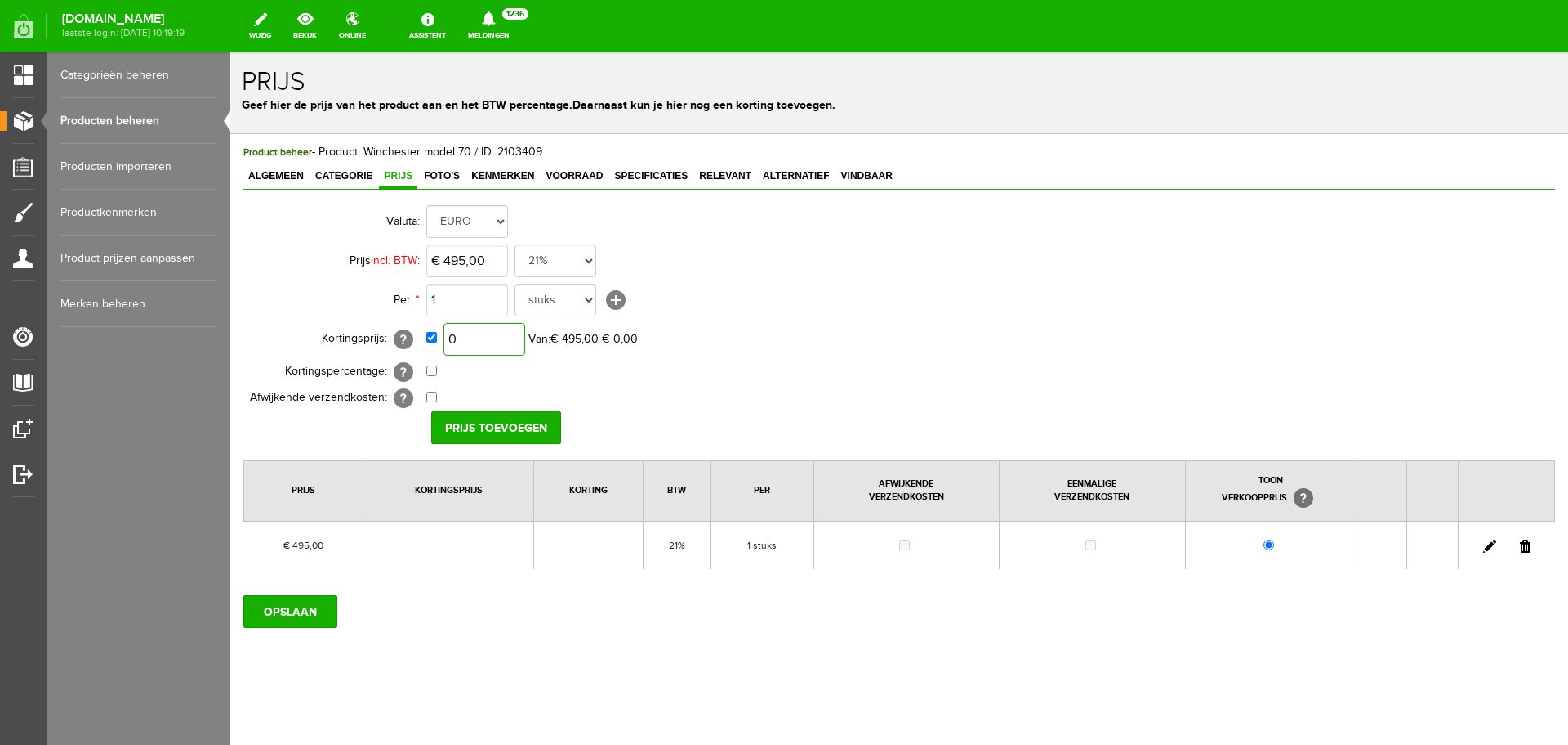
click at [488, 343] on input "0" at bounding box center [485, 339] width 82 height 33
type input "€ 295,00"
click at [511, 412] on input "Prijs toevoegen" at bounding box center [496, 428] width 130 height 33
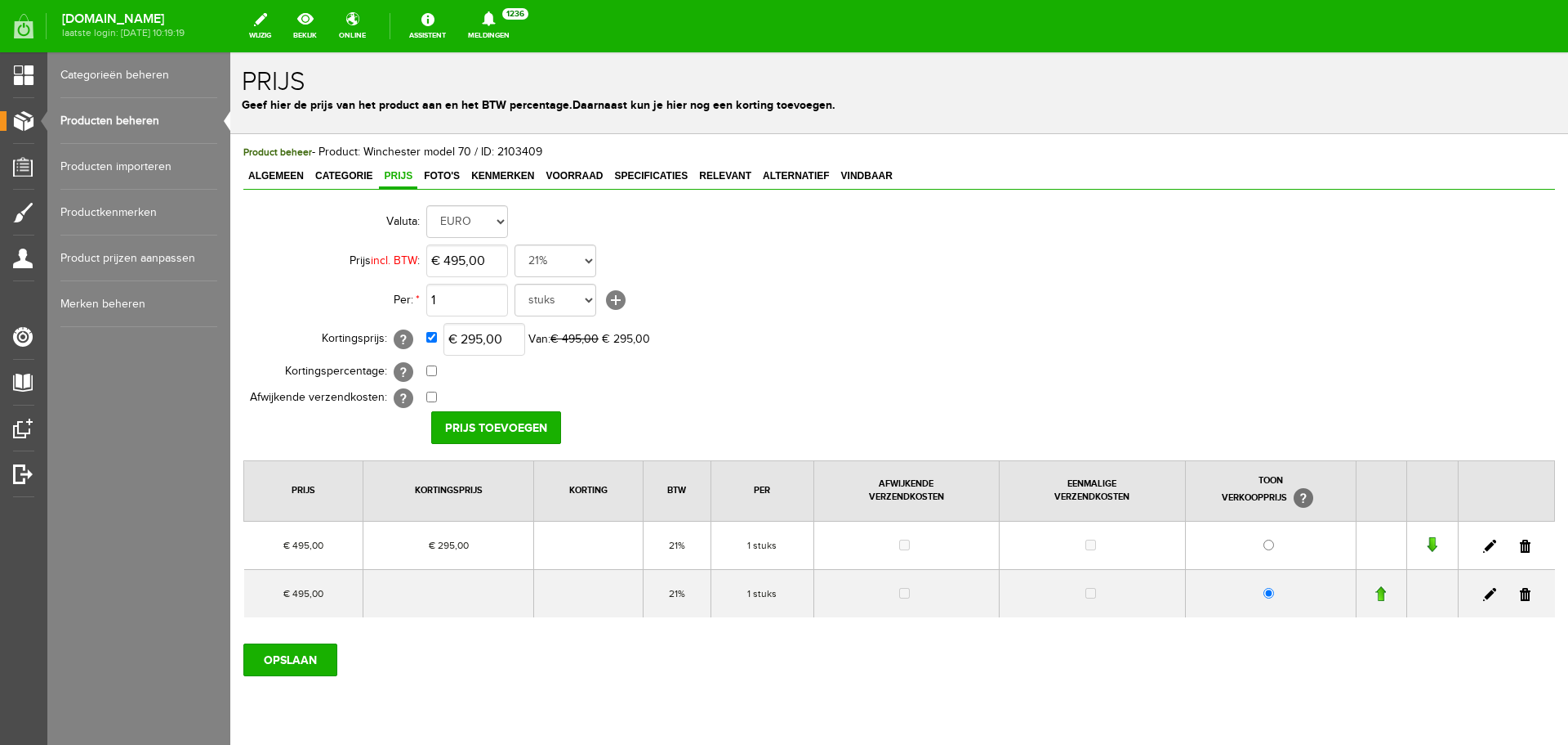
drag, startPoint x: 1513, startPoint y: 595, endPoint x: 1080, endPoint y: 104, distance: 654.7
click at [1520, 595] on link at bounding box center [1525, 594] width 11 height 13
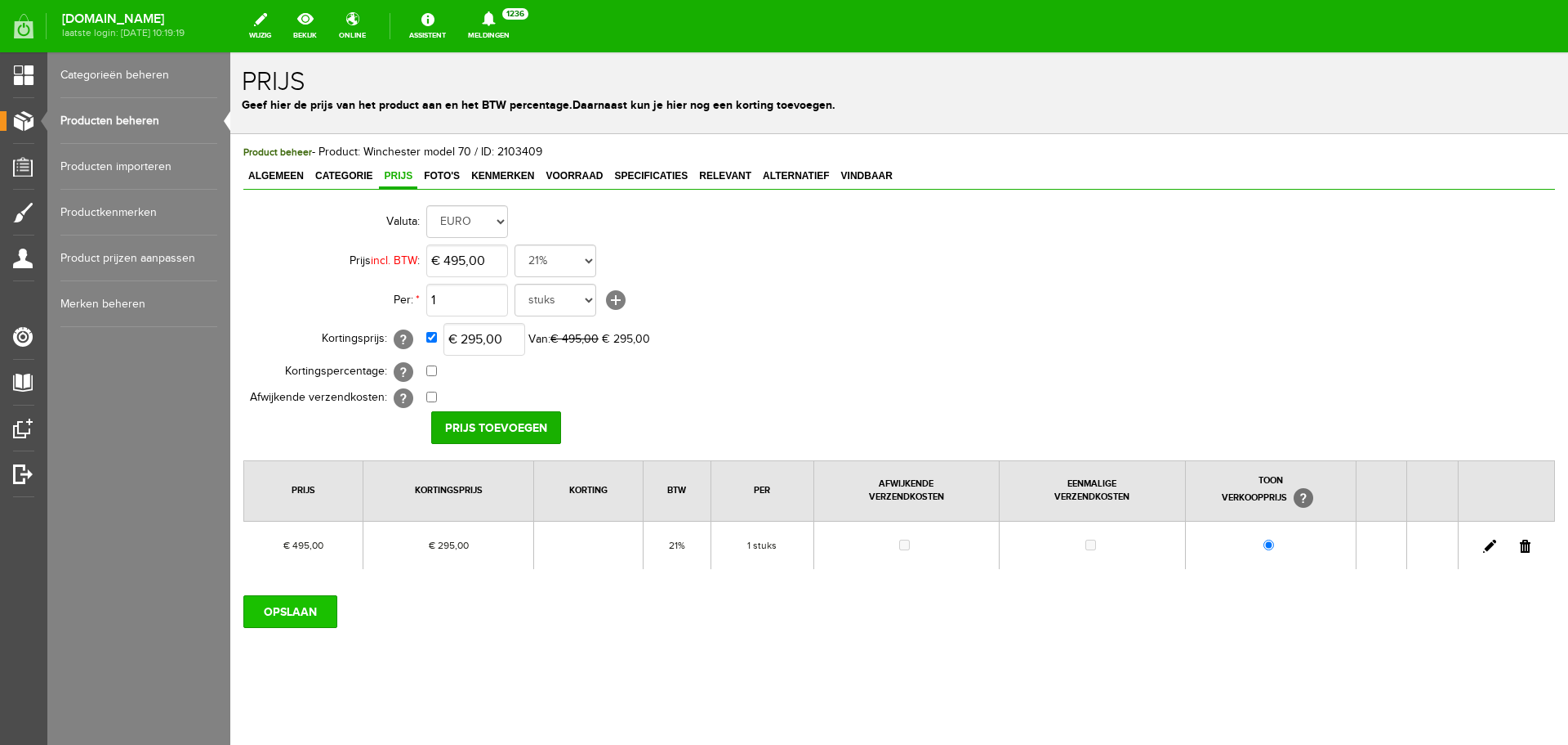
click at [311, 598] on input "OPSLAAN" at bounding box center [290, 611] width 94 height 33
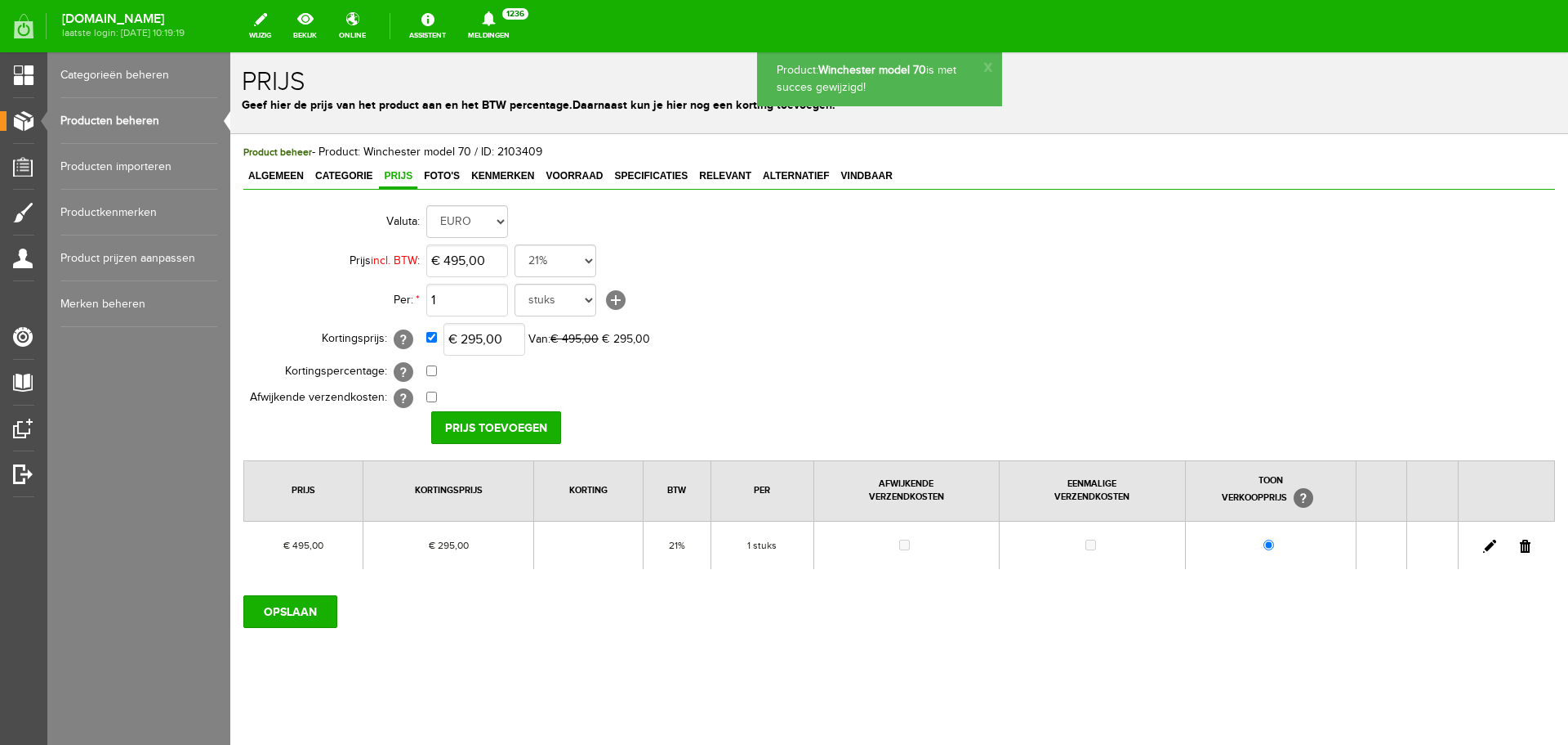
click at [160, 111] on link "Producten beheren" at bounding box center [139, 121] width 157 height 45
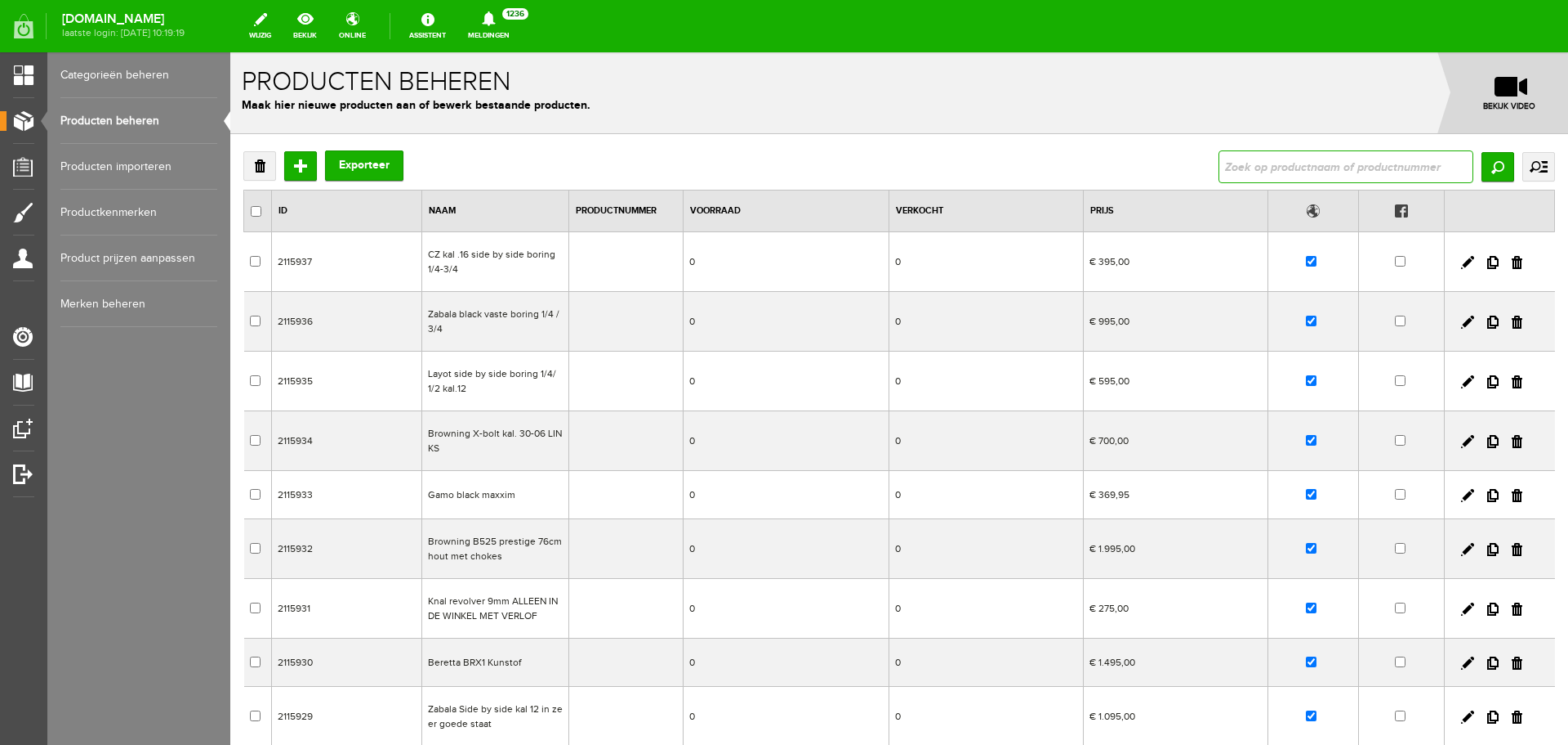
click at [1221, 159] on input "text" at bounding box center [1346, 167] width 255 height 33
click at [1486, 167] on input "Zoeken" at bounding box center [1498, 166] width 33 height 29
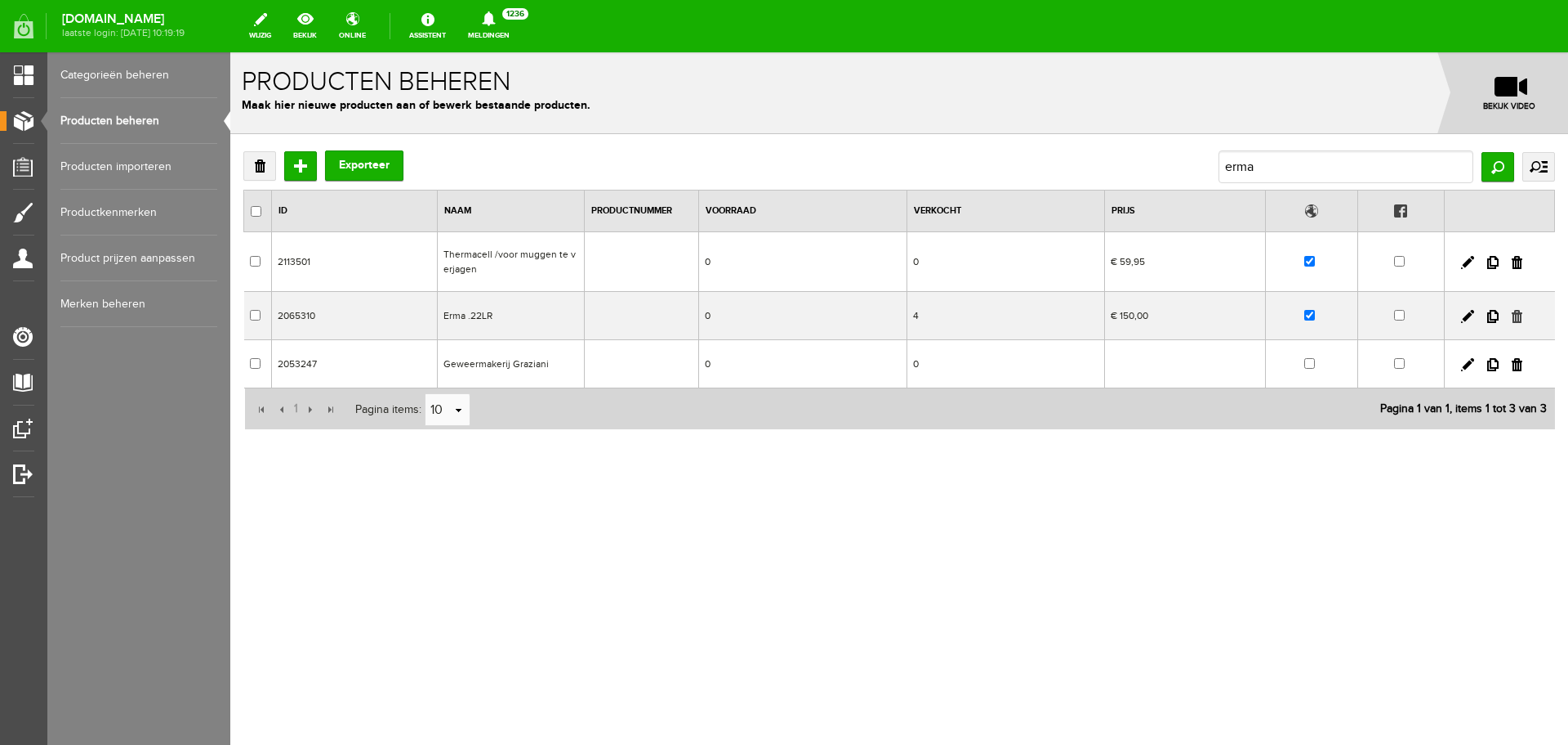
click at [1517, 317] on link at bounding box center [1517, 316] width 11 height 13
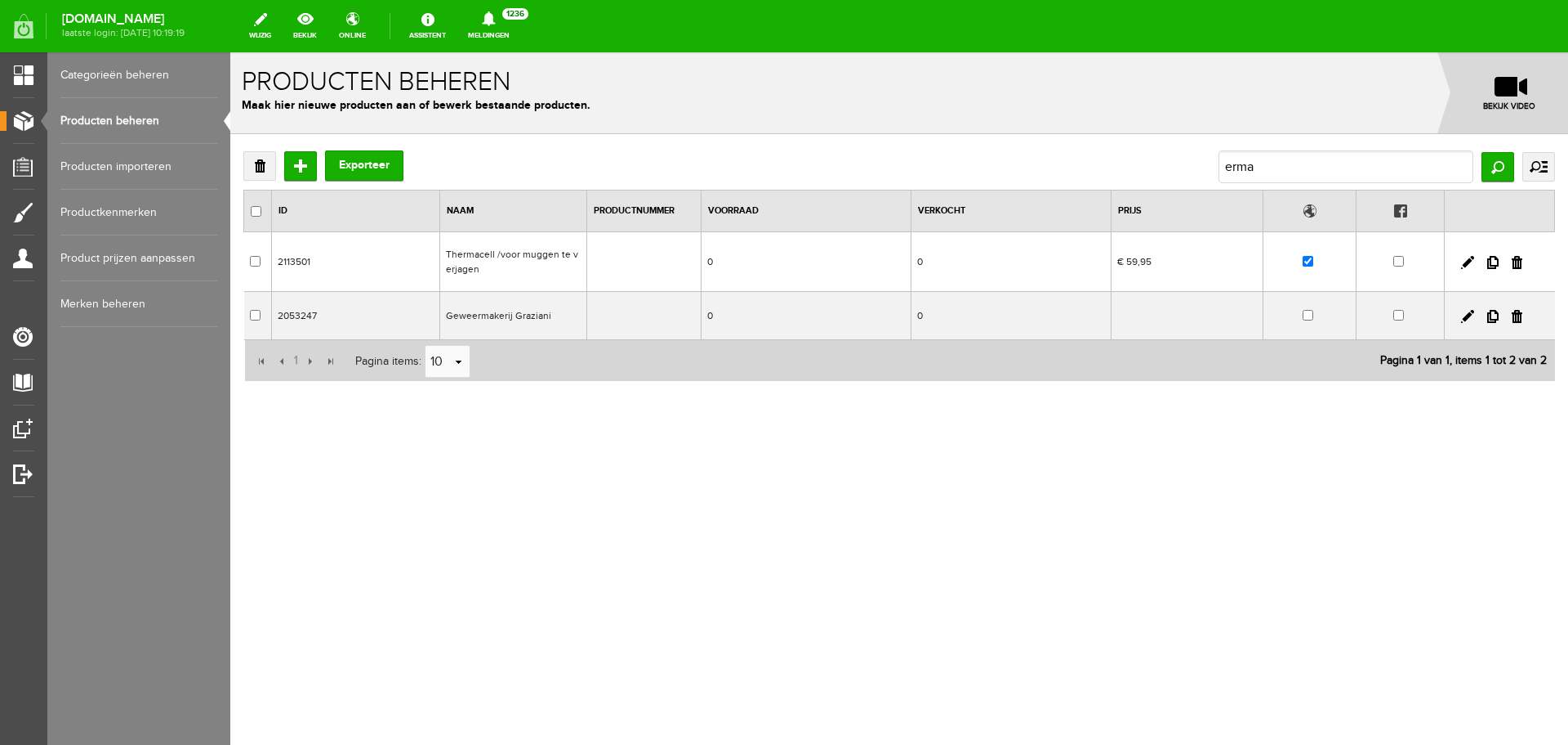
click at [511, 309] on td "Geweermakerij Graziani" at bounding box center [513, 315] width 147 height 48
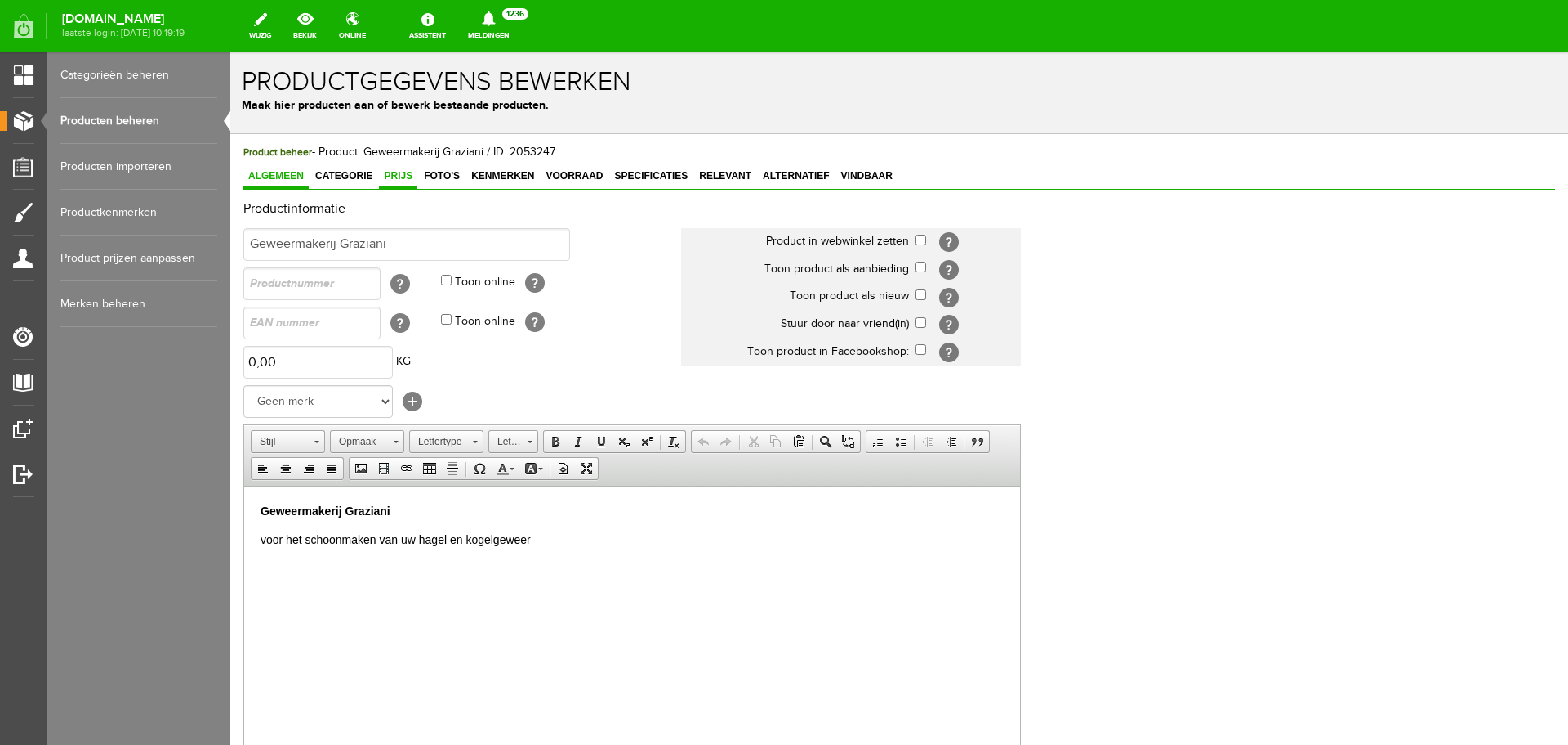
click at [402, 169] on link "Prijs" at bounding box center [398, 177] width 38 height 24
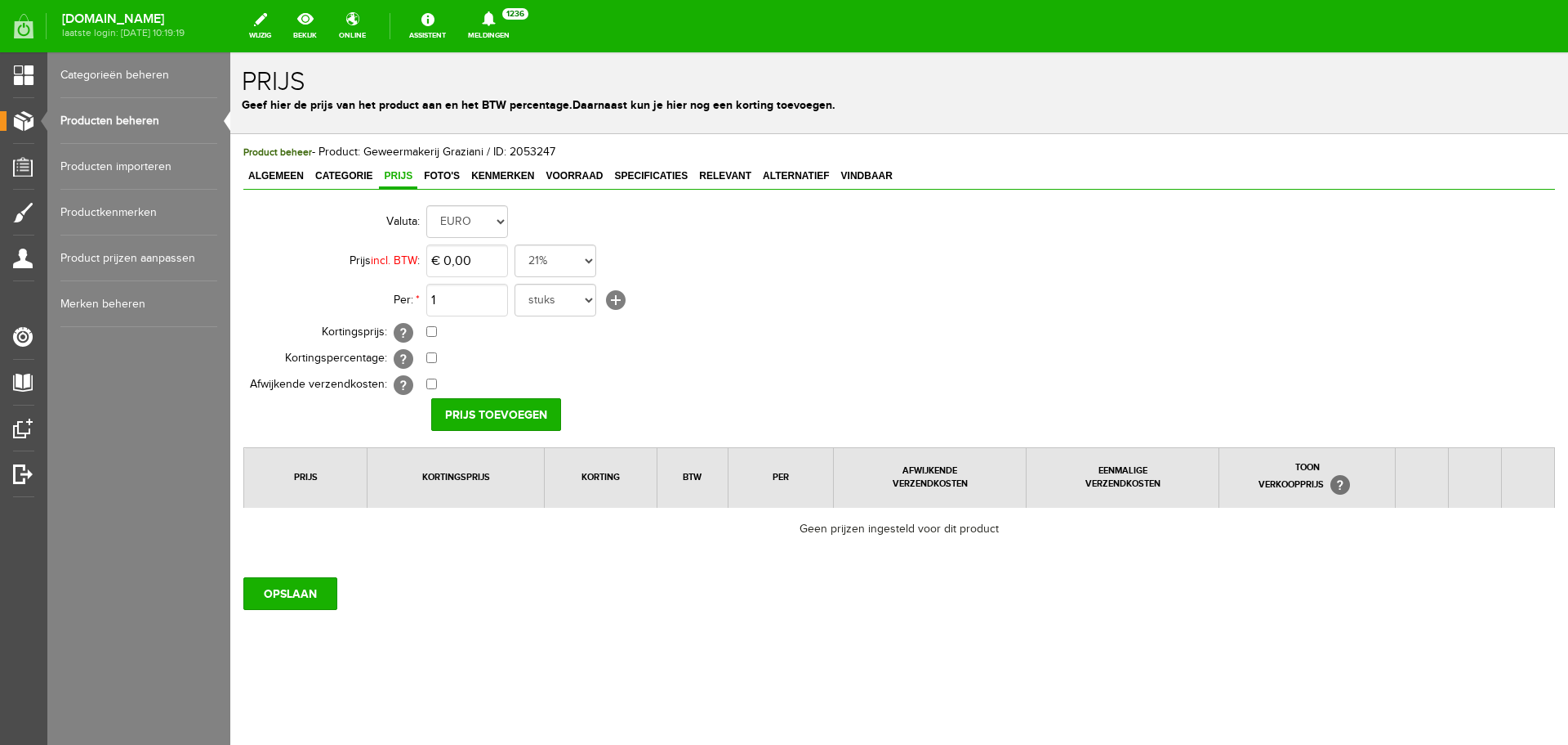
click at [113, 112] on link "Producten beheren" at bounding box center [139, 121] width 157 height 45
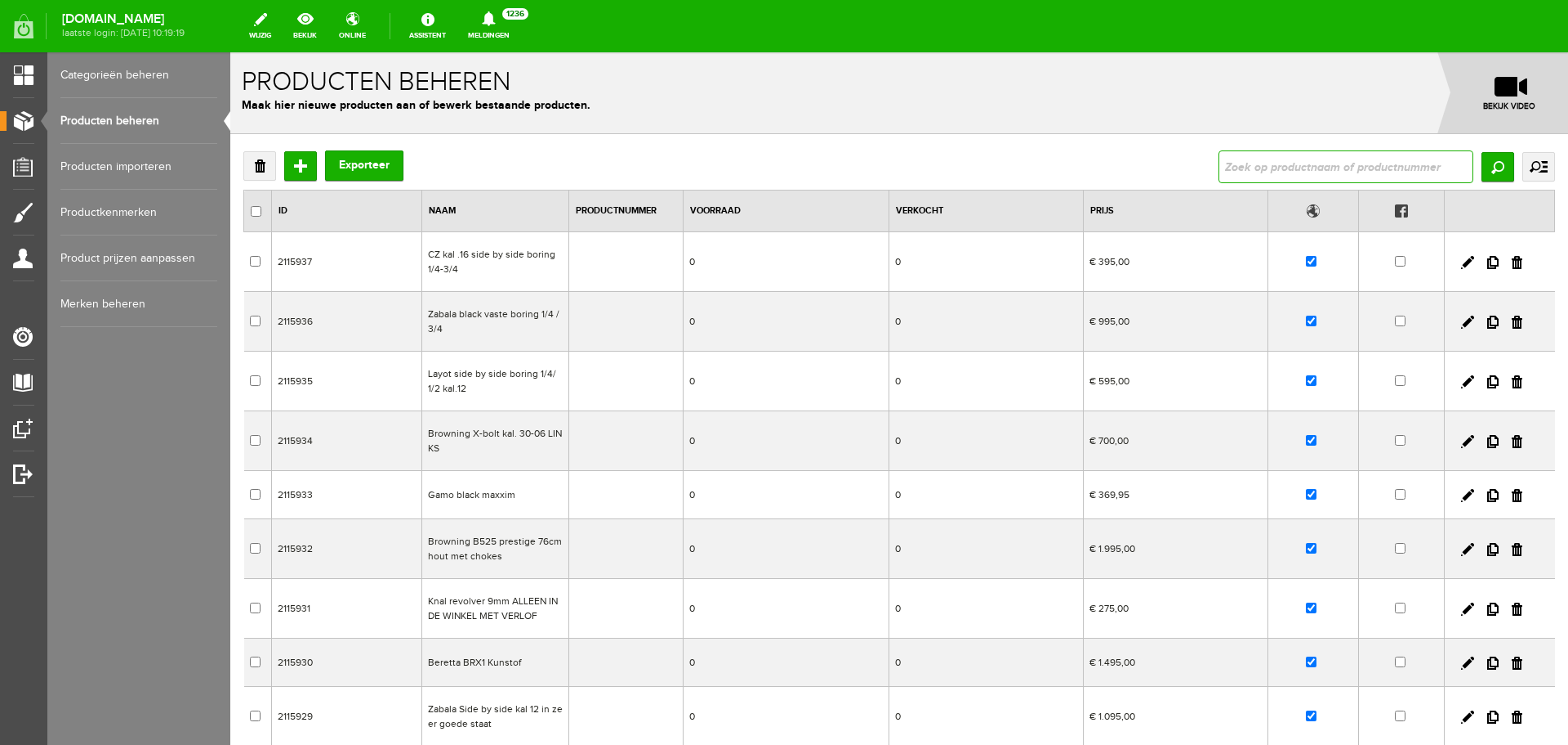
click at [1241, 170] on input "text" at bounding box center [1346, 167] width 255 height 33
type input "heym combinatie"
click at [1482, 165] on input "Zoeken" at bounding box center [1498, 166] width 33 height 29
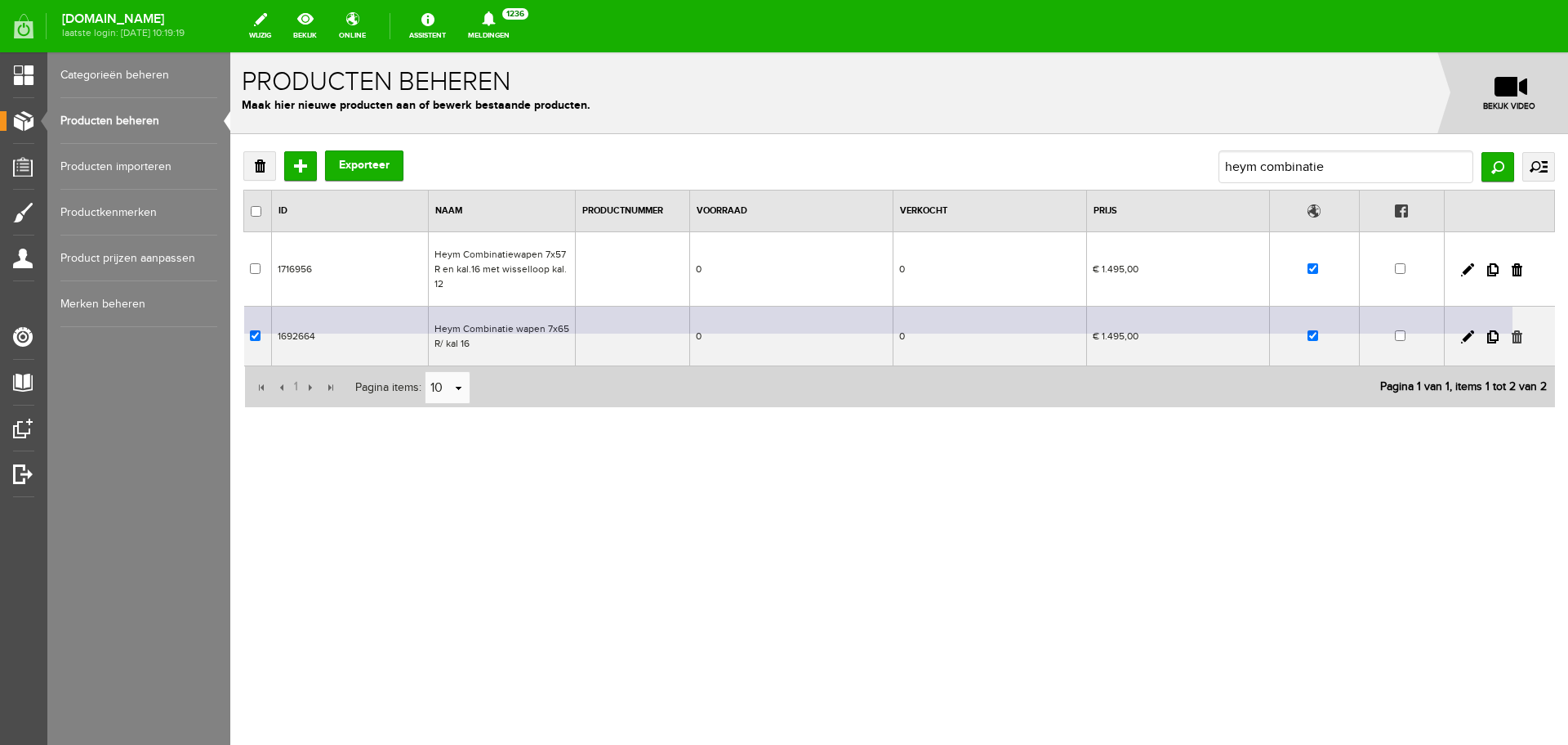
click at [1517, 338] on link at bounding box center [1517, 336] width 11 height 13
checkbox input "true"
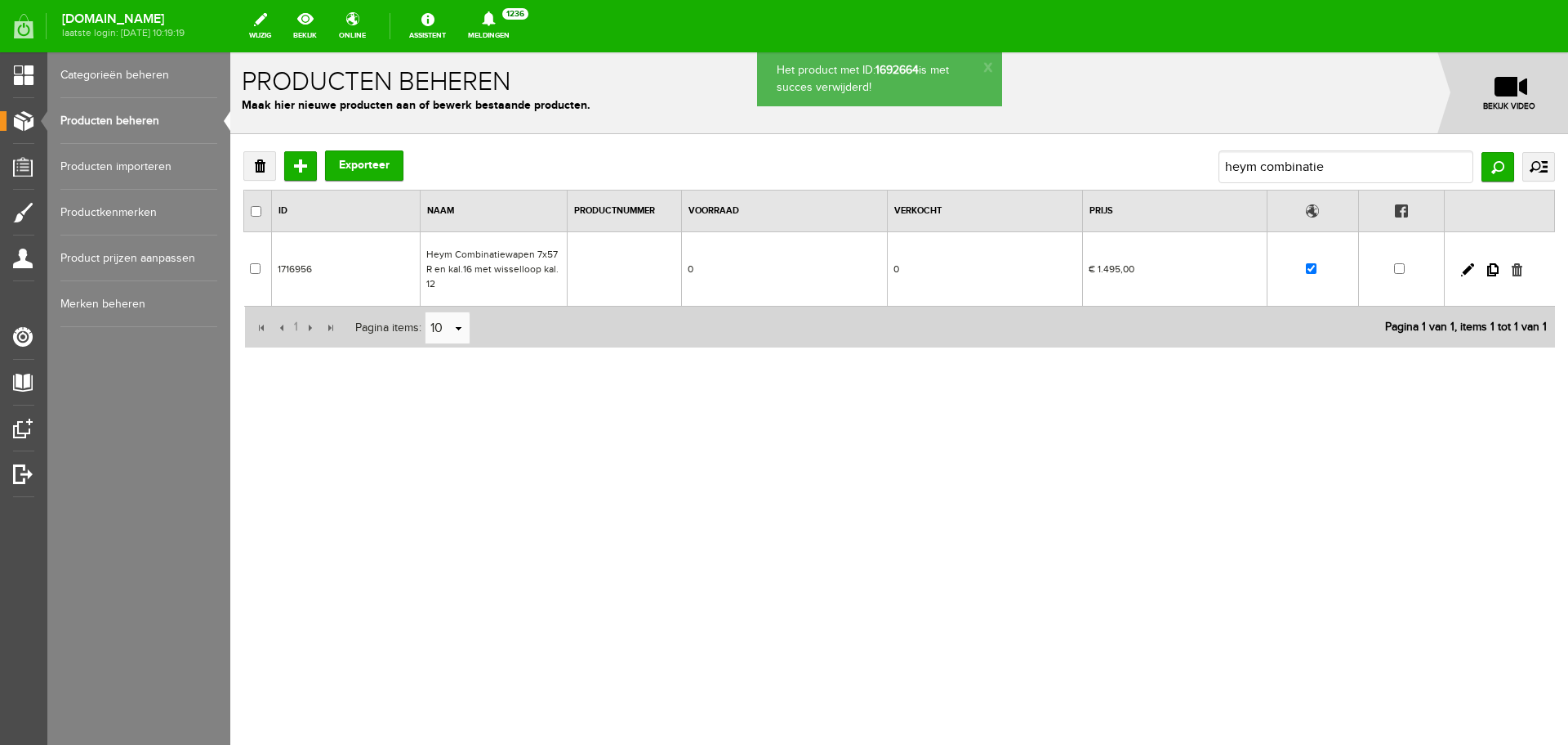
click at [1518, 271] on link at bounding box center [1517, 270] width 11 height 13
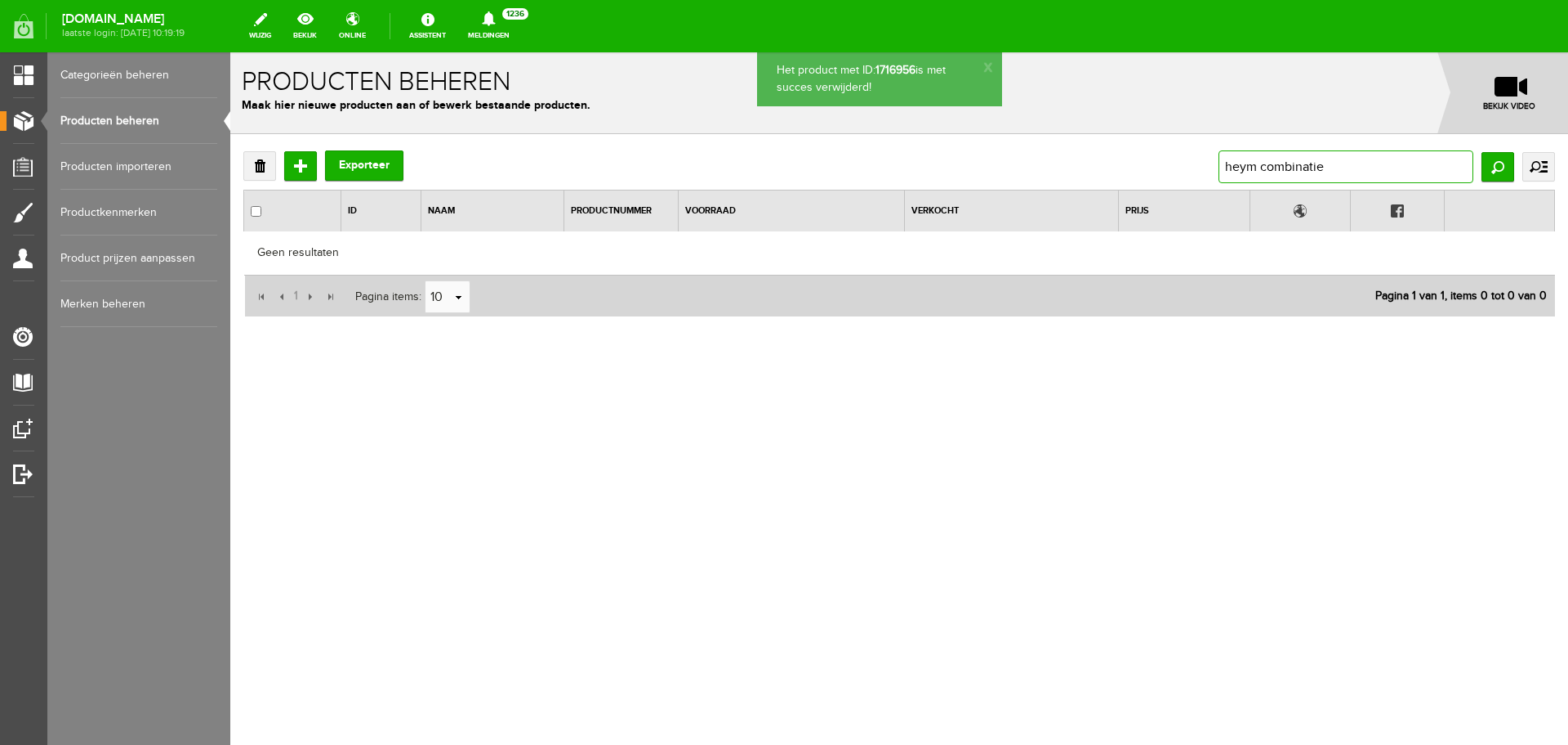
click at [1326, 164] on input "heym combinatie" at bounding box center [1346, 167] width 255 height 33
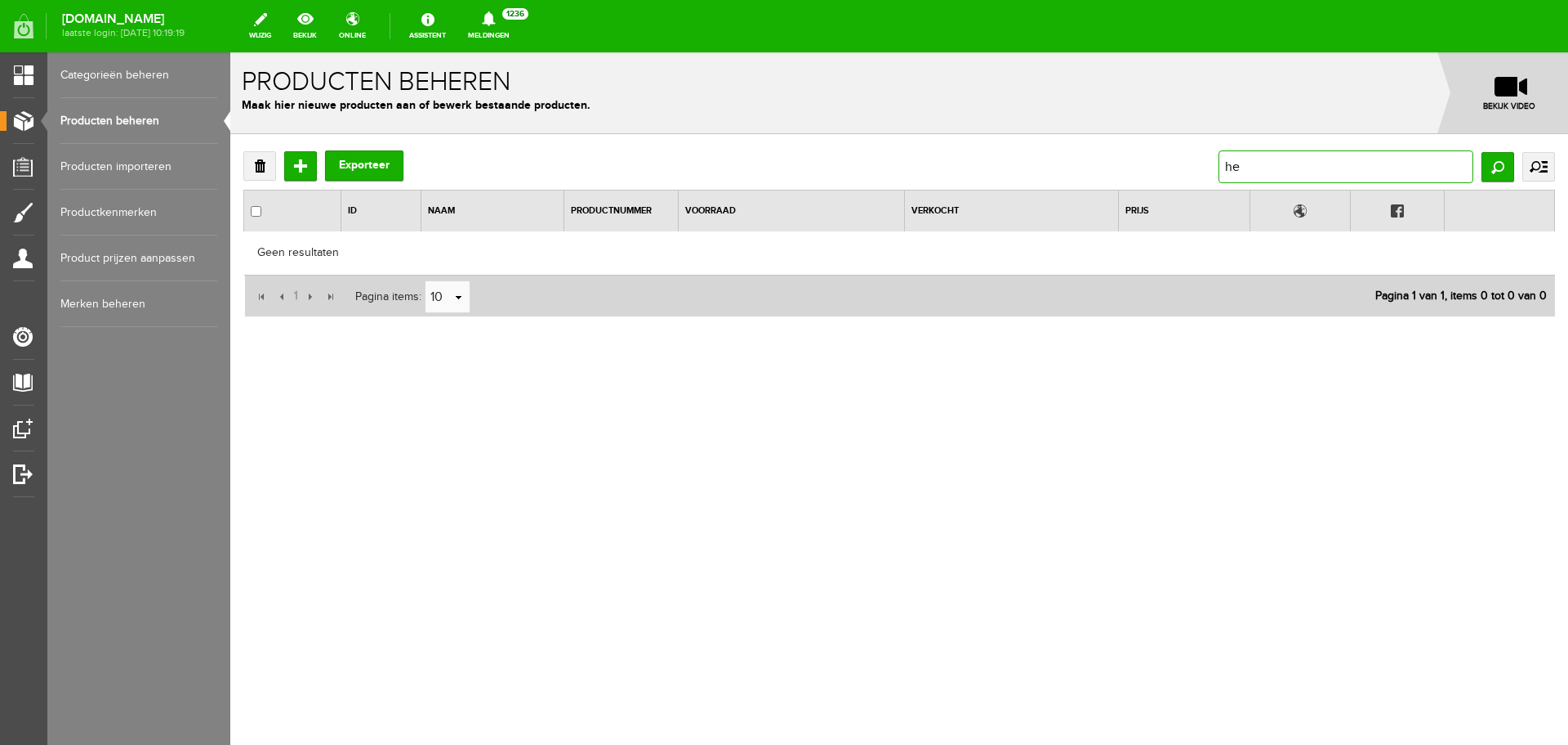
type input "h"
type input "steyr"
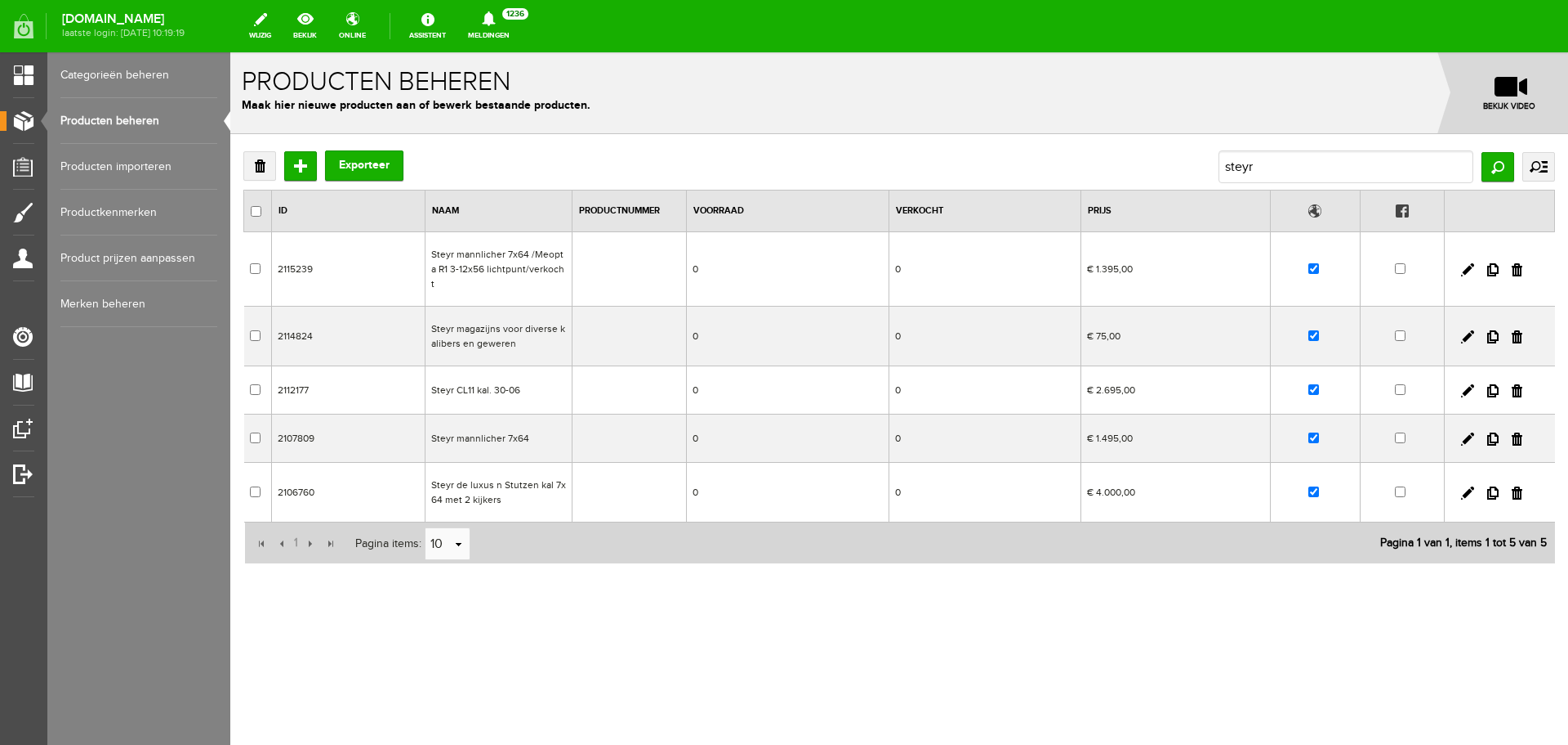
click at [511, 432] on td "Steyr mannlicher 7x64" at bounding box center [499, 438] width 147 height 48
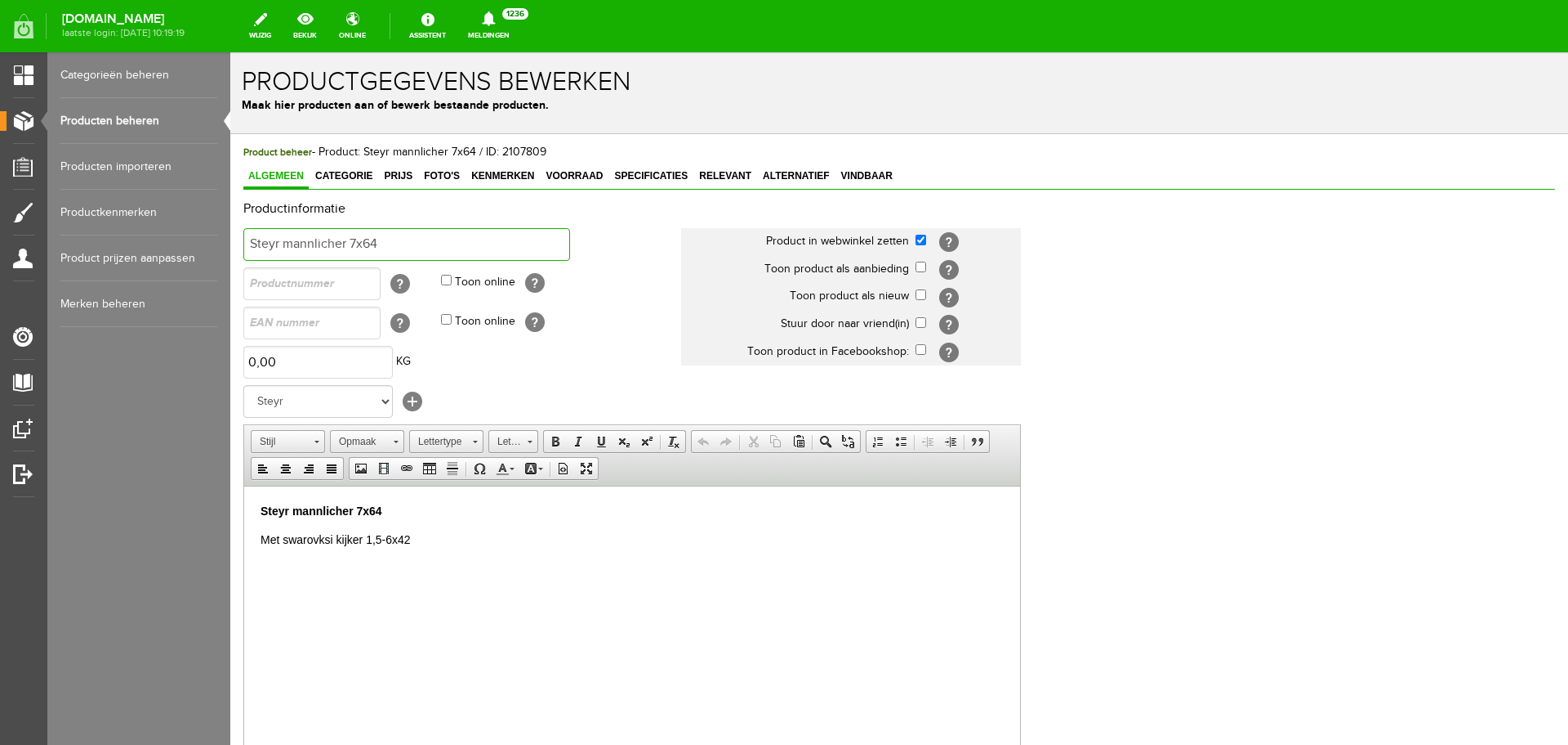
click at [396, 240] on input "Steyr mannlicher 7x64" at bounding box center [407, 244] width 327 height 33
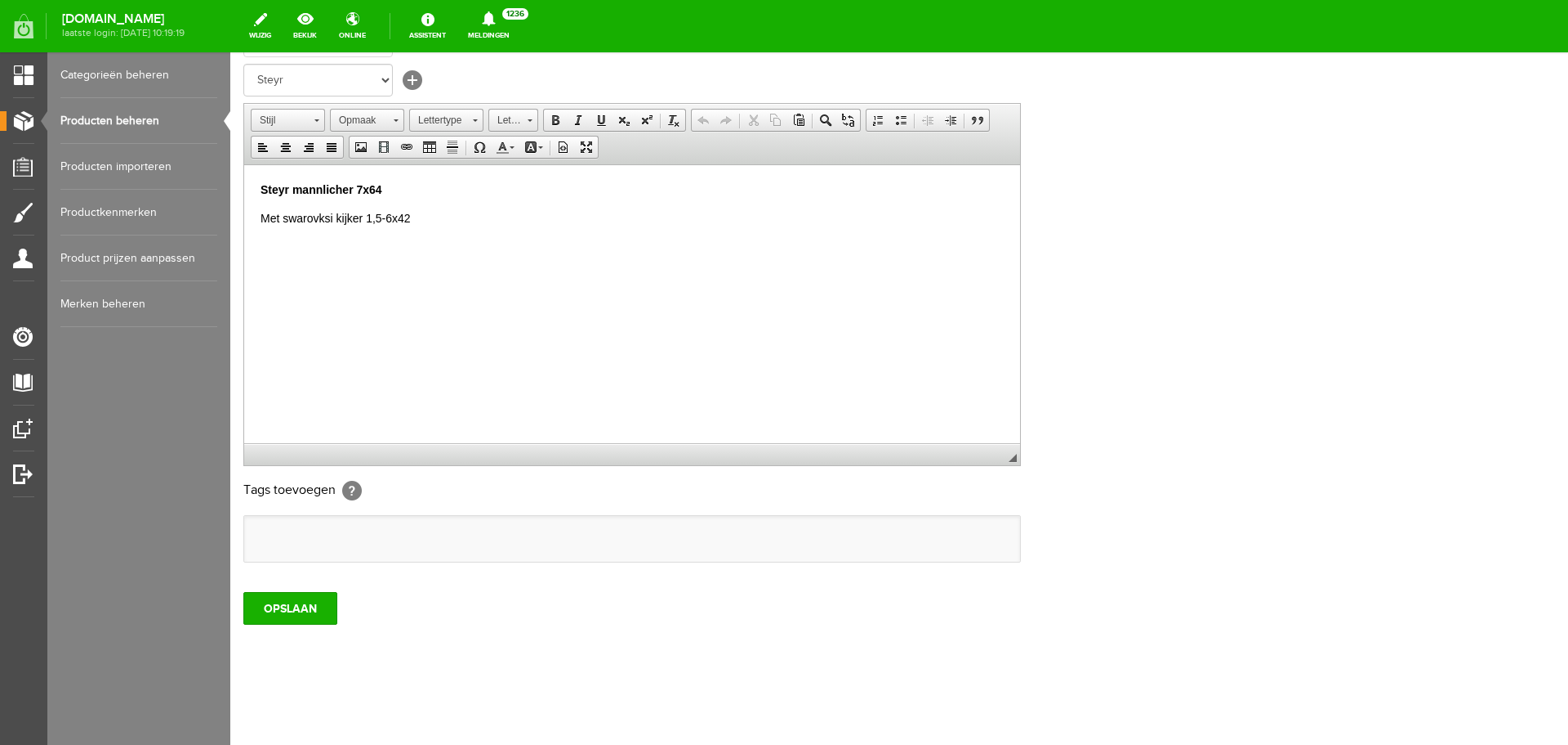
scroll to position [322, 0]
type input "Steyr mannlicher 7x64/VERKOCHT"
click at [296, 598] on input "OPSLAAN" at bounding box center [290, 607] width 94 height 33
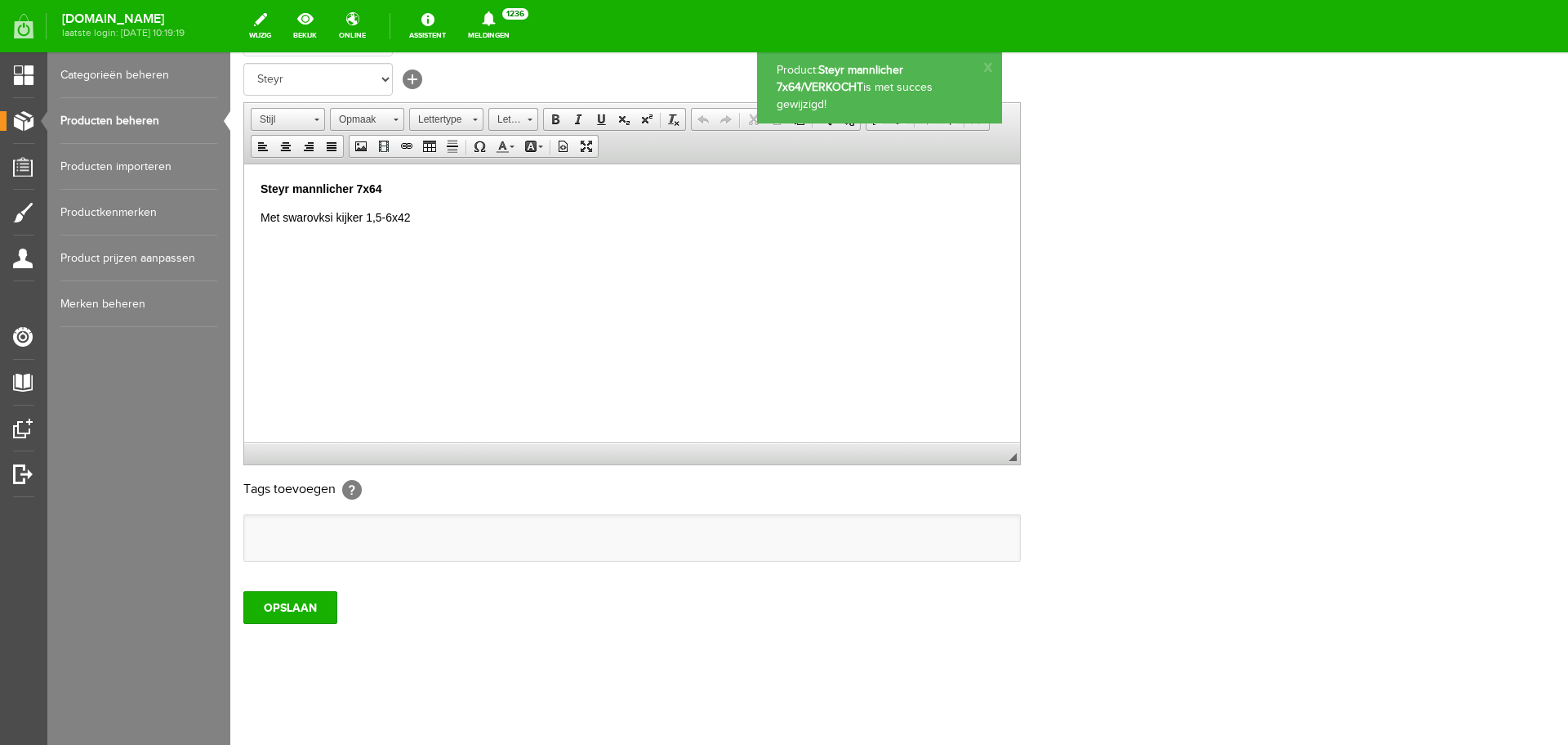
scroll to position [0, 0]
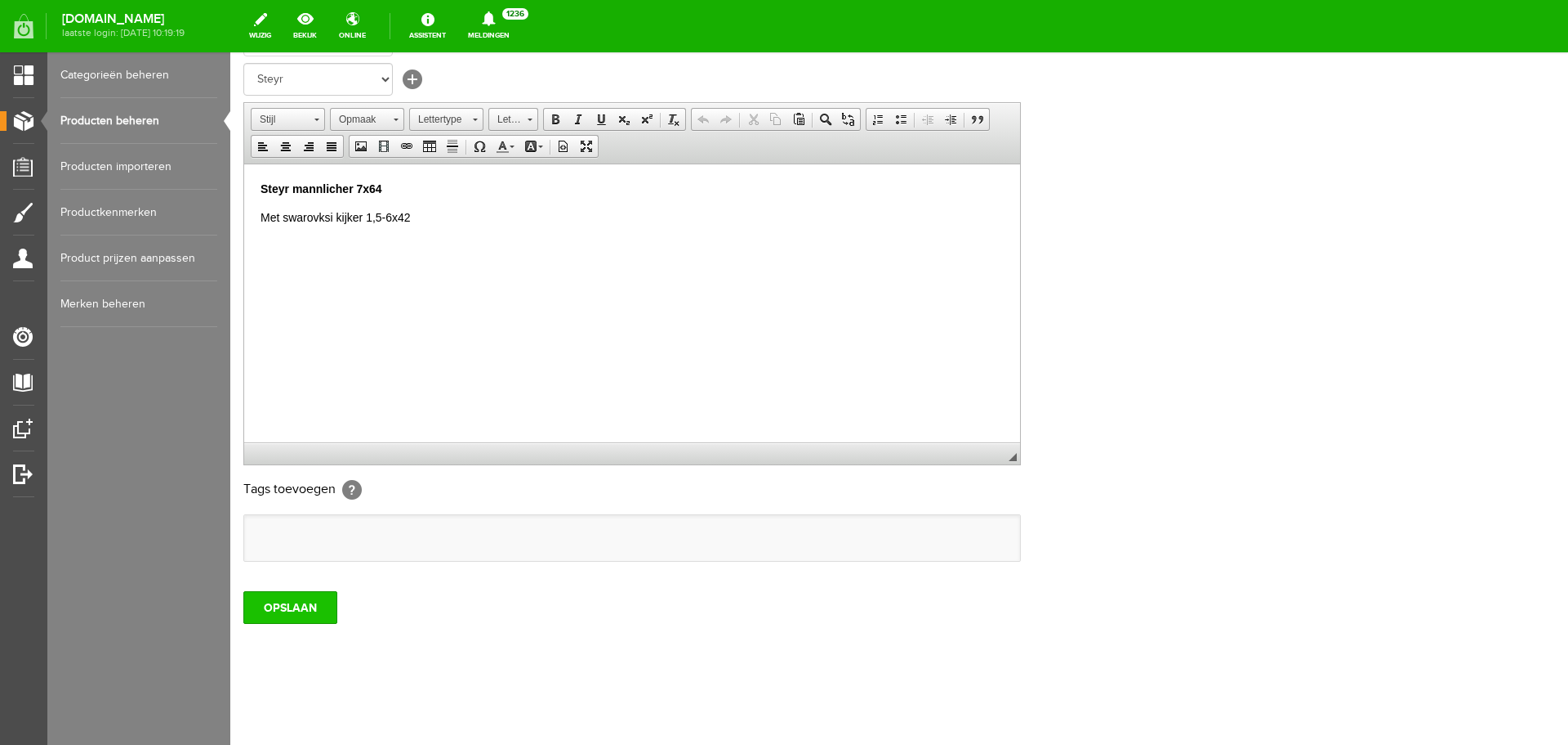
click at [305, 614] on input "OPSLAAN" at bounding box center [290, 607] width 94 height 33
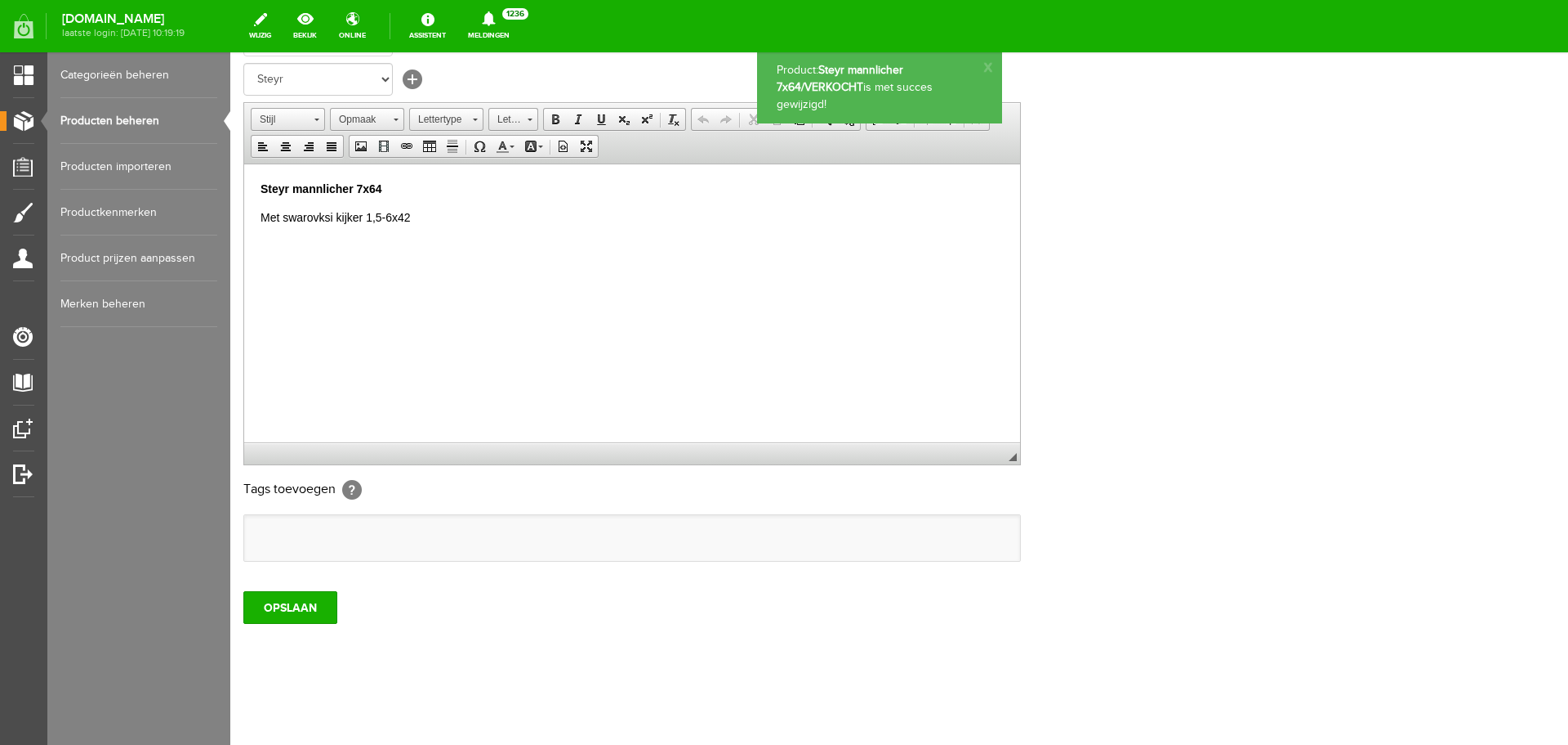
click at [143, 118] on link "Producten beheren" at bounding box center [139, 121] width 157 height 45
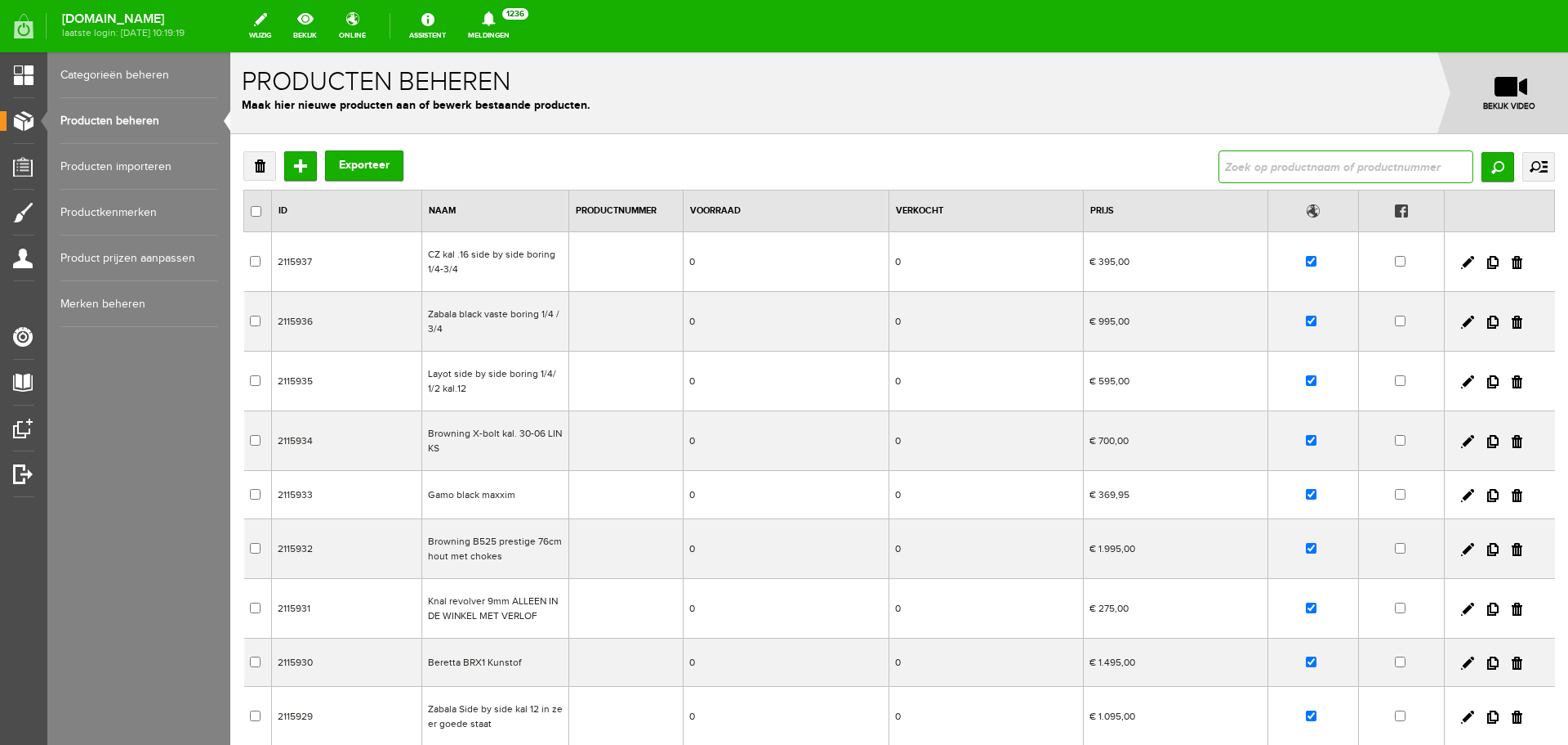
click at [1225, 167] on input "text" at bounding box center [1346, 167] width 255 height 33
type input "CZ"
click at [1494, 158] on input "Zoeken" at bounding box center [1498, 166] width 33 height 29
